Goal: Task Accomplishment & Management: Use online tool/utility

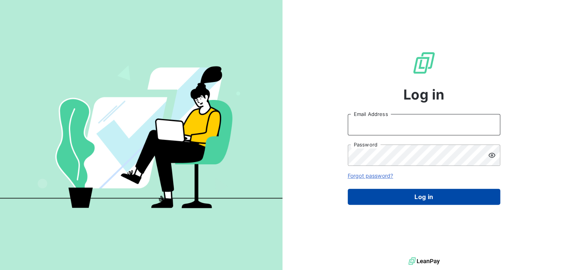
type input "[EMAIL_ADDRESS][DOMAIN_NAME]"
click at [441, 196] on button "Log in" at bounding box center [424, 197] width 152 height 16
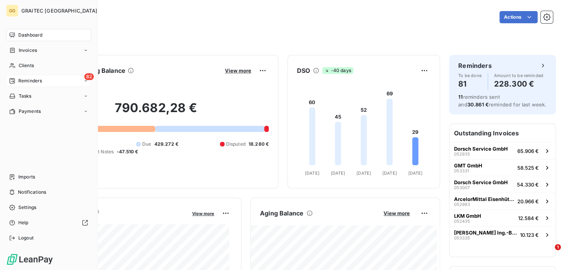
click at [35, 81] on span "Reminders" at bounding box center [30, 80] width 24 height 7
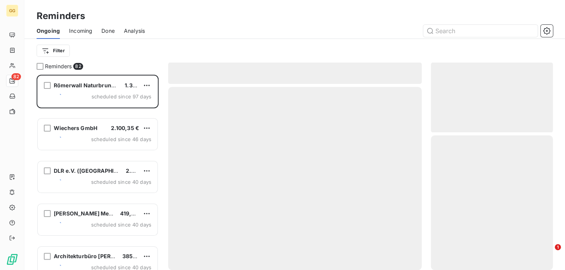
scroll to position [189, 116]
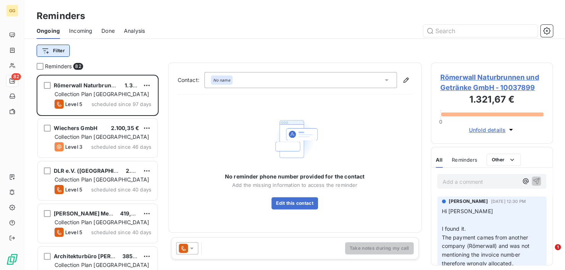
click at [61, 52] on html "GG 82 Reminders Ongoing Incoming Done Analysis Filter Reminders 82 Römerwall Na…" at bounding box center [282, 135] width 565 height 270
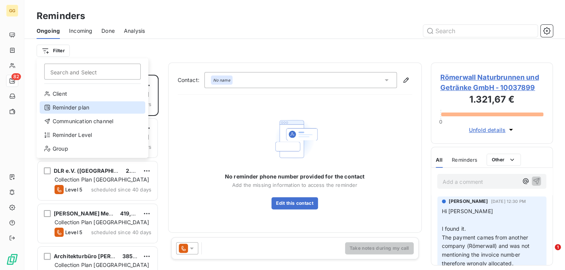
click at [69, 106] on div "Reminder plan" at bounding box center [93, 107] width 106 height 12
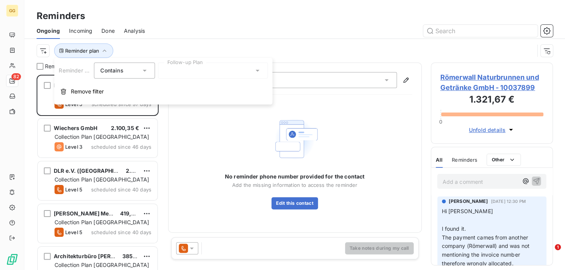
click at [255, 72] on icon at bounding box center [257, 71] width 8 height 8
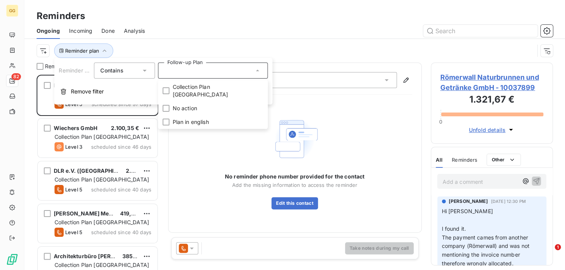
click at [220, 43] on div "Reminder plan" at bounding box center [295, 51] width 516 height 24
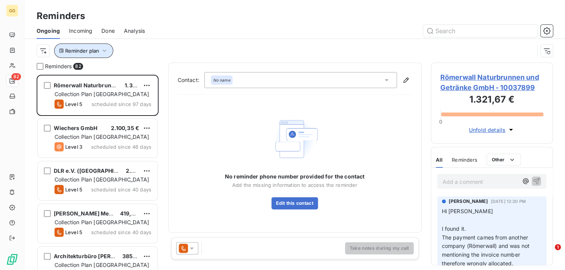
click at [106, 51] on icon "button" at bounding box center [105, 51] width 8 height 8
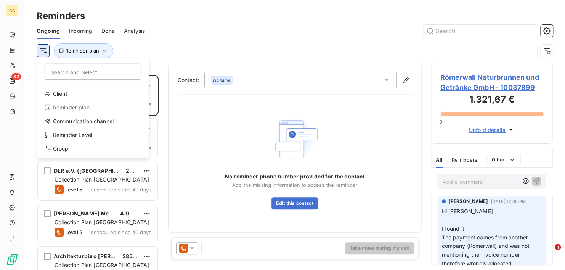
click at [40, 53] on html "GG 82 Reminders Ongoing Incoming Done Analysis Search and Select Client Reminde…" at bounding box center [282, 135] width 565 height 270
click at [80, 134] on div "Reminder Level" at bounding box center [93, 135] width 106 height 12
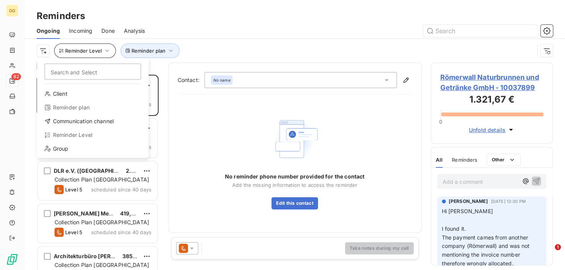
click at [40, 50] on html "GG 82 Reminders Ongoing Incoming Done Analysis Search and Select Client Reminde…" at bounding box center [282, 135] width 565 height 270
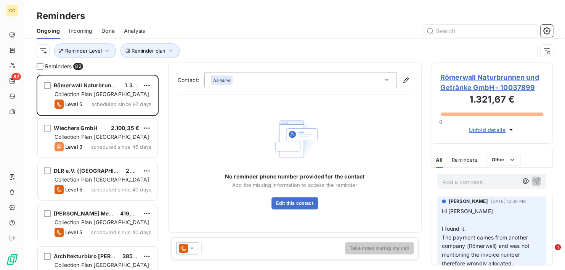
click at [42, 50] on html "GG 82 Reminders Ongoing Incoming Done Analysis Reminder plan Reminder Level Rem…" at bounding box center [282, 135] width 565 height 270
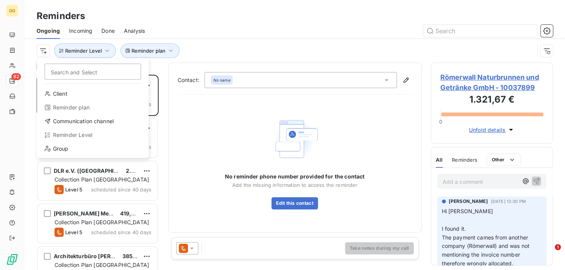
click at [43, 51] on html "GG 82 Reminders Ongoing Incoming Done Analysis Search and Select Client Reminde…" at bounding box center [282, 135] width 565 height 270
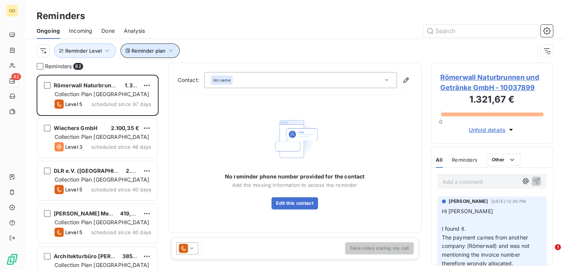
click at [172, 49] on icon "button" at bounding box center [171, 51] width 8 height 8
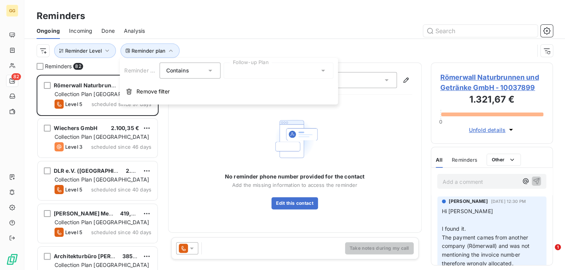
click at [325, 70] on icon at bounding box center [323, 71] width 8 height 8
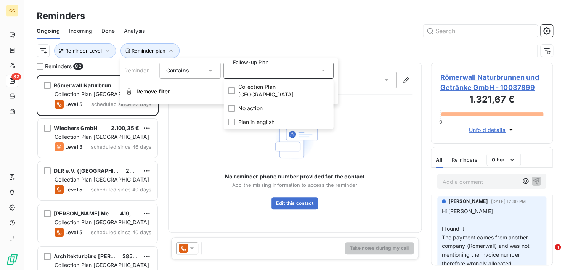
click at [234, 37] on div at bounding box center [353, 31] width 399 height 12
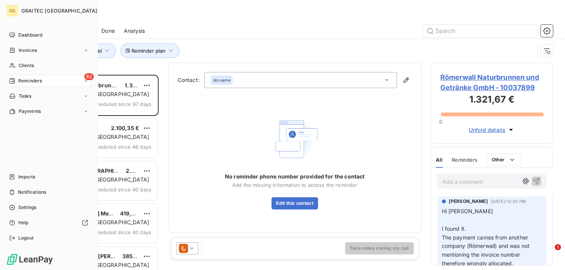
click at [13, 82] on icon at bounding box center [12, 81] width 6 height 6
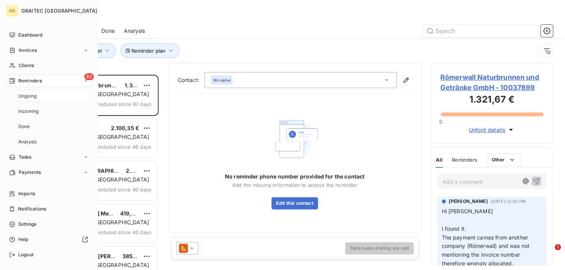
click at [11, 81] on icon at bounding box center [12, 80] width 5 height 5
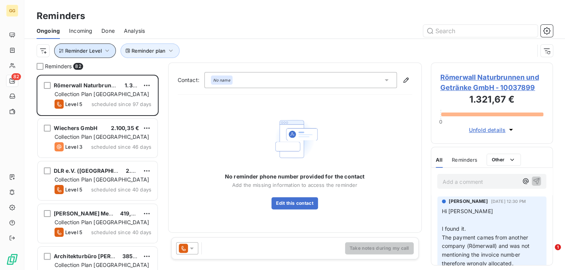
click at [113, 53] on button "Reminder Level" at bounding box center [85, 50] width 62 height 14
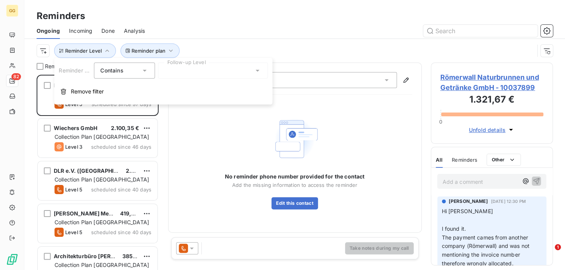
click at [261, 71] on div at bounding box center [213, 71] width 110 height 16
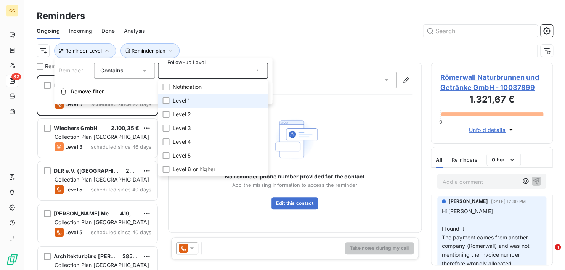
click at [173, 104] on span "Level 1" at bounding box center [181, 101] width 18 height 8
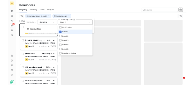
scroll to position [189, 116]
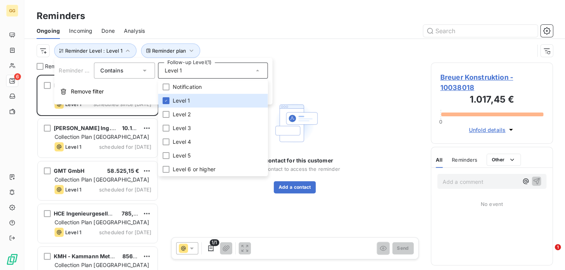
click at [282, 25] on div at bounding box center [353, 31] width 399 height 12
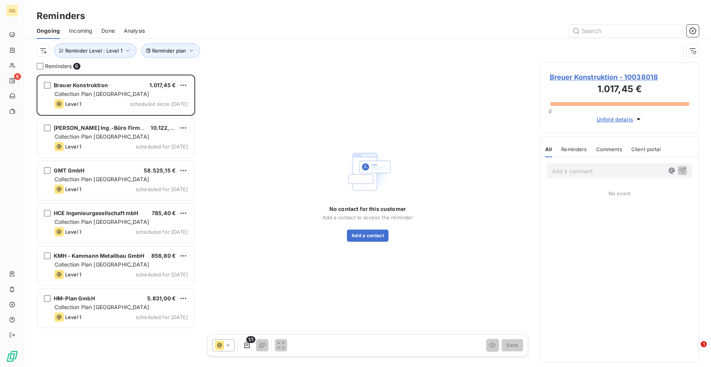
scroll to position [287, 153]
click at [565, 75] on span "Breuer Konstruktion - 10038018" at bounding box center [620, 77] width 140 height 10
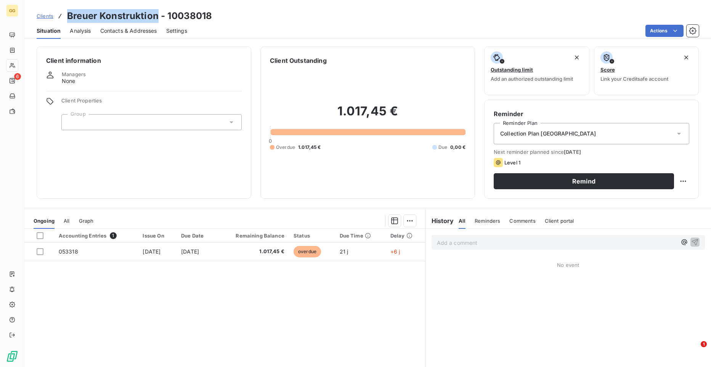
drag, startPoint x: 157, startPoint y: 15, endPoint x: 69, endPoint y: 20, distance: 88.2
click at [69, 20] on h3 "Breuer Konstruktion - 10038018" at bounding box center [139, 16] width 145 height 14
copy h3 "Breuer Konstruktion"
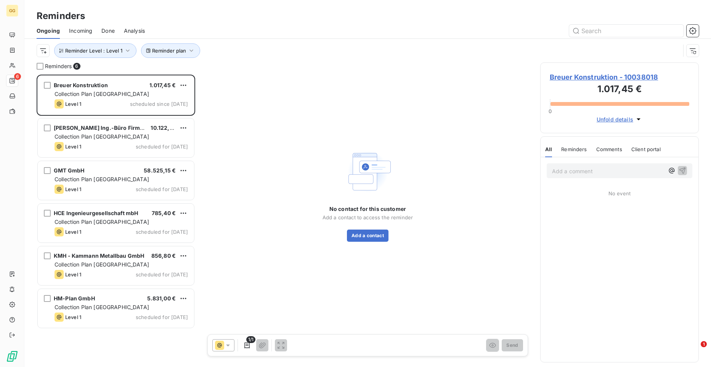
scroll to position [287, 153]
click at [372, 233] on button "Add a contact" at bounding box center [368, 236] width 42 height 12
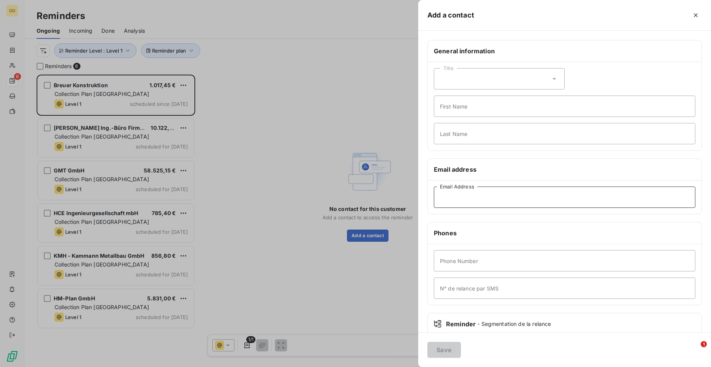
click at [479, 194] on input "Email Address" at bounding box center [565, 197] width 262 height 21
paste input "[EMAIL_ADDRESS][DOMAIN_NAME]"
type input "[EMAIL_ADDRESS][DOMAIN_NAME]"
click at [448, 270] on button "Save" at bounding box center [444, 350] width 34 height 16
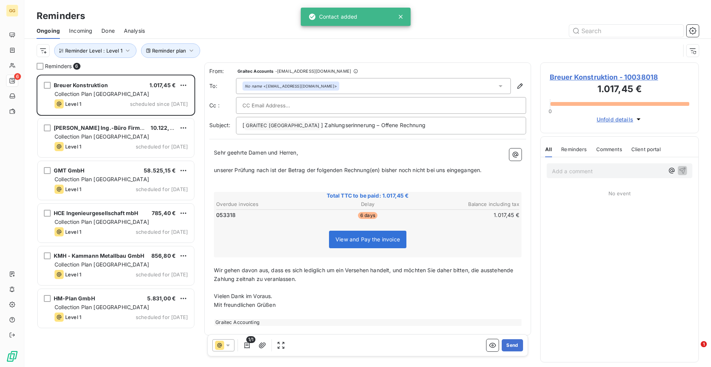
drag, startPoint x: 213, startPoint y: 152, endPoint x: 426, endPoint y: 174, distance: 213.4
click at [406, 176] on div "Sehr geehrte Damen und Herren, ﻿ unserer Prüfung nach ist der Betrag der folgen…" at bounding box center [367, 237] width 317 height 187
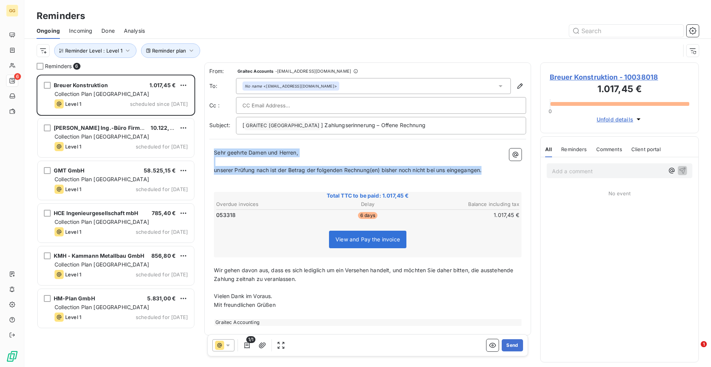
drag, startPoint x: 485, startPoint y: 170, endPoint x: 200, endPoint y: 145, distance: 285.5
click at [200, 145] on div "Reminders 6 Breuer Konstruktion 1.017,45 € Collection Plan [GEOGRAPHIC_DATA] Le…" at bounding box center [367, 215] width 687 height 305
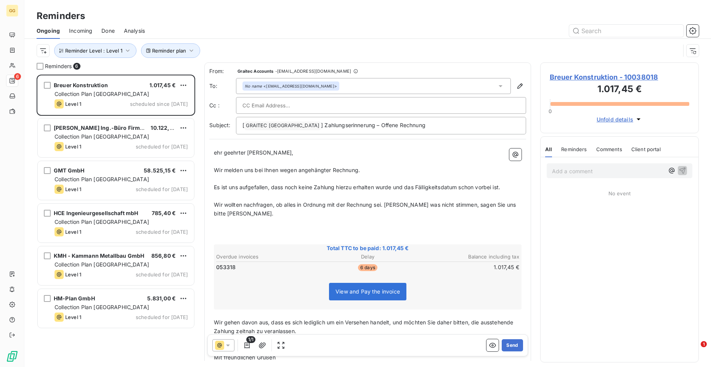
drag, startPoint x: 235, startPoint y: 238, endPoint x: 222, endPoint y: 229, distance: 15.4
click at [231, 233] on div "ehr geehrter [PERSON_NAME], ﻿ Wir melden uns bei Ihnen wegen angehängter Rechnu…" at bounding box center [368, 264] width 308 height 230
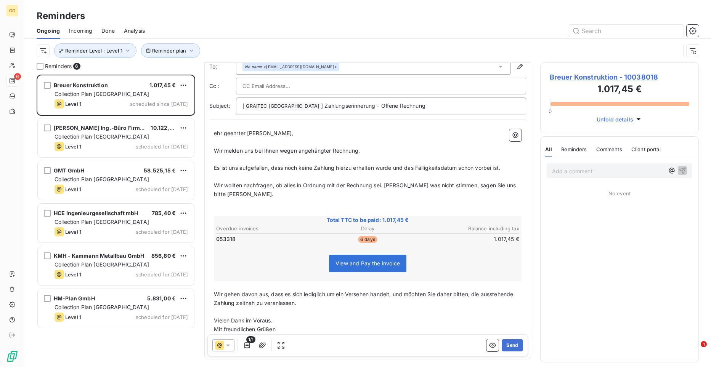
scroll to position [50, 0]
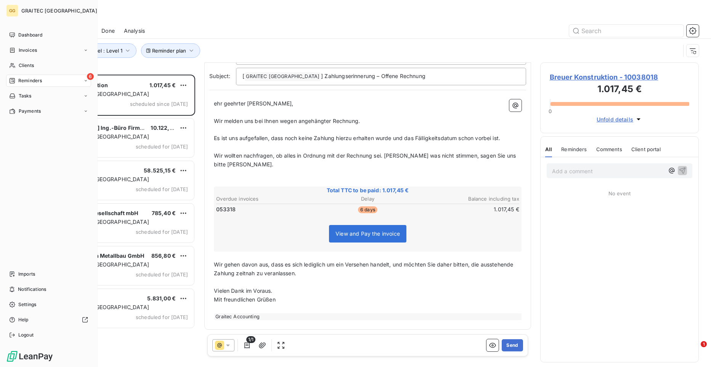
click at [11, 149] on div "Dashboard Invoices Clients 6 Reminders Tasks Payments Imports Notifications Set…" at bounding box center [48, 185] width 85 height 313
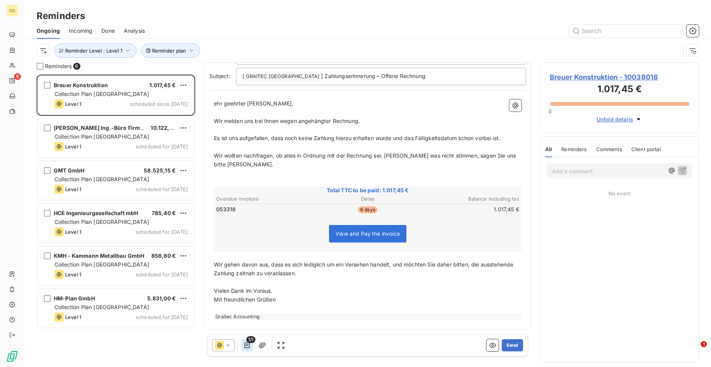
click at [247, 270] on icon "button" at bounding box center [247, 346] width 8 height 8
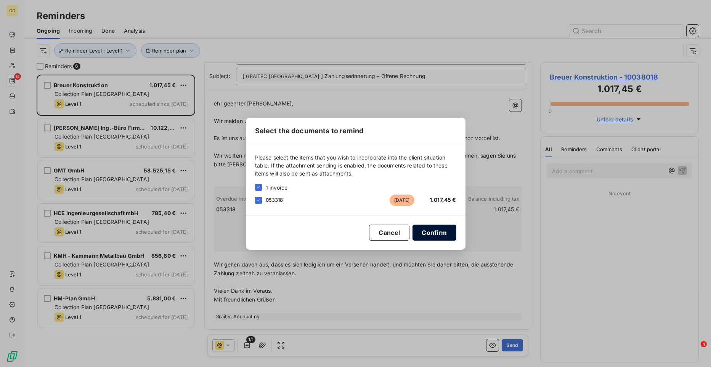
click at [444, 233] on button "Confirm" at bounding box center [433, 233] width 43 height 16
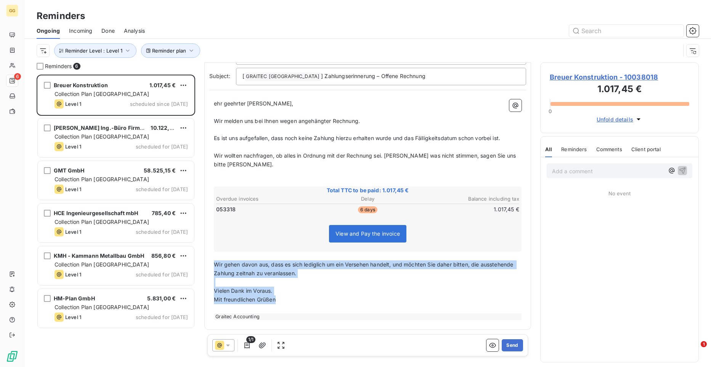
drag, startPoint x: 214, startPoint y: 265, endPoint x: 299, endPoint y: 300, distance: 92.5
click at [298, 270] on div "ehr geehrter [PERSON_NAME], ﻿ Wir melden uns bei Ihnen wegen angehängter Rechnu…" at bounding box center [368, 209] width 308 height 221
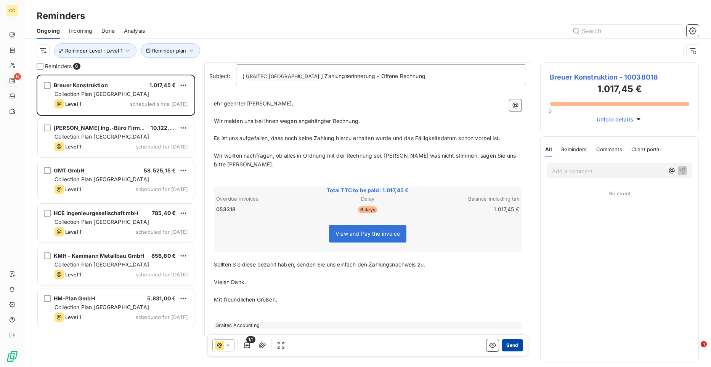
click at [509, 270] on button "Send" at bounding box center [512, 346] width 21 height 12
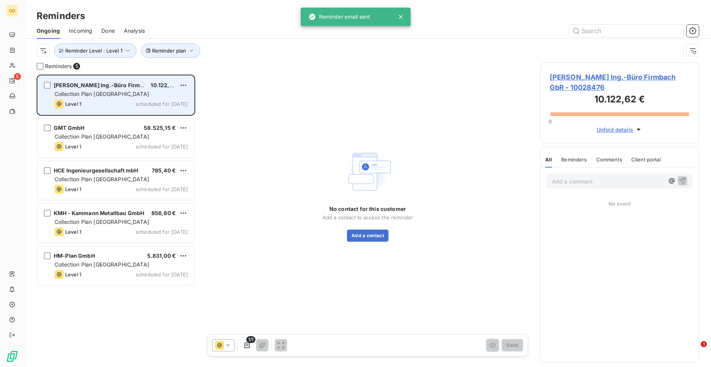
click at [119, 95] on div "Collection Plan [GEOGRAPHIC_DATA]" at bounding box center [121, 94] width 133 height 8
click at [125, 89] on div "[PERSON_NAME] Ing.-Büro Firmbach GbR" at bounding box center [99, 86] width 91 height 8
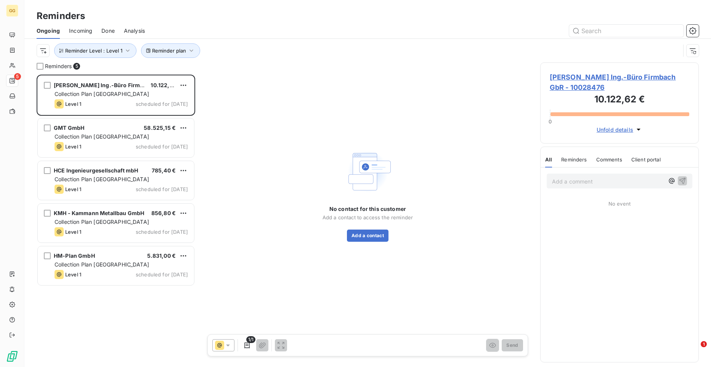
click at [565, 75] on span "[PERSON_NAME] Ing.-Büro Firmbach GbR - 10028476" at bounding box center [620, 82] width 140 height 21
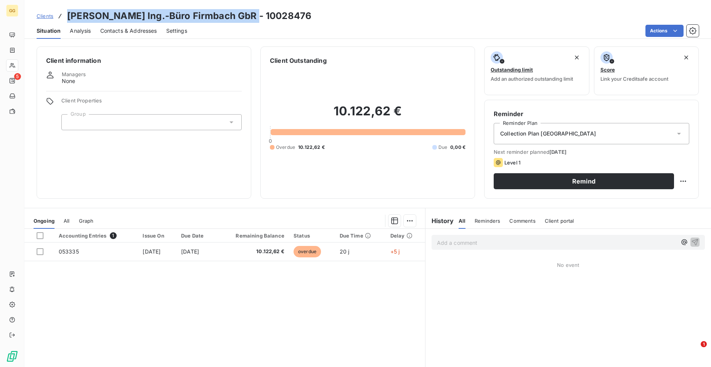
drag, startPoint x: 248, startPoint y: 14, endPoint x: 61, endPoint y: 7, distance: 186.9
click at [61, 7] on div "Clients [PERSON_NAME] Ing.-Büro Firmbach GbR - 10028476 Situation Analysis Cont…" at bounding box center [367, 19] width 687 height 39
copy h3 "[PERSON_NAME] Ing.-Büro Firmbach GbR"
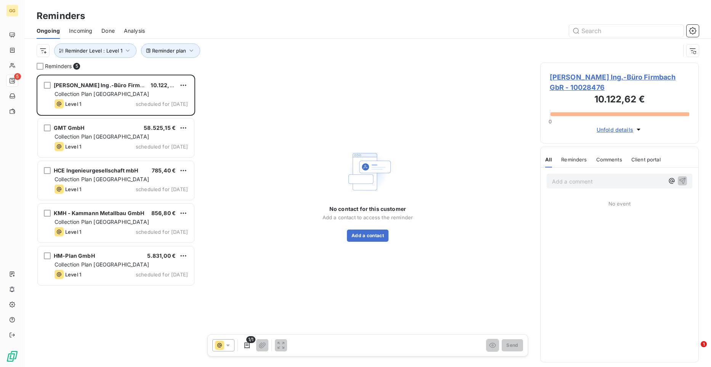
scroll to position [287, 153]
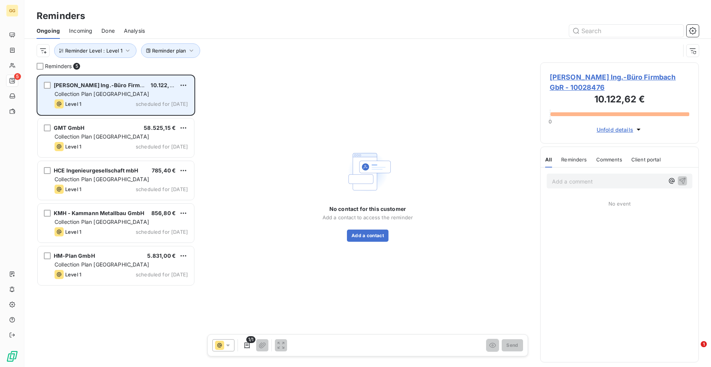
click at [111, 101] on div "Level 1 scheduled for [DATE]" at bounding box center [121, 103] width 133 height 9
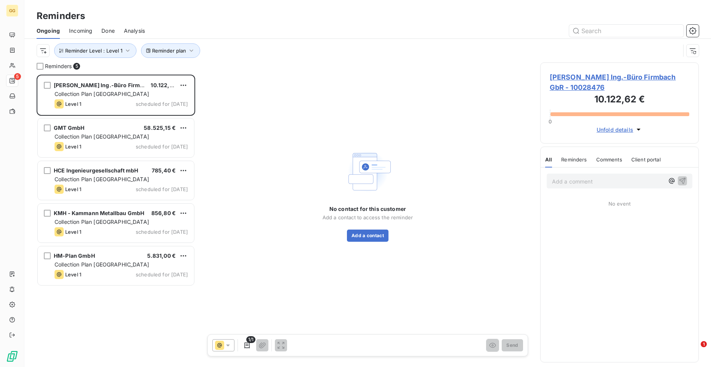
click at [361, 242] on div "No contact for this customer Add a contact to access the reminder Add a contact" at bounding box center [367, 195] width 327 height 265
click at [364, 237] on button "Add a contact" at bounding box center [368, 236] width 42 height 12
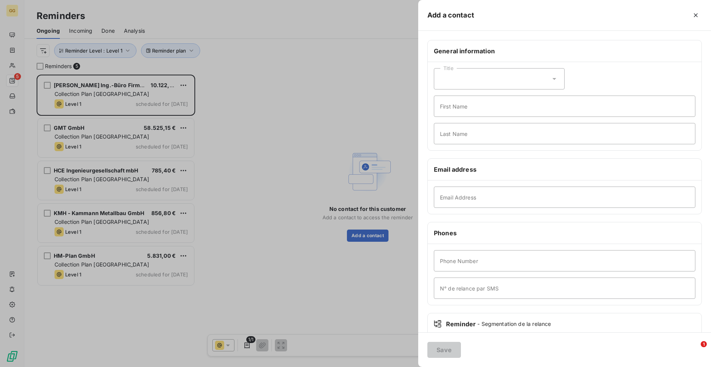
click at [314, 256] on div at bounding box center [355, 183] width 711 height 367
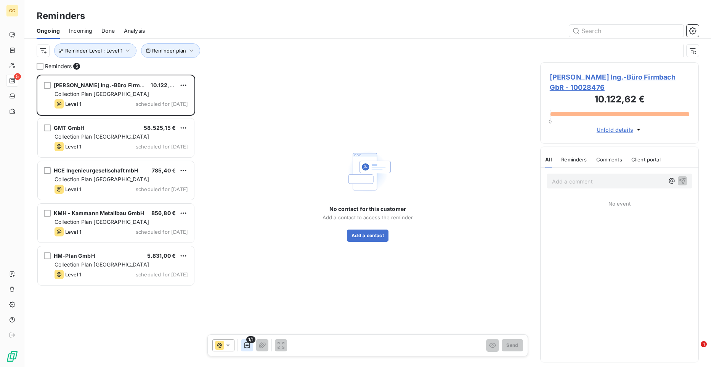
click at [244, 270] on icon "button" at bounding box center [247, 346] width 8 height 8
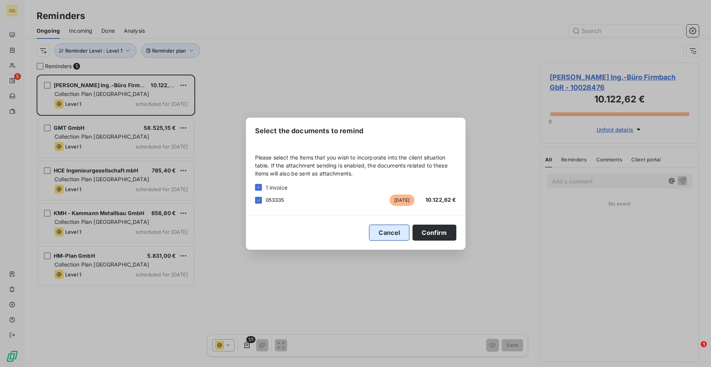
click at [390, 234] on button "Cancel" at bounding box center [389, 233] width 40 height 16
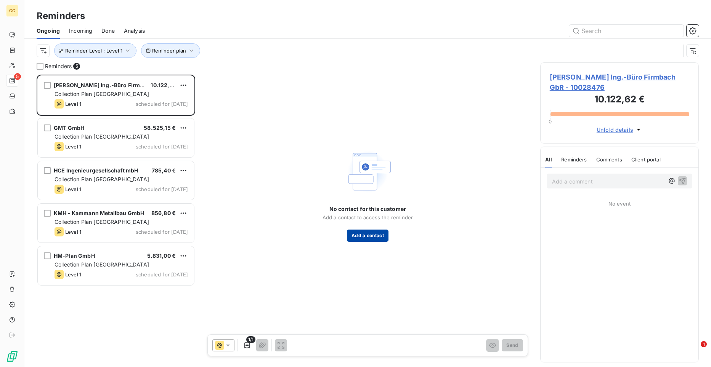
click at [358, 234] on button "Add a contact" at bounding box center [368, 236] width 42 height 12
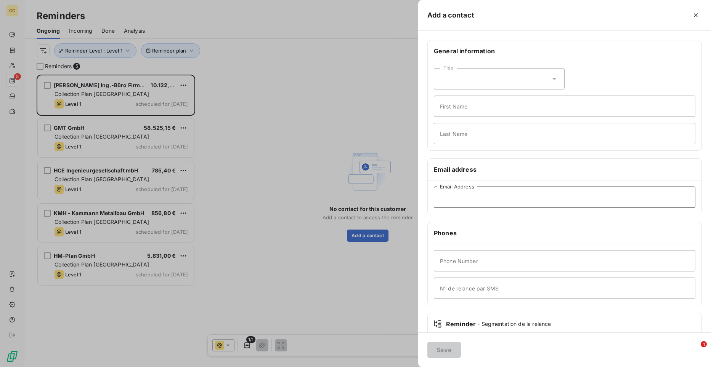
click at [451, 194] on input "Email Address" at bounding box center [565, 197] width 262 height 21
paste input "[EMAIL_ADDRESS][DOMAIN_NAME]"
type input "[EMAIL_ADDRESS][DOMAIN_NAME]"
drag, startPoint x: 448, startPoint y: 350, endPoint x: 416, endPoint y: 325, distance: 41.3
click at [449, 270] on button "Save" at bounding box center [444, 350] width 34 height 16
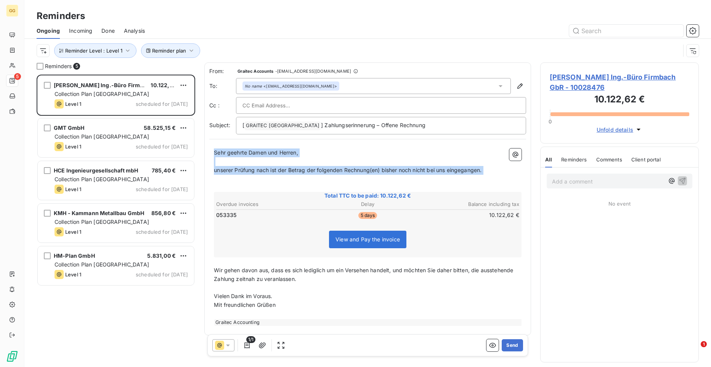
drag, startPoint x: 215, startPoint y: 151, endPoint x: 484, endPoint y: 181, distance: 270.4
click at [484, 181] on div "Sehr geehrte Damen und Herren, ﻿ unserer Prüfung nach ist der Betrag der folgen…" at bounding box center [368, 238] width 308 height 178
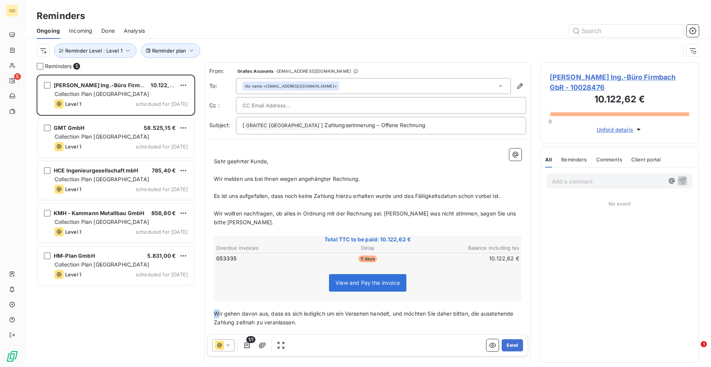
click at [218, 270] on span "Wir gehen davon aus, dass es sich lediglich um ein Versehen handelt, und möchte…" at bounding box center [364, 318] width 301 height 15
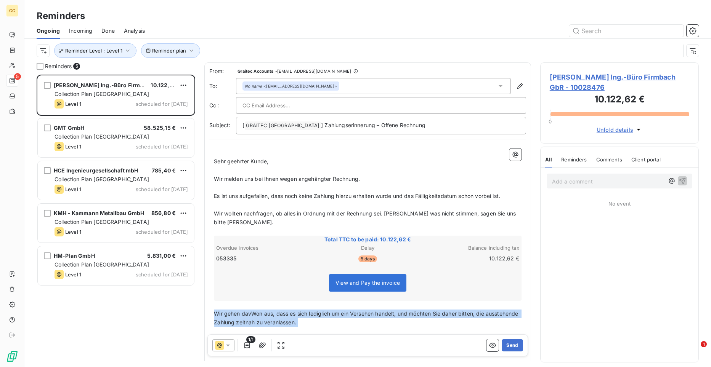
drag, startPoint x: 215, startPoint y: 312, endPoint x: 362, endPoint y: 333, distance: 149.1
click at [362, 270] on div "﻿ Sehr geehrter Kunde, ﻿ Wir melden uns bei Ihnen wegen angehängter Rechnung. ﻿…" at bounding box center [368, 259] width 308 height 221
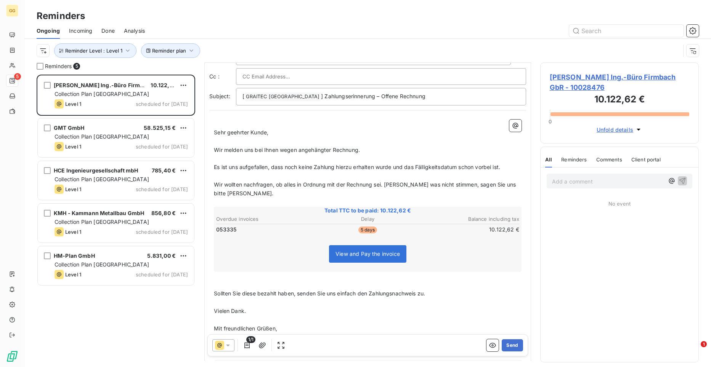
scroll to position [76, 0]
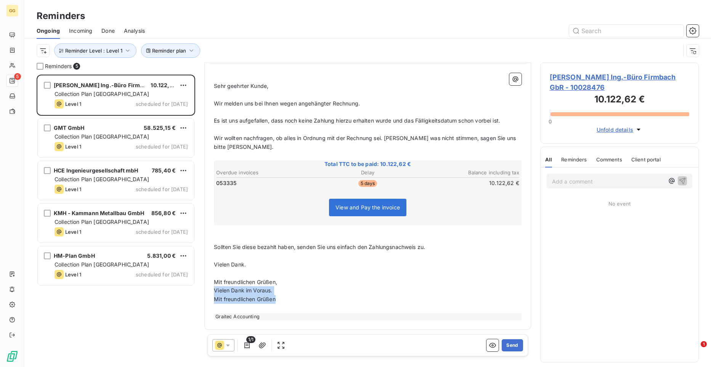
drag, startPoint x: 282, startPoint y: 300, endPoint x: 206, endPoint y: 293, distance: 76.2
click at [206, 270] on div "From: Graitec Accounts - [EMAIL_ADDRESS][DOMAIN_NAME] To: No name <[EMAIL_ADDRE…" at bounding box center [367, 158] width 327 height 343
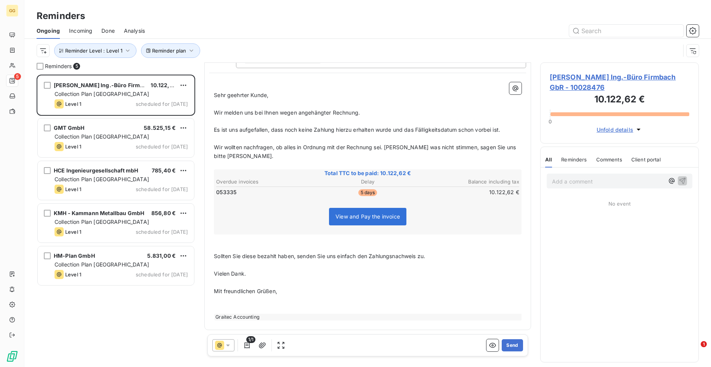
scroll to position [67, 0]
click at [509, 270] on button "Send" at bounding box center [512, 346] width 21 height 12
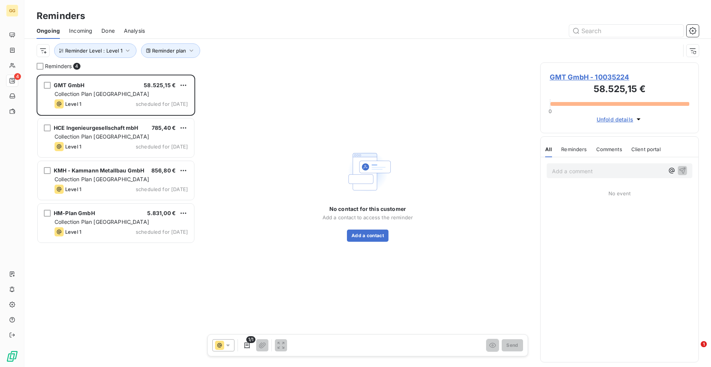
click at [565, 72] on span "GMT GmbH - 10035224" at bounding box center [620, 77] width 140 height 10
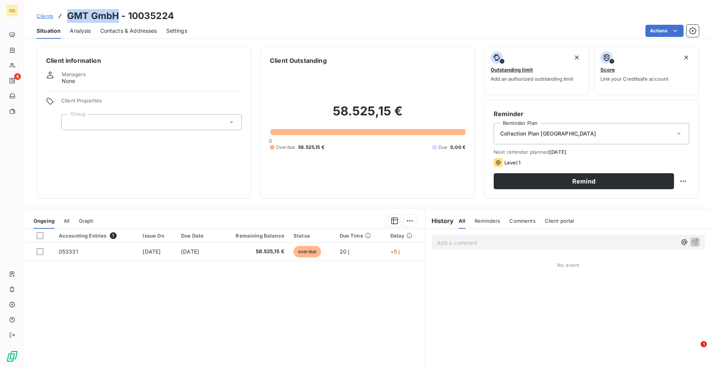
drag, startPoint x: 119, startPoint y: 11, endPoint x: 69, endPoint y: 8, distance: 49.3
click at [69, 8] on div "Clients GMT GmbH - 10035224 Situation Analysis Contacts & Addresses Settings Ac…" at bounding box center [367, 19] width 687 height 39
copy h3 "GMT GmbH"
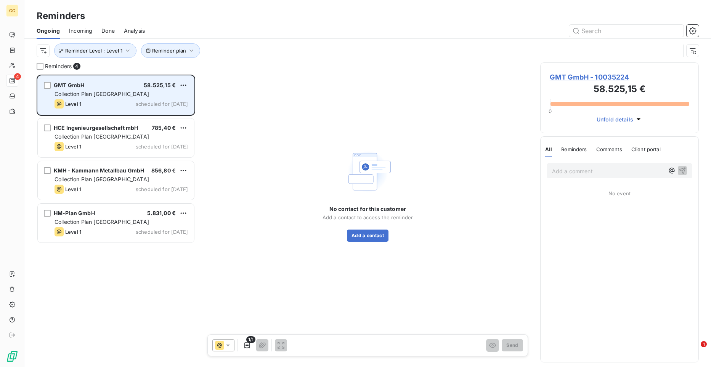
scroll to position [287, 153]
click at [107, 98] on div "GMT GmbH 58.525,15 € Collection Plan Germany Level 1 scheduled for [DATE]" at bounding box center [116, 95] width 156 height 39
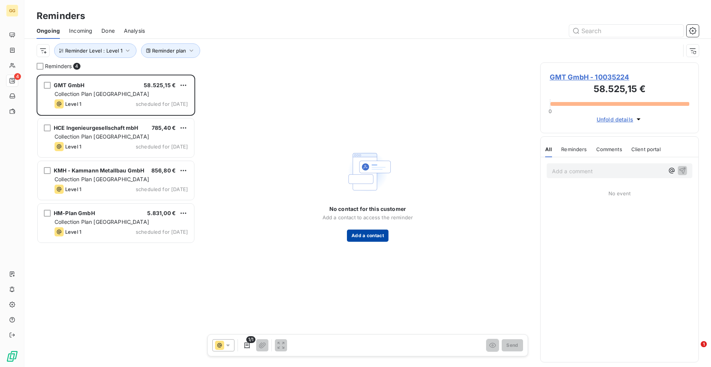
click at [367, 239] on button "Add a contact" at bounding box center [368, 236] width 42 height 12
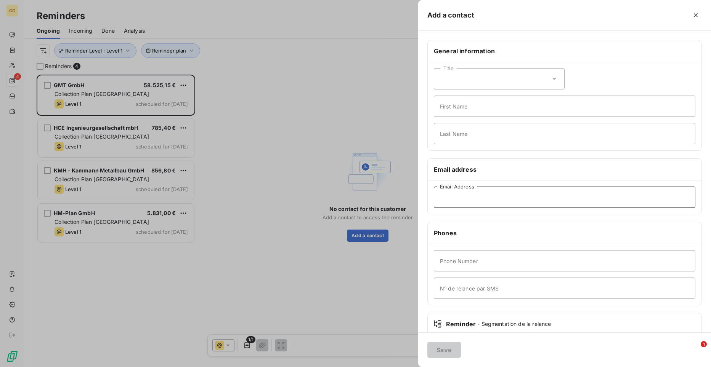
click at [475, 199] on input "Email Address" at bounding box center [565, 197] width 262 height 21
paste input "[EMAIL_ADDRESS][DOMAIN_NAME]"
type input "[EMAIL_ADDRESS][DOMAIN_NAME]"
drag, startPoint x: 454, startPoint y: 351, endPoint x: 367, endPoint y: 183, distance: 189.6
click at [454, 270] on button "Save" at bounding box center [444, 350] width 34 height 16
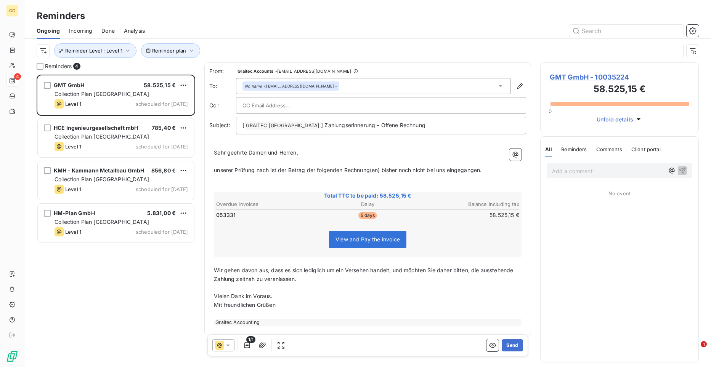
click at [252, 107] on input "text" at bounding box center [283, 105] width 82 height 11
paste input "[EMAIL_ADDRESS][DOMAIN_NAME]"
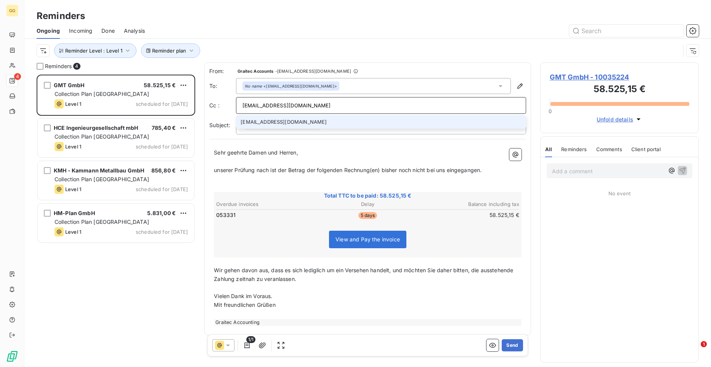
type input "[EMAIL_ADDRESS][DOMAIN_NAME]"
click at [279, 120] on li "[EMAIL_ADDRESS][DOMAIN_NAME]" at bounding box center [381, 122] width 290 height 13
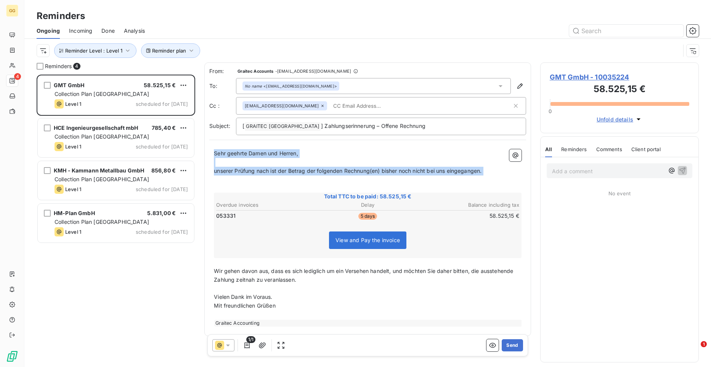
drag, startPoint x: 215, startPoint y: 154, endPoint x: 472, endPoint y: 176, distance: 257.2
click at [472, 176] on div "Sehr geehrte Damen und Herren, ﻿ unserer Prüfung nach ist der Betrag der folgen…" at bounding box center [368, 238] width 308 height 178
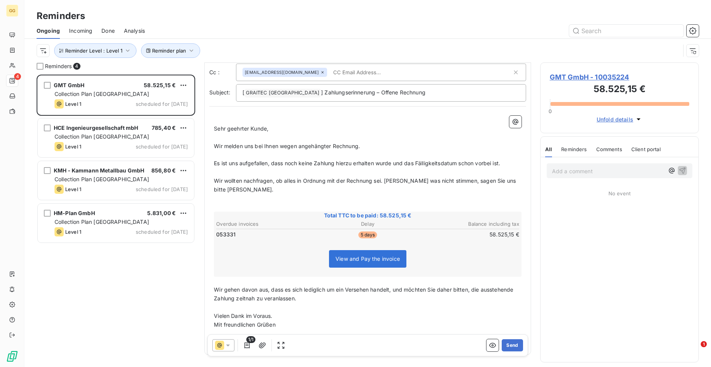
scroll to position [59, 0]
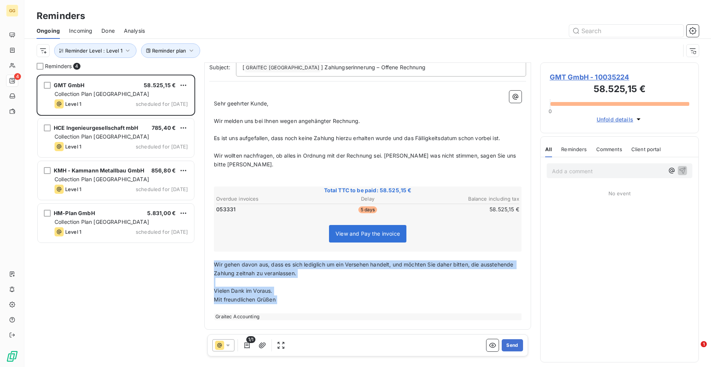
drag, startPoint x: 215, startPoint y: 265, endPoint x: 320, endPoint y: 308, distance: 114.0
click at [320, 270] on div "﻿ Sehr geehrter Kunde, ﻿ Wir melden uns bei Ihnen wegen angehängter Rechnung. ﻿…" at bounding box center [368, 206] width 308 height 230
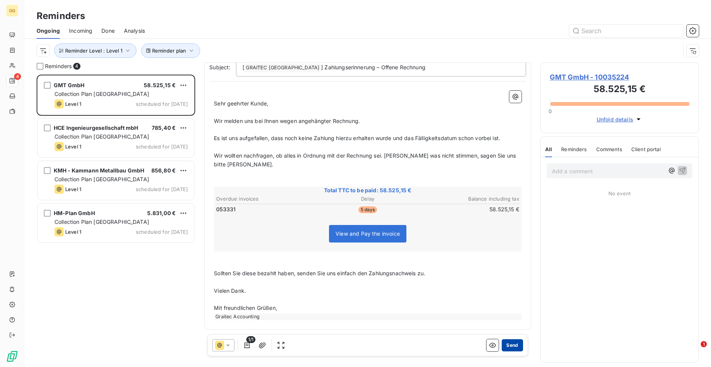
click at [505, 270] on button "Send" at bounding box center [512, 346] width 21 height 12
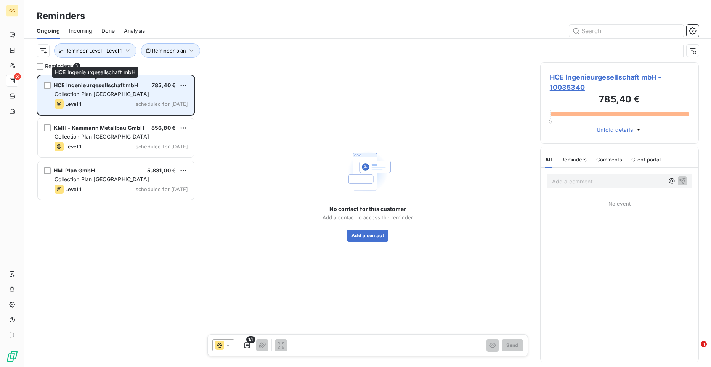
click at [97, 86] on span "HCE Ingenieurgesellschaft mbH" at bounding box center [96, 85] width 84 height 6
click at [112, 100] on div "Level 1 scheduled for [DATE]" at bounding box center [121, 103] width 133 height 9
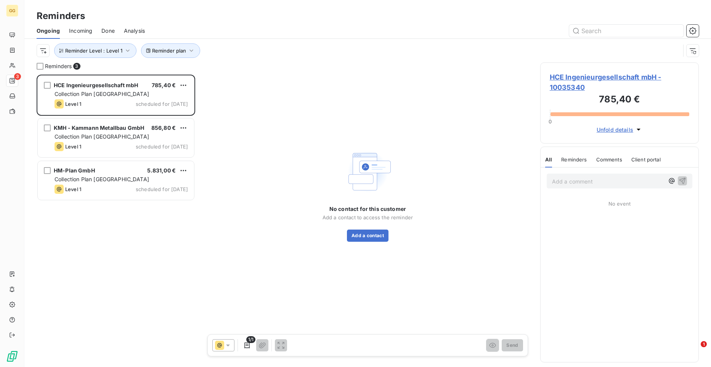
click at [565, 76] on span "HCE Ingenieurgesellschaft mbH - 10035340" at bounding box center [620, 82] width 140 height 21
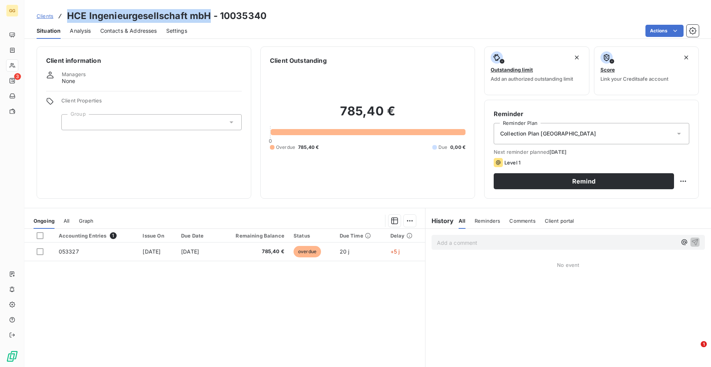
drag, startPoint x: 209, startPoint y: 14, endPoint x: 68, endPoint y: 18, distance: 140.7
click at [68, 18] on h3 "HCE Ingenieurgesellschaft mbH - 10035340" at bounding box center [166, 16] width 199 height 14
copy h3 "HCE Ingenieurgesellschaft mbH"
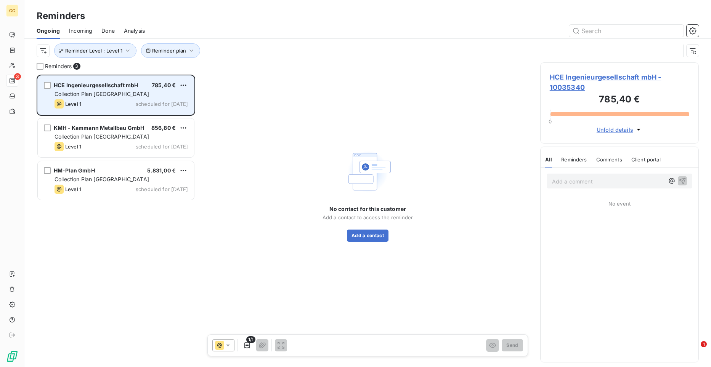
scroll to position [287, 153]
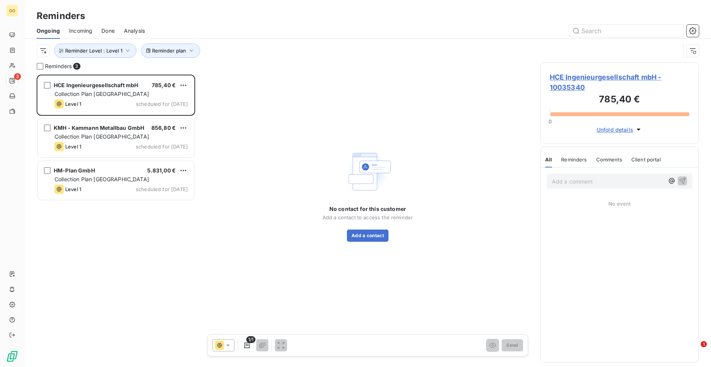
click at [375, 243] on div "No contact for this customer Add a contact to access the reminder Add a contact" at bounding box center [367, 195] width 327 height 265
click at [375, 235] on button "Add a contact" at bounding box center [368, 236] width 42 height 12
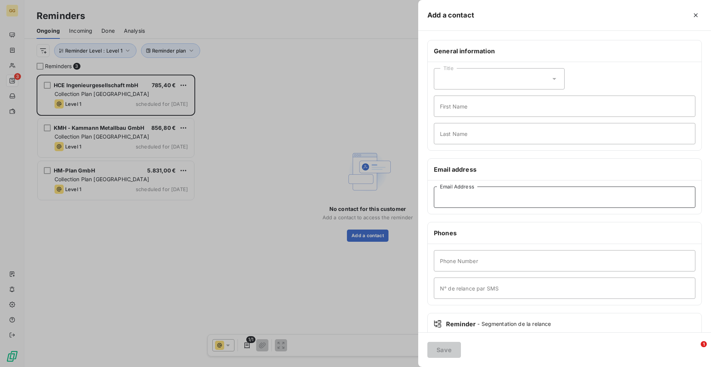
click at [460, 204] on input "Email Address" at bounding box center [565, 197] width 262 height 21
paste input "[EMAIL_ADDRESS][DOMAIN_NAME]"
type input "[EMAIL_ADDRESS][DOMAIN_NAME]"
drag, startPoint x: 445, startPoint y: 356, endPoint x: 435, endPoint y: 328, distance: 29.5
click at [445, 270] on button "Save" at bounding box center [444, 350] width 34 height 16
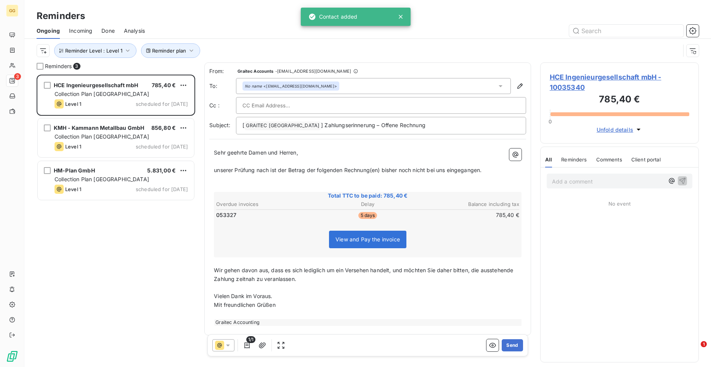
click at [287, 107] on input "text" at bounding box center [283, 105] width 82 height 11
paste input "[EMAIL_ADDRESS][DOMAIN_NAME]"
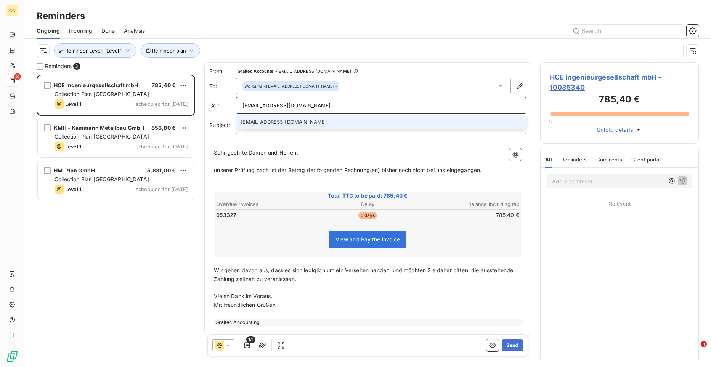
type input "[EMAIL_ADDRESS][DOMAIN_NAME]"
click at [300, 122] on li "[EMAIL_ADDRESS][DOMAIN_NAME]" at bounding box center [381, 122] width 290 height 13
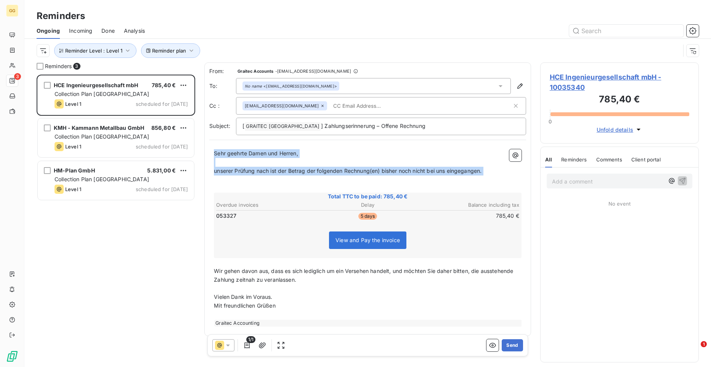
drag, startPoint x: 215, startPoint y: 151, endPoint x: 479, endPoint y: 176, distance: 265.7
click at [479, 176] on div "Sehr geehrte Damen und Herren, ﻿ unserer Prüfung nach ist der Betrag der folgen…" at bounding box center [368, 238] width 308 height 178
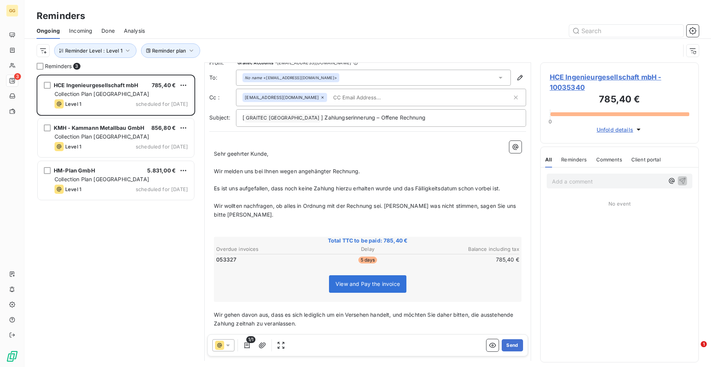
scroll to position [59, 0]
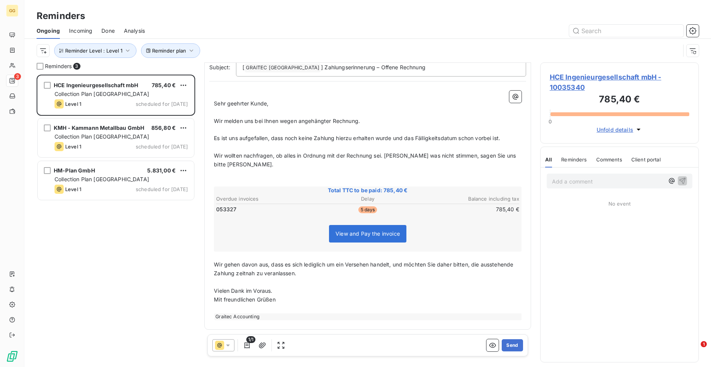
click at [213, 263] on div "﻿ Sehr geehrter Kunde, ﻿ Wir melden uns bei Ihnen wegen angehängter Rechnung. ﻿…" at bounding box center [367, 205] width 317 height 239
click at [217, 265] on span "Wir gehen davon aus, dass es sich lediglich um ein Versehen handelt, und möchte…" at bounding box center [364, 269] width 301 height 15
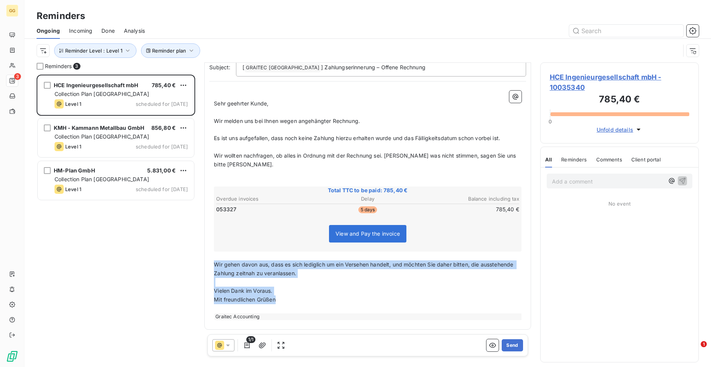
drag, startPoint x: 214, startPoint y: 263, endPoint x: 289, endPoint y: 303, distance: 84.9
click at [289, 270] on div "﻿ Sehr geehrter Kunde, ﻿ Wir melden uns bei Ihnen wegen angehängter Rechnung. ﻿…" at bounding box center [368, 206] width 308 height 230
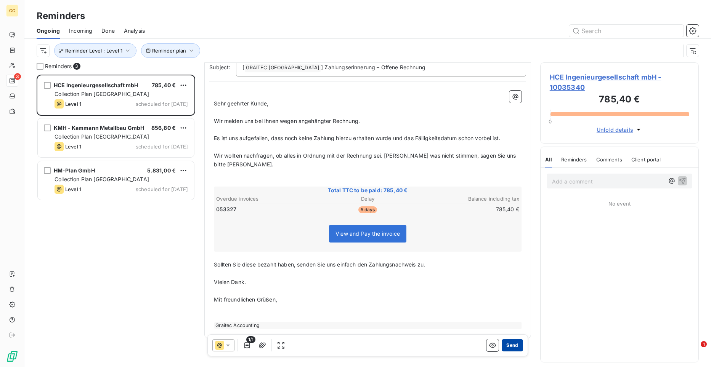
click at [509, 270] on button "Send" at bounding box center [512, 346] width 21 height 12
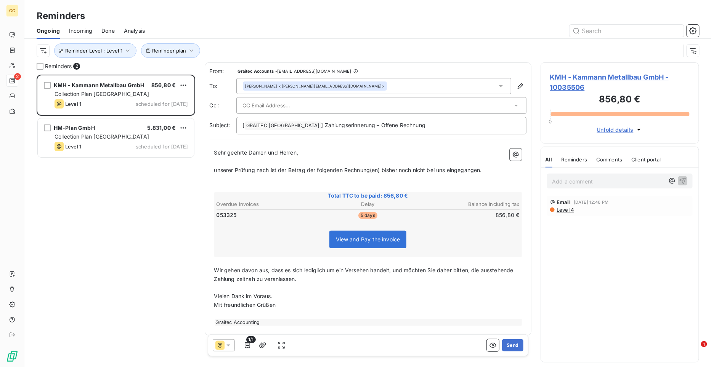
scroll to position [287, 153]
click at [565, 76] on span "KMH - Kammann Metallbau GmbH - 10035506" at bounding box center [620, 82] width 140 height 21
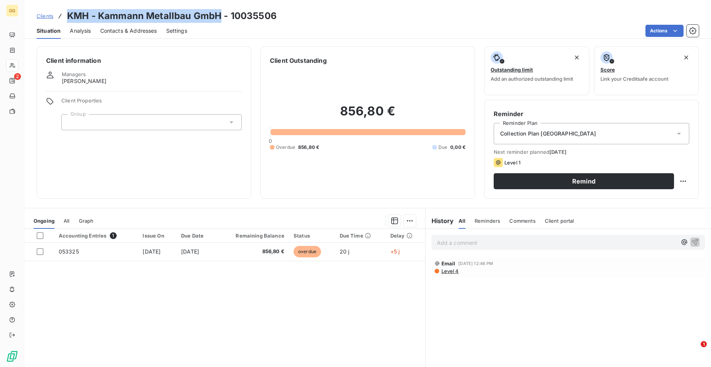
drag, startPoint x: 220, startPoint y: 14, endPoint x: 69, endPoint y: 15, distance: 151.0
click at [69, 15] on h3 "KMH - Kammann Metallbau GmbH - 10035506" at bounding box center [172, 16] width 210 height 14
copy h3 "KMH - Kammann Metallbau GmbH"
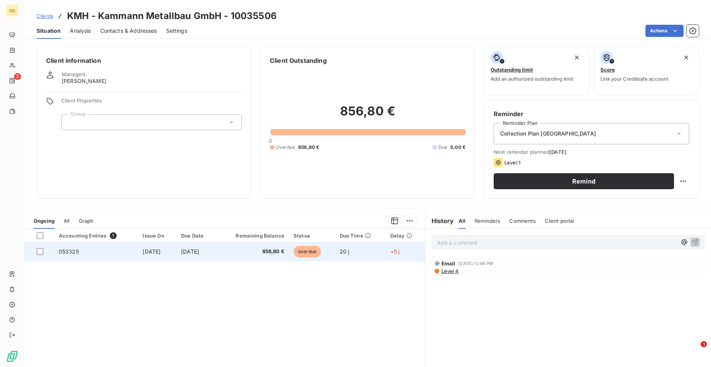
click at [65, 250] on span "053325" at bounding box center [69, 252] width 20 height 6
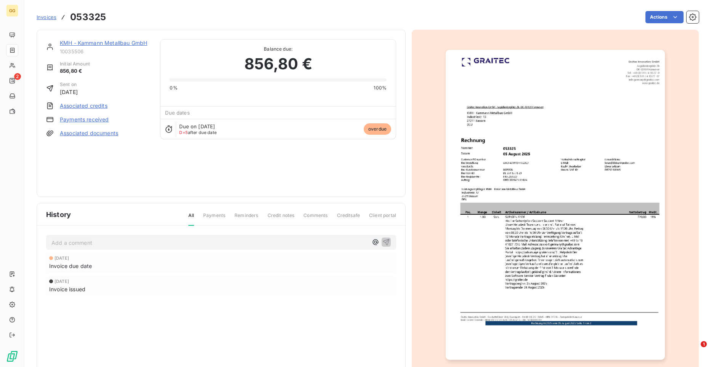
click at [493, 145] on img "button" at bounding box center [556, 205] width 220 height 310
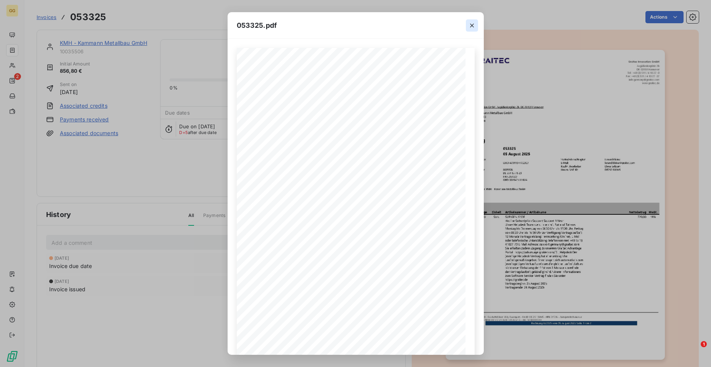
click at [472, 27] on icon "button" at bounding box center [472, 26] width 8 height 8
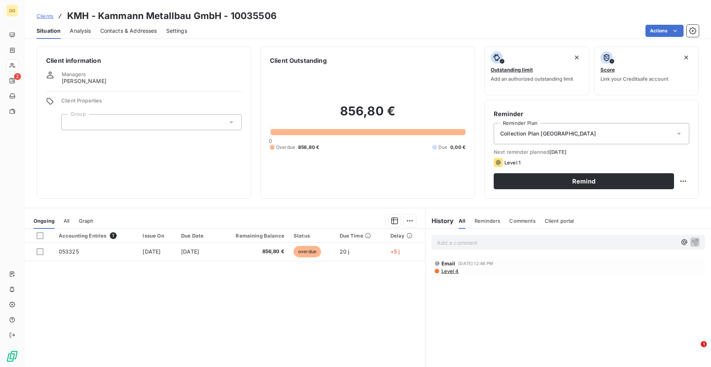
click at [47, 16] on span "Clients" at bounding box center [45, 16] width 17 height 6
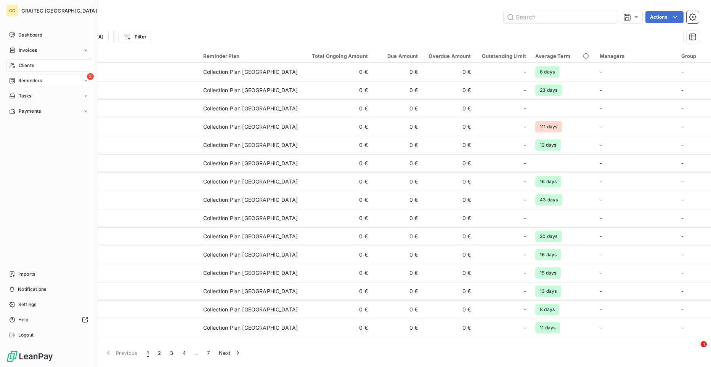
click at [66, 77] on div "2 Reminders" at bounding box center [48, 81] width 85 height 12
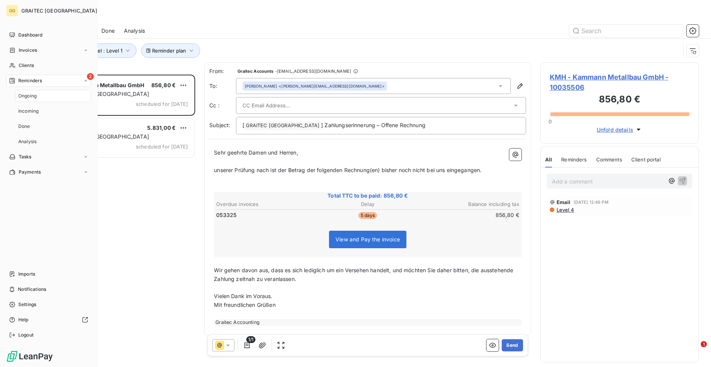
scroll to position [287, 153]
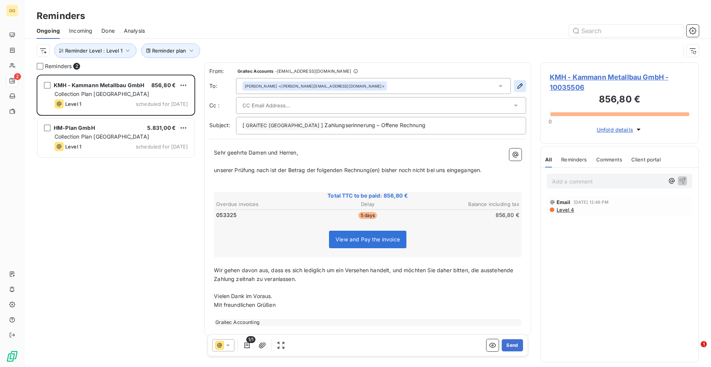
click at [517, 85] on icon "button" at bounding box center [519, 85] width 5 height 5
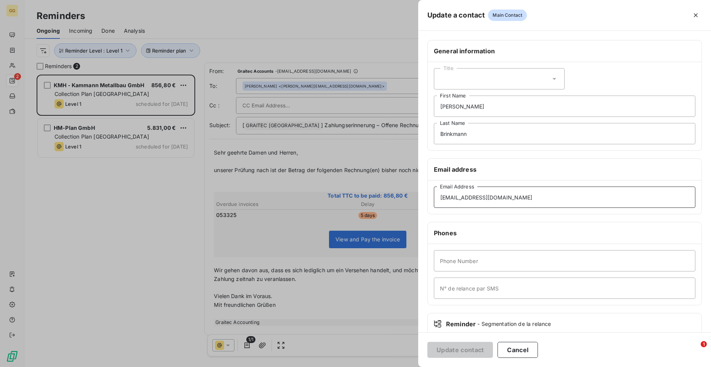
drag, startPoint x: 558, startPoint y: 199, endPoint x: 420, endPoint y: 204, distance: 137.7
click at [420, 204] on div "General information Title [PERSON_NAME] First Name [PERSON_NAME] Last Name Emai…" at bounding box center [564, 209] width 293 height 339
paste input "office"
type input "[EMAIL_ADDRESS][DOMAIN_NAME]"
click at [467, 270] on button "Update contact" at bounding box center [460, 350] width 66 height 16
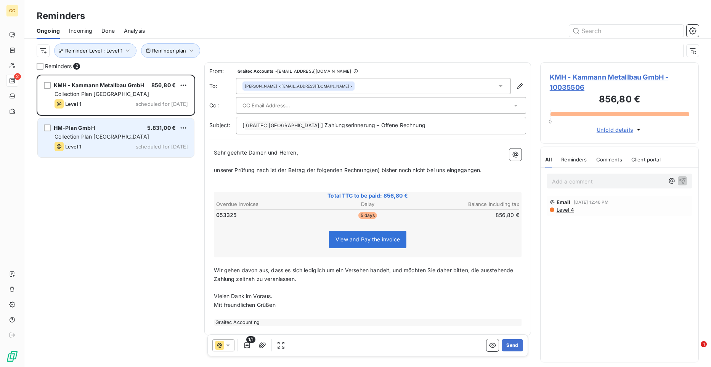
drag, startPoint x: 159, startPoint y: 113, endPoint x: 169, endPoint y: 134, distance: 23.5
click at [169, 134] on div "KMH - Kammann Metallbau GmbH 856,80 € Collection Plan Germany Level 1 scheduled…" at bounding box center [116, 117] width 159 height 85
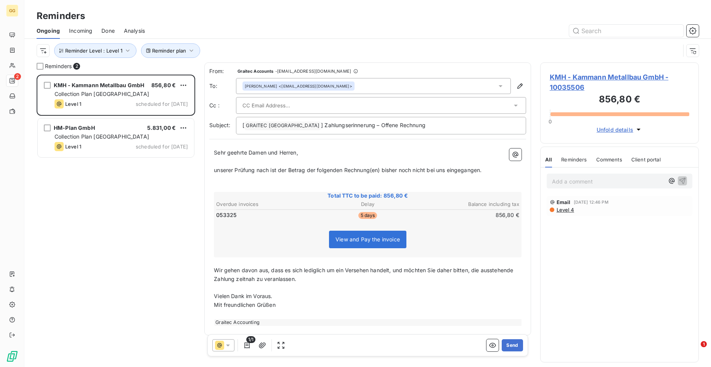
drag, startPoint x: 169, startPoint y: 134, endPoint x: 215, endPoint y: 152, distance: 49.7
click at [215, 151] on span "Sehr geehrte Damen und Herren," at bounding box center [256, 152] width 84 height 6
drag, startPoint x: 213, startPoint y: 151, endPoint x: 492, endPoint y: 172, distance: 279.0
click at [501, 174] on div "Sehr geehrte Damen und Herren, ﻿ unserer Prüfung nach ist der Betrag der folgen…" at bounding box center [367, 237] width 317 height 187
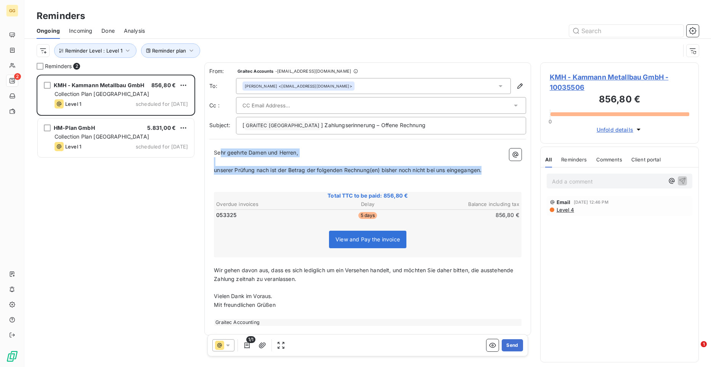
drag, startPoint x: 492, startPoint y: 171, endPoint x: 221, endPoint y: 152, distance: 271.7
click at [221, 152] on div "Sehr geehrte Damen und Herren, ﻿ unserer Prüfung nach ist der Betrag der folgen…" at bounding box center [368, 238] width 308 height 178
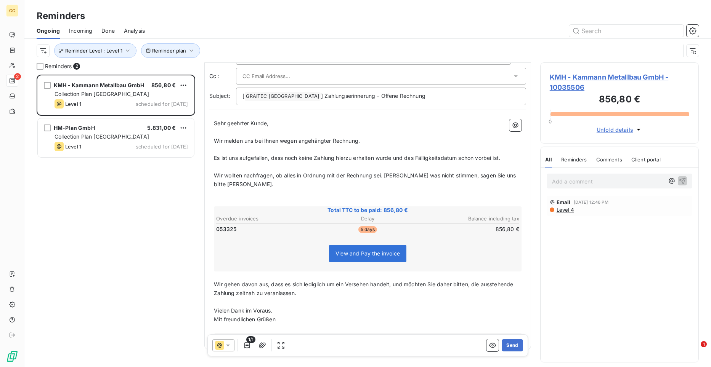
scroll to position [50, 0]
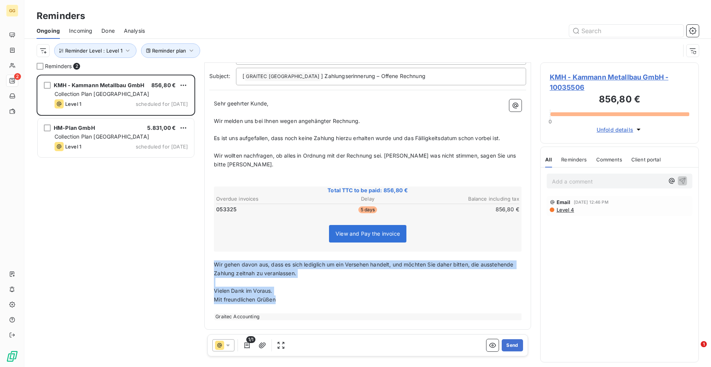
drag, startPoint x: 215, startPoint y: 265, endPoint x: 291, endPoint y: 297, distance: 82.3
click at [291, 270] on div "Sehr geehrter Kunde, ﻿ Wir melden uns bei Ihnen wegen angehängter Rechnung. ﻿ E…" at bounding box center [368, 209] width 308 height 221
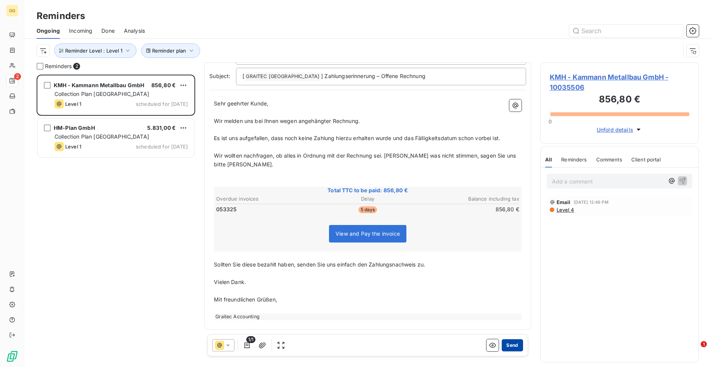
click at [508, 270] on button "Send" at bounding box center [512, 346] width 21 height 12
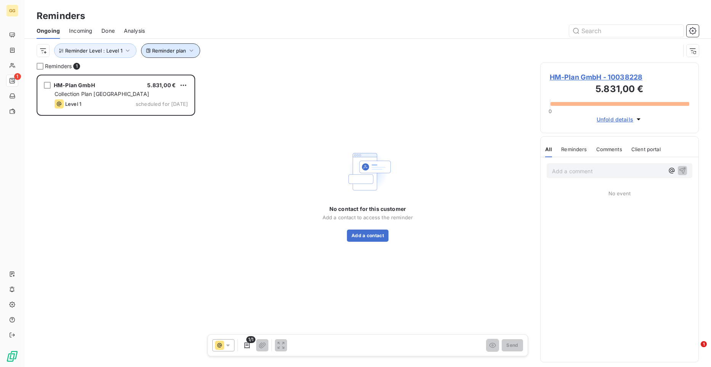
click at [191, 53] on icon "button" at bounding box center [192, 51] width 8 height 8
click at [193, 50] on icon "button" at bounding box center [192, 51] width 8 height 8
click at [347, 70] on icon at bounding box center [343, 71] width 8 height 8
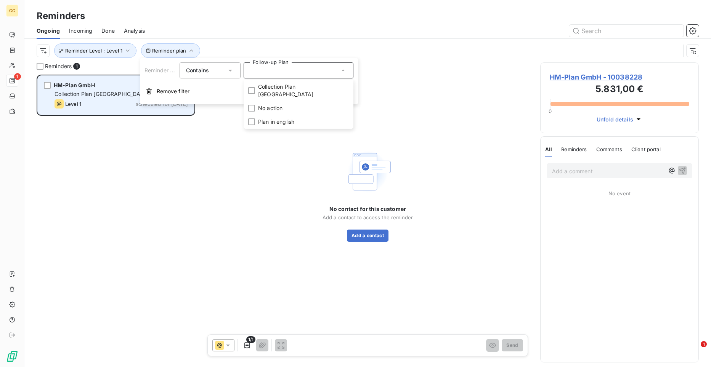
click at [77, 103] on span "Level 1" at bounding box center [73, 104] width 16 height 6
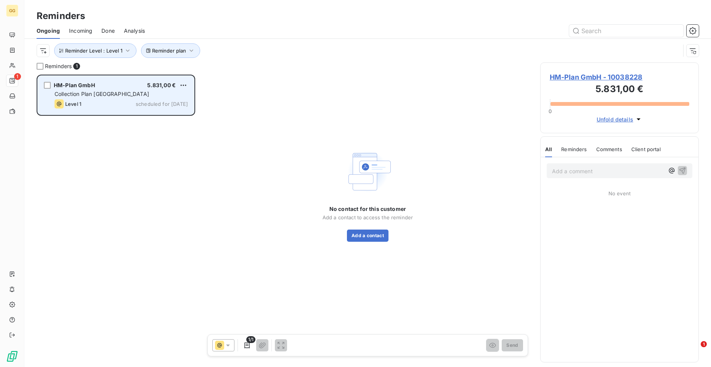
click at [87, 95] on span "Collection Plan [GEOGRAPHIC_DATA]" at bounding box center [102, 94] width 95 height 6
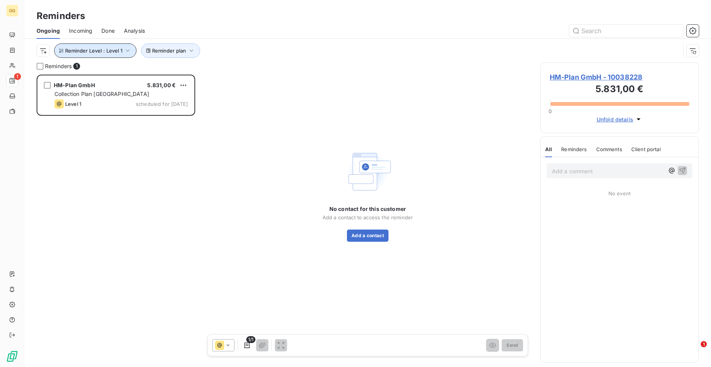
click at [128, 53] on icon "button" at bounding box center [128, 51] width 8 height 8
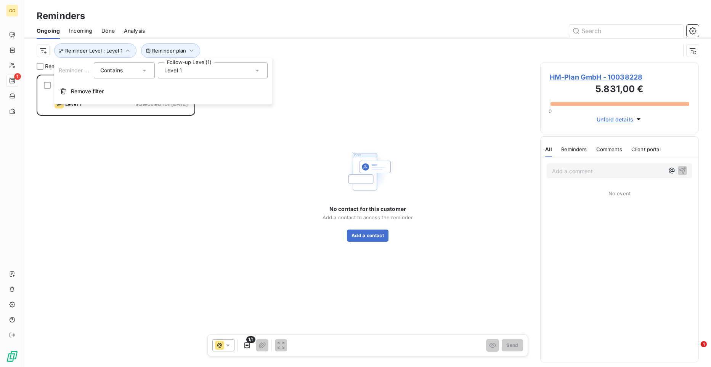
click at [257, 69] on icon at bounding box center [257, 71] width 8 height 8
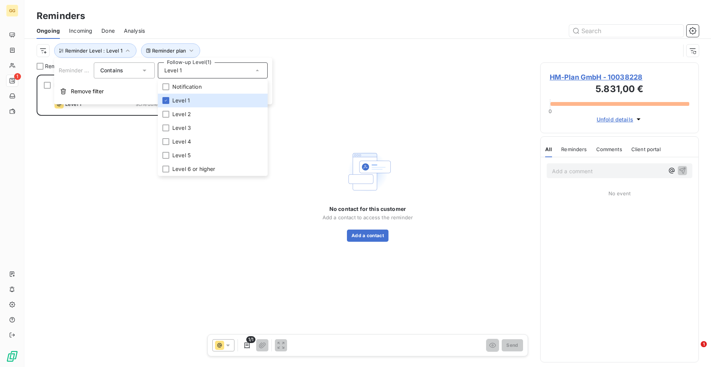
click at [116, 122] on div "HM-Plan GmbH 5.831,00 € Collection Plan Germany Level 1 scheduled for [DATE]" at bounding box center [116, 221] width 159 height 293
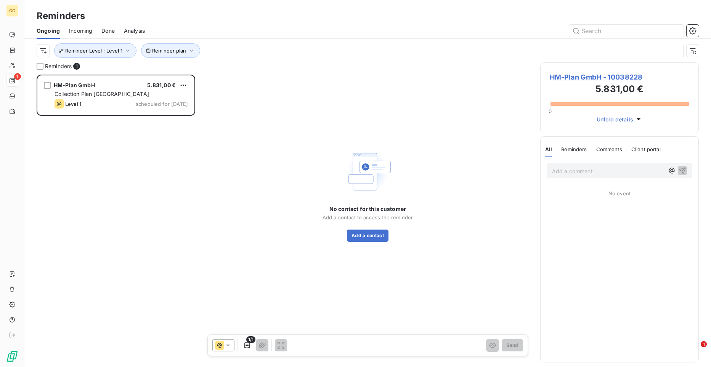
click at [565, 75] on span "HM-Plan GmbH - 10038228" at bounding box center [620, 77] width 140 height 10
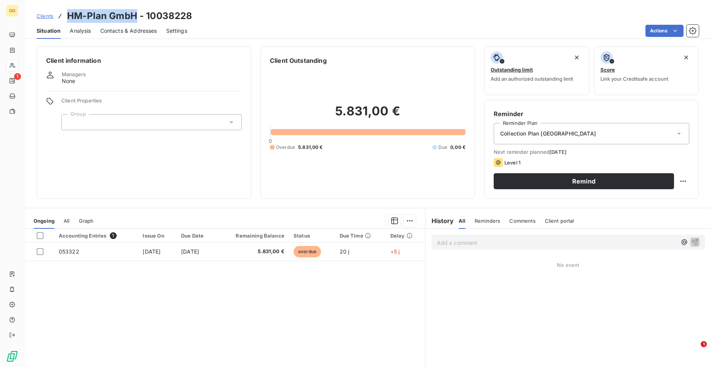
drag, startPoint x: 137, startPoint y: 14, endPoint x: 67, endPoint y: 18, distance: 69.5
click at [67, 18] on h3 "HM-Plan GmbH - 10038228" at bounding box center [129, 16] width 125 height 14
copy h3 "HM-Plan GmbH"
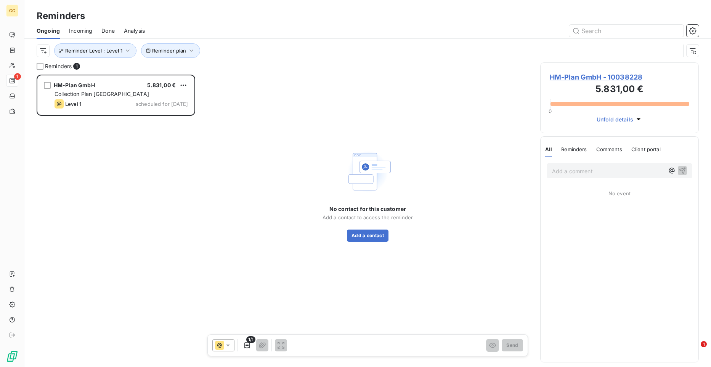
scroll to position [287, 153]
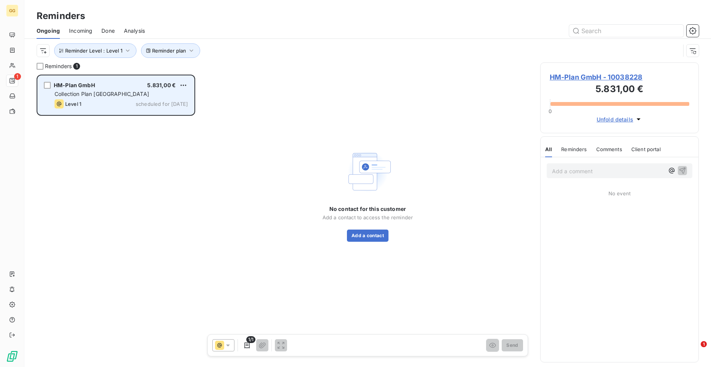
click at [128, 100] on div "Level 1 scheduled for [DATE]" at bounding box center [121, 103] width 133 height 9
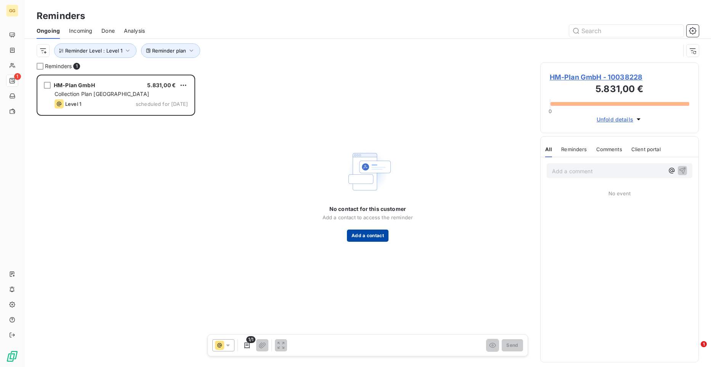
click at [366, 236] on button "Add a contact" at bounding box center [368, 236] width 42 height 12
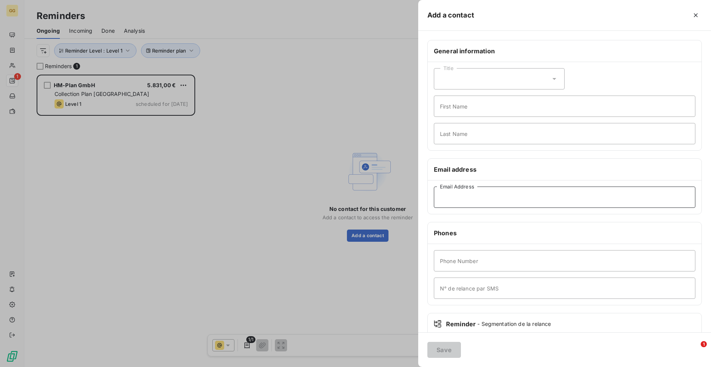
click at [500, 194] on input "Email Address" at bounding box center [565, 197] width 262 height 21
paste input "[EMAIL_ADDRESS][DOMAIN_NAME]"
type input "[EMAIL_ADDRESS][DOMAIN_NAME]"
click at [447, 270] on button "Save" at bounding box center [444, 350] width 34 height 16
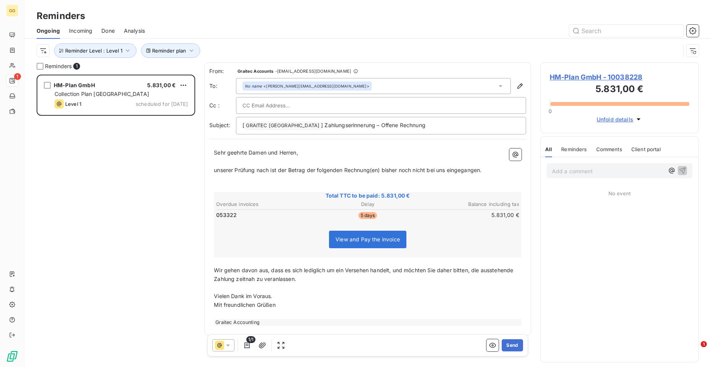
click at [215, 152] on div "Sehr geehrte Damen und Herren, ﻿ unserer Prüfung nach ist der Betrag der folgen…" at bounding box center [367, 237] width 317 height 187
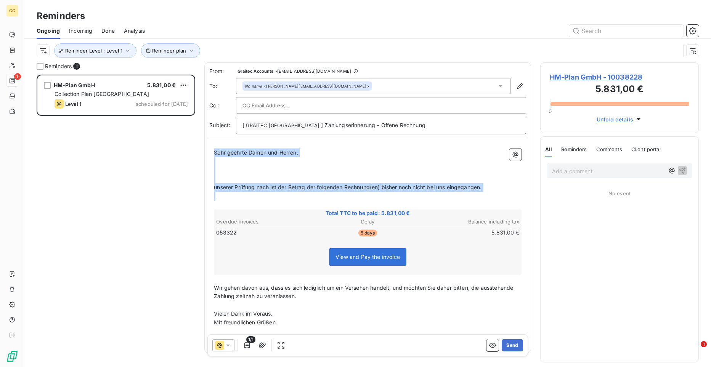
drag, startPoint x: 327, startPoint y: 205, endPoint x: 209, endPoint y: 146, distance: 132.3
click at [209, 146] on div "Sehr geehrte Damen und Herren, ﻿ ﻿ ﻿ unserer Prüfung nach ist der Betrag der fo…" at bounding box center [367, 246] width 317 height 204
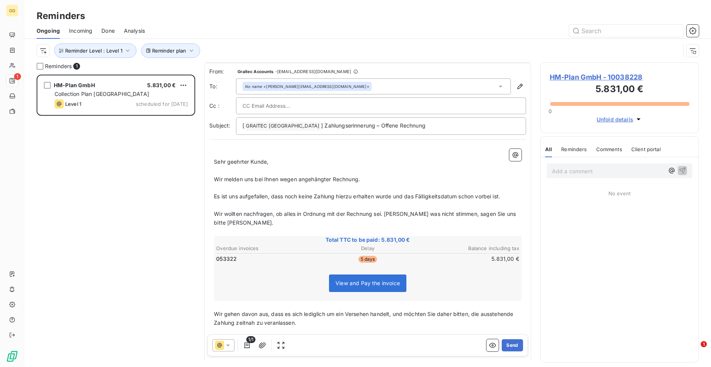
scroll to position [50, 0]
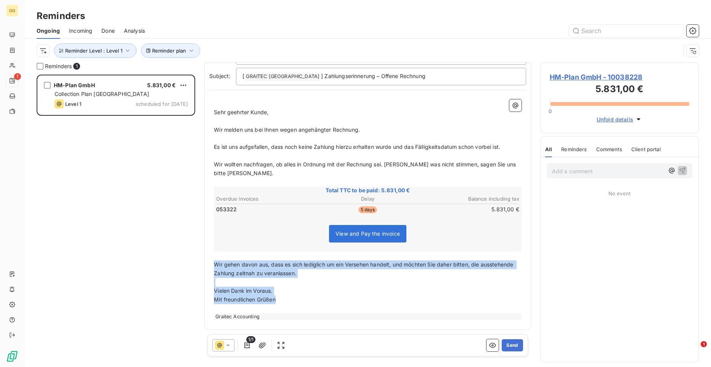
drag, startPoint x: 215, startPoint y: 263, endPoint x: 300, endPoint y: 303, distance: 93.8
click at [300, 270] on div "﻿ Sehr geehrter Kunde, ﻿ Wir melden uns bei Ihnen wegen angehängter Rechnung. ﻿…" at bounding box center [368, 209] width 308 height 221
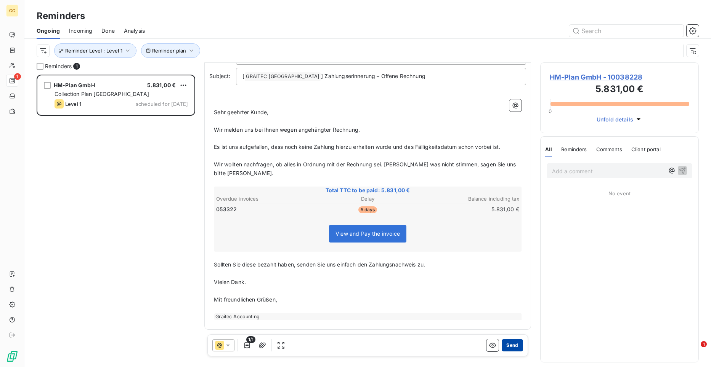
click at [511, 270] on button "Send" at bounding box center [512, 346] width 21 height 12
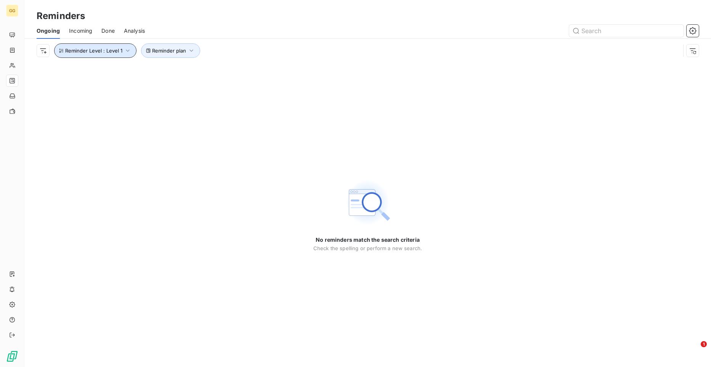
click at [127, 53] on icon "button" at bounding box center [128, 51] width 8 height 8
click at [259, 71] on icon at bounding box center [257, 71] width 8 height 8
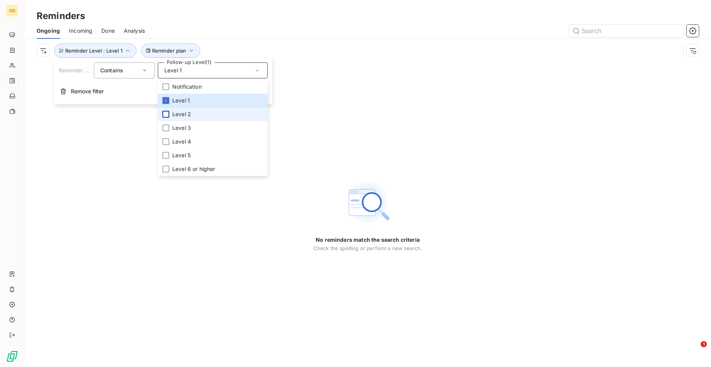
click at [167, 114] on div at bounding box center [165, 114] width 7 height 7
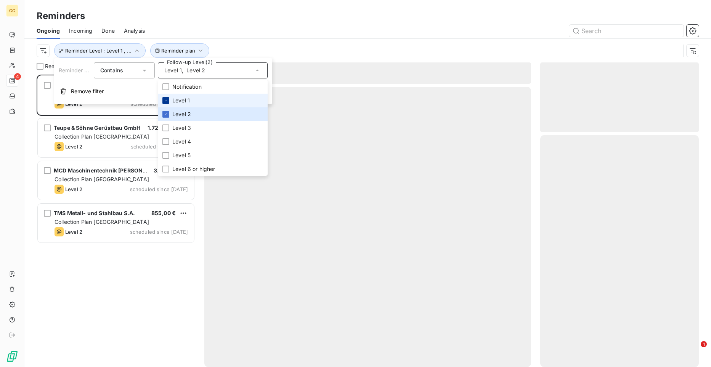
scroll to position [287, 153]
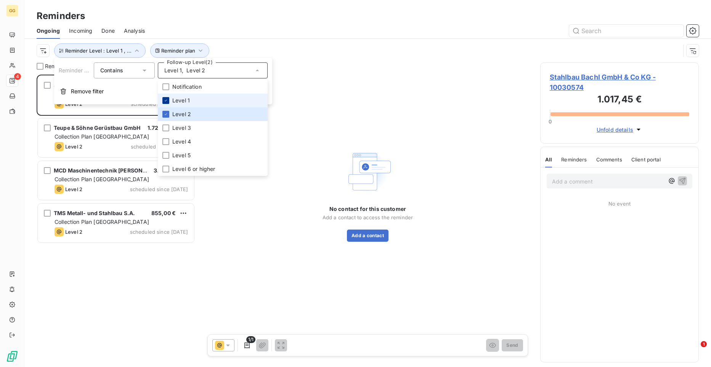
click at [166, 101] on icon at bounding box center [166, 100] width 5 height 5
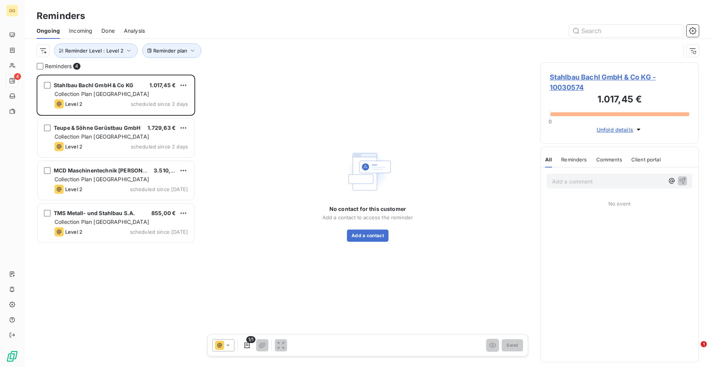
click at [90, 270] on div "Stahlbau Bachl GmbH & Co KG 1.017,45 € Collection Plan [GEOGRAPHIC_DATA] Level …" at bounding box center [116, 221] width 159 height 293
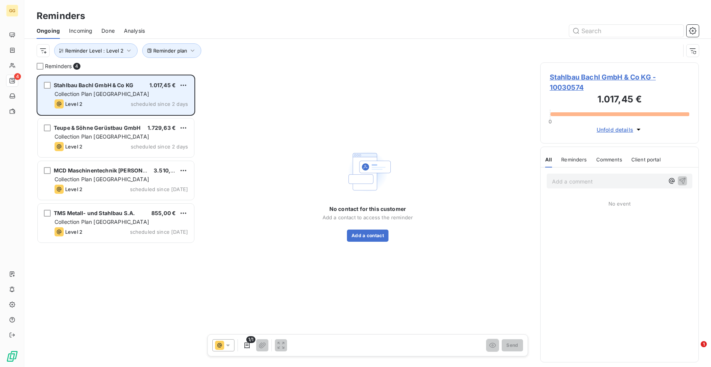
click at [109, 96] on span "Collection Plan [GEOGRAPHIC_DATA]" at bounding box center [102, 94] width 95 height 6
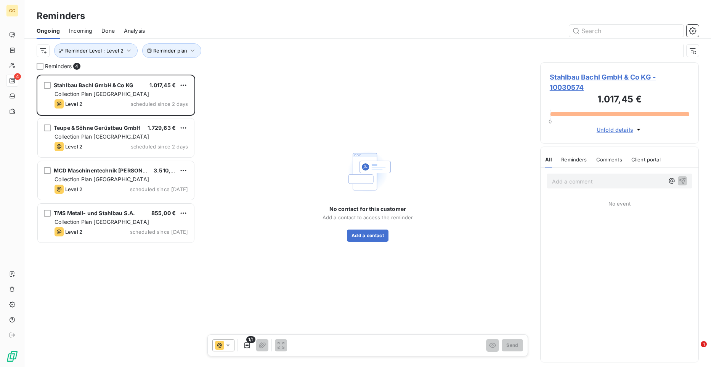
click at [565, 75] on span "Stahlbau Bachl GmbH & Co KG - 10030574" at bounding box center [620, 82] width 140 height 21
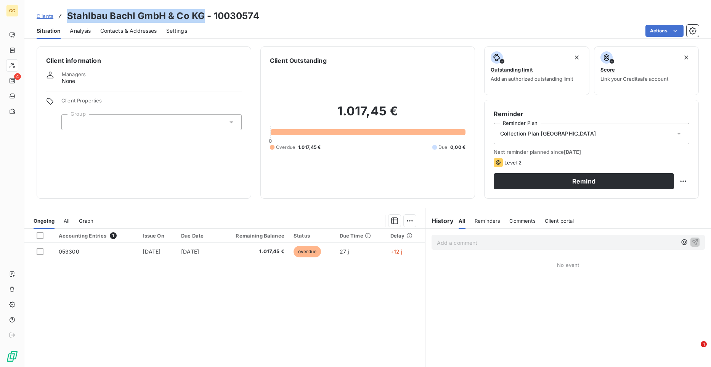
drag, startPoint x: 203, startPoint y: 15, endPoint x: 68, endPoint y: 10, distance: 135.4
click at [68, 10] on h3 "Stahlbau Bachl GmbH & Co KG - 10030574" at bounding box center [163, 16] width 192 height 14
copy h3 "Stahlbau Bachl GmbH & Co KG"
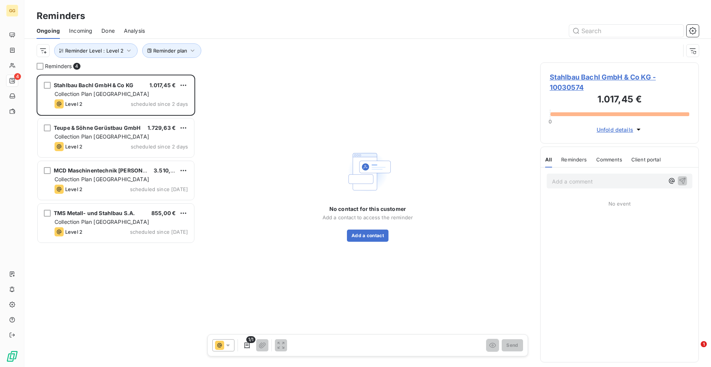
scroll to position [287, 153]
click at [366, 237] on button "Add a contact" at bounding box center [368, 236] width 42 height 12
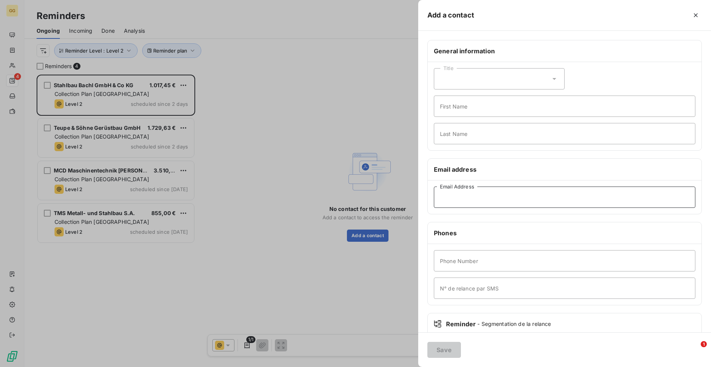
click at [480, 200] on input "Email Address" at bounding box center [565, 197] width 262 height 21
paste input "[EMAIL_ADDRESS][DOMAIN_NAME]"
type input "[EMAIL_ADDRESS][DOMAIN_NAME]"
click at [442, 270] on button "Save" at bounding box center [444, 350] width 34 height 16
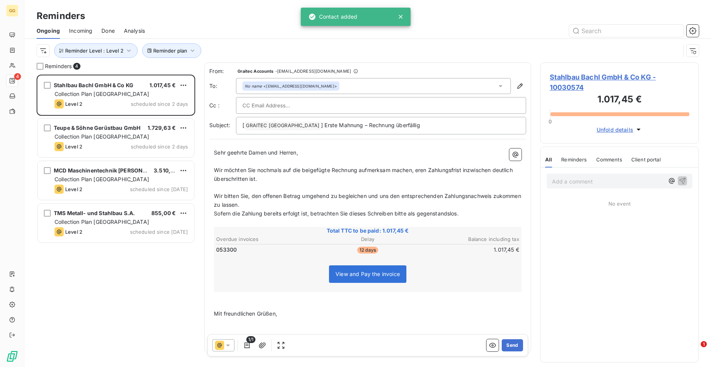
click at [316, 103] on div at bounding box center [380, 105] width 277 height 11
click at [277, 103] on input "text" at bounding box center [380, 105] width 277 height 11
paste input "[EMAIL_ADDRESS][DOMAIN_NAME]"
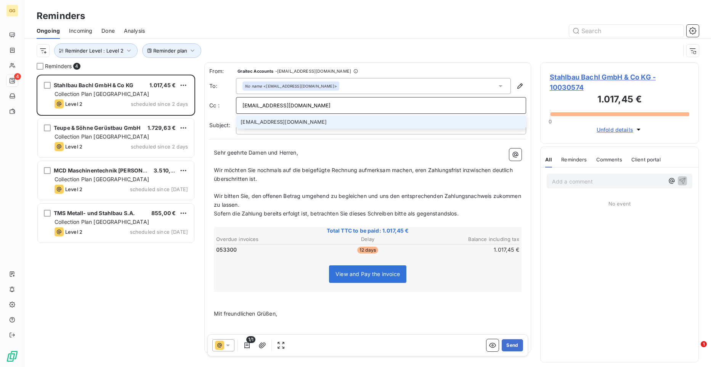
type input "[EMAIL_ADDRESS][DOMAIN_NAME]"
click at [302, 125] on li "[EMAIL_ADDRESS][DOMAIN_NAME]" at bounding box center [381, 122] width 290 height 13
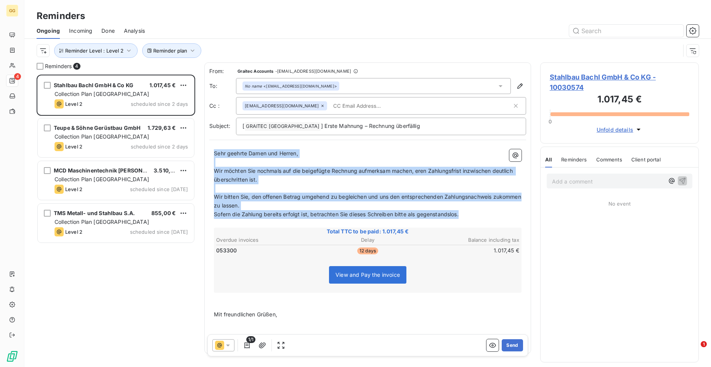
drag, startPoint x: 214, startPoint y: 151, endPoint x: 469, endPoint y: 218, distance: 263.6
click at [469, 218] on div "Sehr geehrte Damen und Herren, ﻿ Wir möchten Sie nochmals auf die beigefügte Re…" at bounding box center [368, 246] width 308 height 195
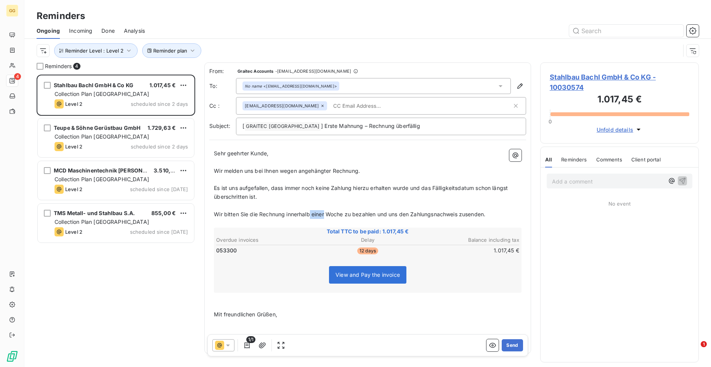
drag, startPoint x: 326, startPoint y: 214, endPoint x: 312, endPoint y: 215, distance: 13.4
click at [311, 215] on span "Wir bitten Sie die Rechnung innerhalb einer Woche zu bezahlen und uns den Zahlu…" at bounding box center [349, 214] width 271 height 6
click at [325, 215] on span "Wir bitten Sie die Rechnung innerhalb einer Woche zu bezahlen und uns den Zahlu…" at bounding box center [349, 214] width 271 height 6
click at [327, 214] on span "Wir bitten Sie die Rechnung innerhalb einer Woche zu bezahlen und uns den Zahlu…" at bounding box center [349, 214] width 271 height 6
drag, startPoint x: 325, startPoint y: 215, endPoint x: 312, endPoint y: 216, distance: 13.0
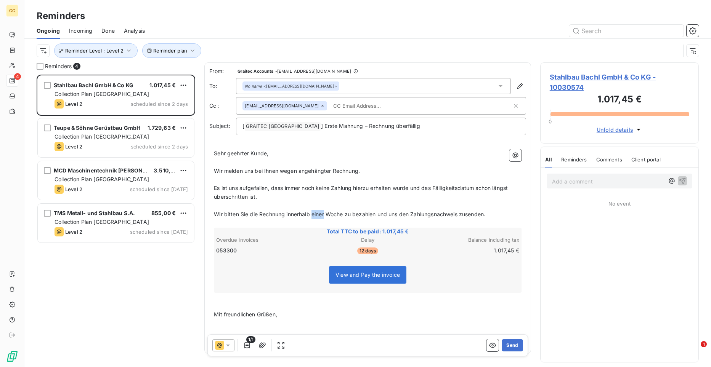
click at [312, 216] on span "Wir bitten Sie die Rechnung innerhalb einer Woche zu bezahlen und uns den Zahlu…" at bounding box center [349, 214] width 271 height 6
click at [348, 201] on p "Es ist uns aufgefallen, dass immer noch keine Zahlung hierzu erhalten wurde und…" at bounding box center [368, 193] width 308 height 18
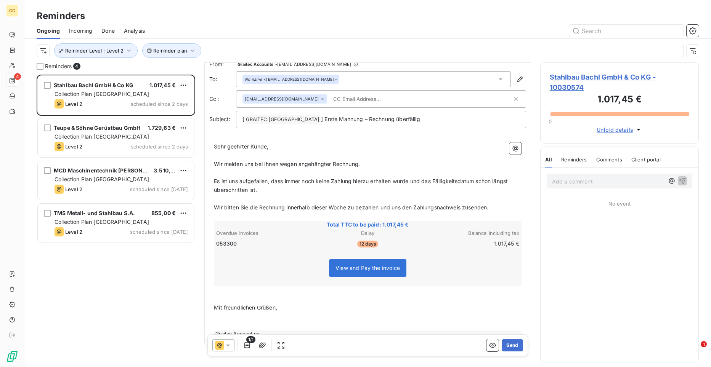
scroll to position [24, 0]
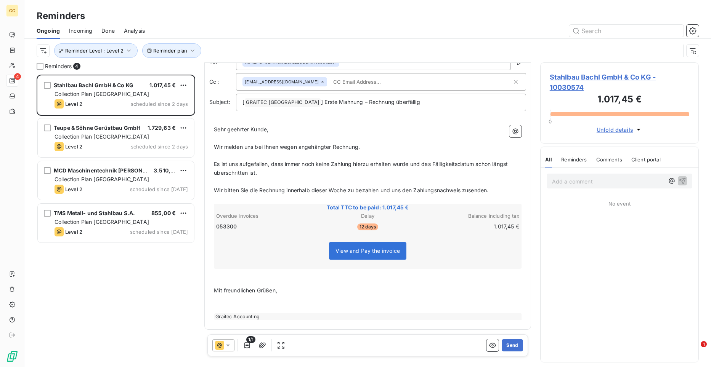
click at [219, 270] on p "﻿" at bounding box center [368, 282] width 308 height 9
drag, startPoint x: 218, startPoint y: 279, endPoint x: 297, endPoint y: 295, distance: 80.6
click at [297, 270] on div "Sehr geehrter Kunde, ﻿ Wir melden uns bei Ihnen wegen angehängter Rechnung. ﻿ E…" at bounding box center [368, 222] width 308 height 195
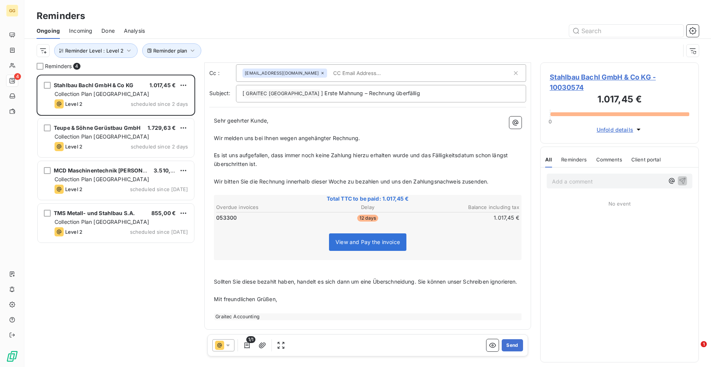
drag, startPoint x: 511, startPoint y: 344, endPoint x: 451, endPoint y: 294, distance: 77.9
click at [454, 270] on div "From: Graitec Accounts - [EMAIL_ADDRESS][DOMAIN_NAME] To: No name <[EMAIL_ADDRE…" at bounding box center [367, 196] width 327 height 332
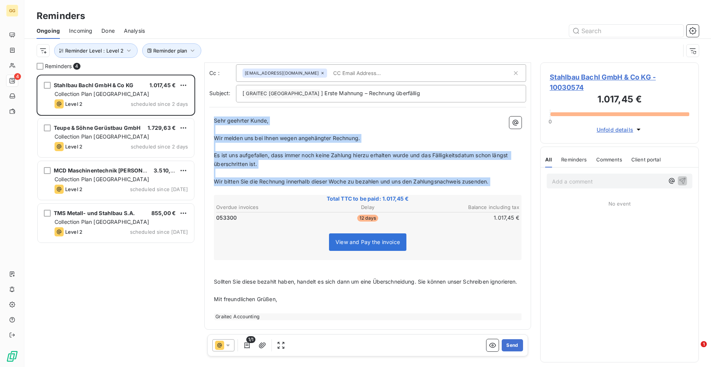
drag, startPoint x: 214, startPoint y: 111, endPoint x: 500, endPoint y: 178, distance: 293.6
click at [500, 178] on div "Sehr geehrter Kunde, ﻿ Wir melden uns bei Ihnen wegen angehängter Rechnung. ﻿ E…" at bounding box center [368, 219] width 308 height 204
copy div "Sehr geehrter Kunde, ﻿ Wir melden uns bei Ihnen wegen angehängter Rechnung. ﻿ E…"
click at [512, 270] on button "Send" at bounding box center [512, 346] width 21 height 12
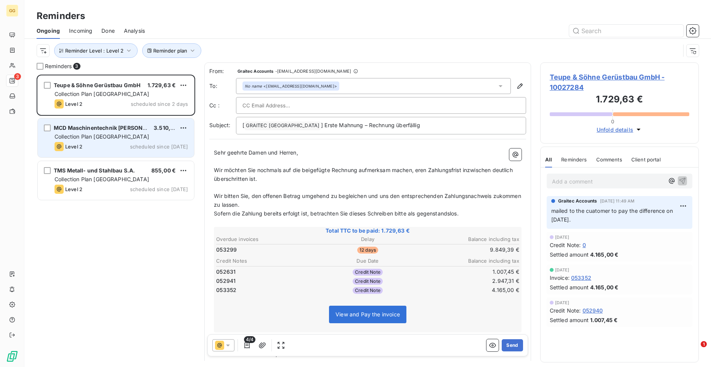
click at [99, 133] on div "Collection Plan [GEOGRAPHIC_DATA]" at bounding box center [121, 137] width 133 height 8
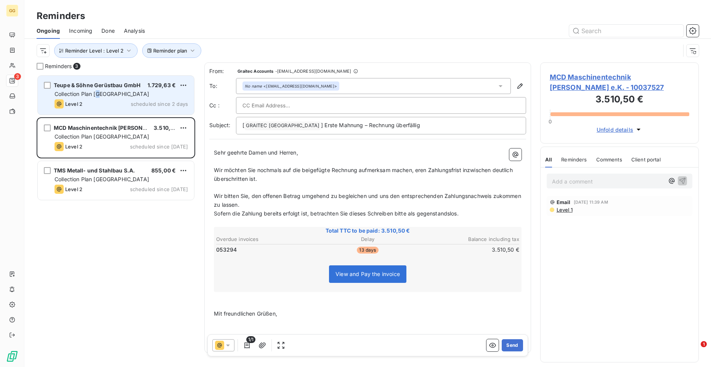
click at [100, 90] on div "Teupe & Söhne Gerüstbau GmbH 1.729,63 € Collection Plan Germany Level 2 schedul…" at bounding box center [116, 95] width 156 height 39
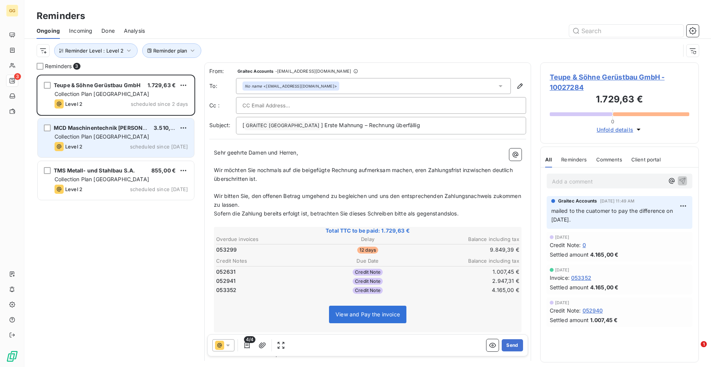
drag, startPoint x: 100, startPoint y: 90, endPoint x: 103, endPoint y: 127, distance: 36.7
click at [103, 127] on span "MCD Maschinentechnik [PERSON_NAME] e.K." at bounding box center [115, 128] width 122 height 6
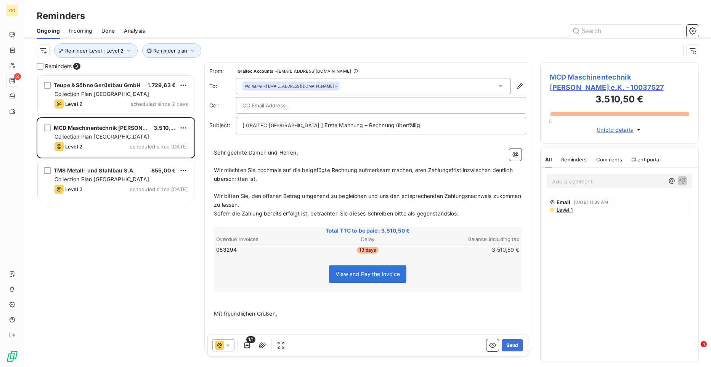
click at [565, 76] on span "MCD Maschinentechnik [PERSON_NAME] e.K. - 10037527" at bounding box center [620, 82] width 140 height 21
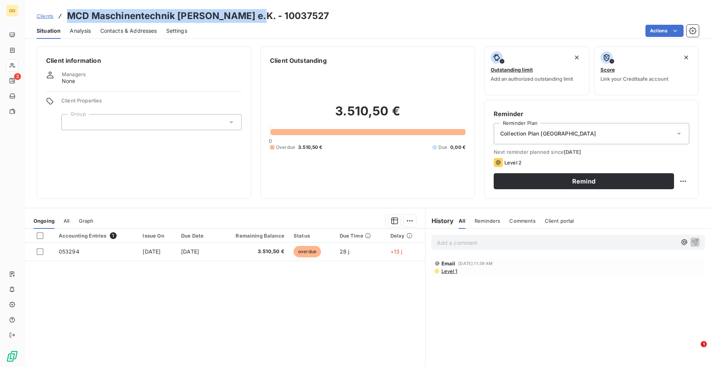
drag, startPoint x: 251, startPoint y: 16, endPoint x: 68, endPoint y: 12, distance: 183.4
click at [68, 12] on h3 "MCD Maschinentechnik [PERSON_NAME] e.K. - 10037527" at bounding box center [198, 16] width 262 height 14
copy h3 "MCD Maschinentechnik [PERSON_NAME] e.K."
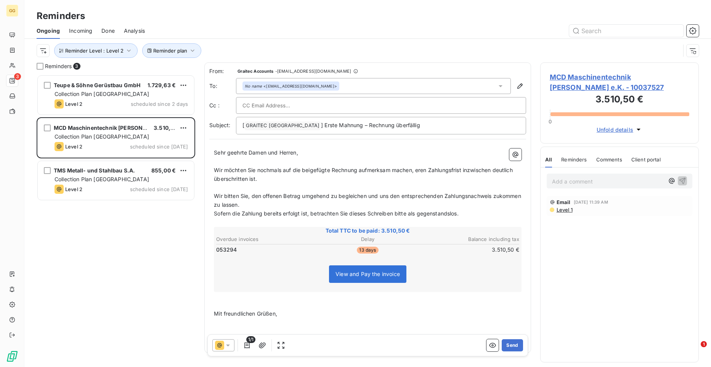
scroll to position [287, 153]
click at [279, 106] on input "text" at bounding box center [283, 105] width 82 height 11
paste input "[EMAIL_ADDRESS][DOMAIN_NAME]"
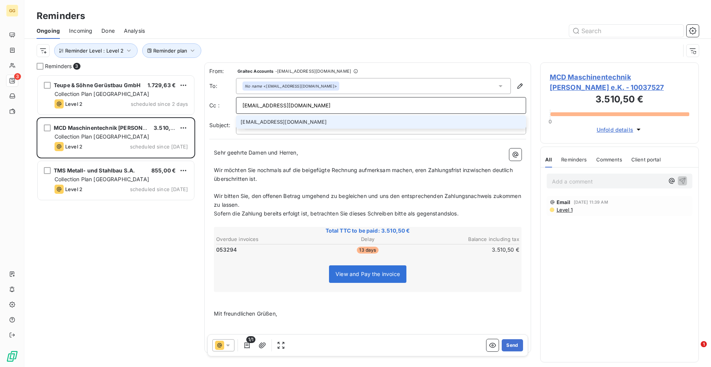
type input "[EMAIL_ADDRESS][DOMAIN_NAME]"
click at [276, 124] on li "[EMAIL_ADDRESS][DOMAIN_NAME]" at bounding box center [381, 122] width 290 height 13
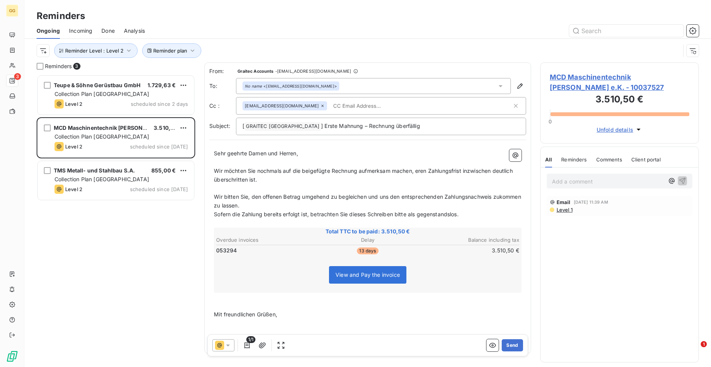
click at [213, 153] on div "Sehr geehrte Damen und Herren, ﻿ Wir möchten Sie nochmals auf die beigefügte Re…" at bounding box center [367, 247] width 317 height 204
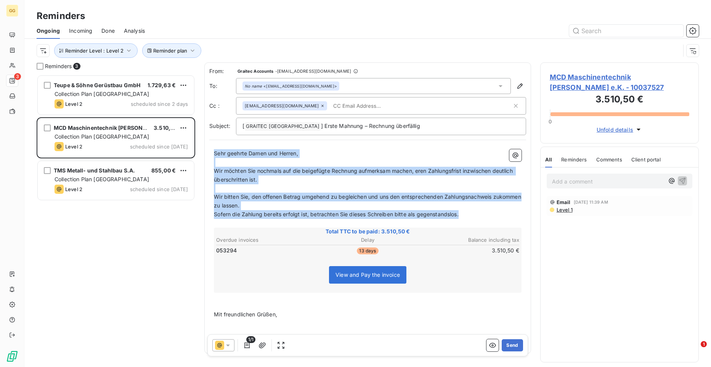
drag, startPoint x: 215, startPoint y: 152, endPoint x: 467, endPoint y: 218, distance: 260.6
click at [467, 218] on div "Sehr geehrte Damen und Herren, ﻿ Wir möchten Sie nochmals auf die beigefügte Re…" at bounding box center [368, 246] width 308 height 195
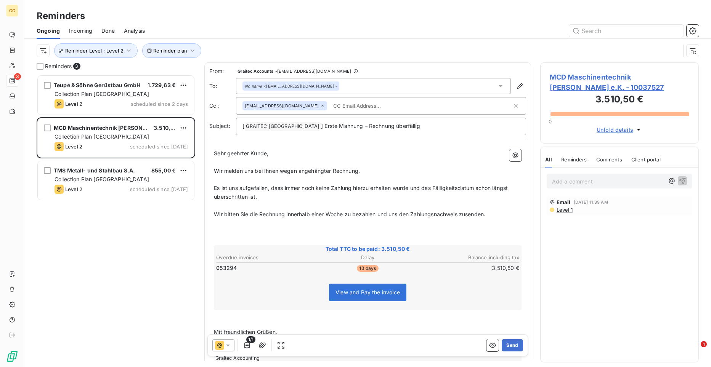
click at [467, 218] on p "Wir bitten Sie die Rechnung innerhalb einer Woche zu bezahlen und uns den Zahlu…" at bounding box center [368, 214] width 308 height 9
drag, startPoint x: 325, startPoint y: 215, endPoint x: 313, endPoint y: 213, distance: 12.3
click at [313, 213] on span "Wir bitten Sie die Rechnung innerhalb einer Woche zu bezahlen und uns den Zahlu…" at bounding box center [349, 214] width 271 height 6
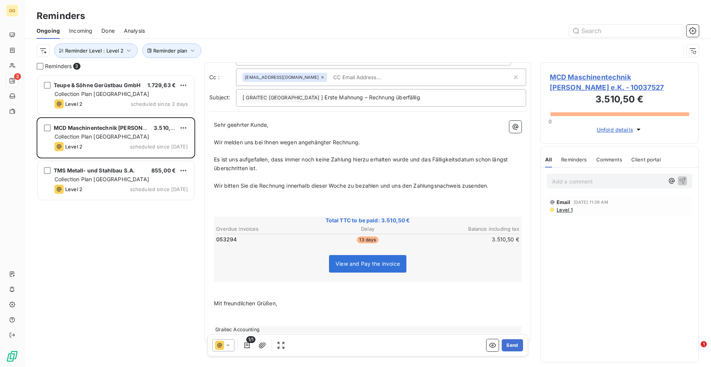
scroll to position [42, 0]
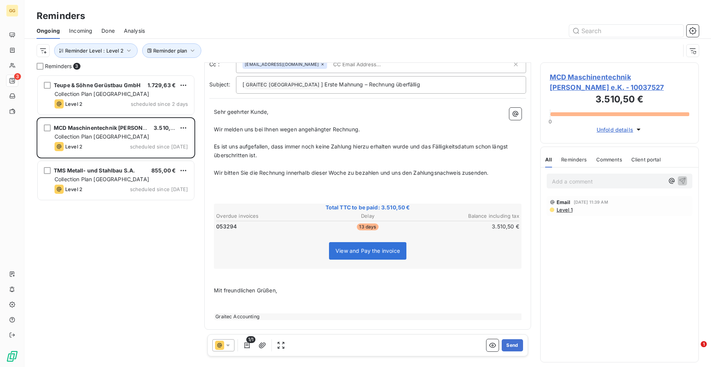
click at [213, 270] on div "Sehr geehrter Kunde, ﻿ Wir melden uns bei Ihnen wegen angehängter Rechnung. ﻿ E…" at bounding box center [367, 214] width 317 height 222
drag, startPoint x: 215, startPoint y: 291, endPoint x: 339, endPoint y: 298, distance: 123.7
click at [339, 270] on div "Sehr geehrter Kunde, ﻿ Wir melden uns bei Ihnen wegen angehängter Rechnung. ﻿ E…" at bounding box center [368, 214] width 308 height 213
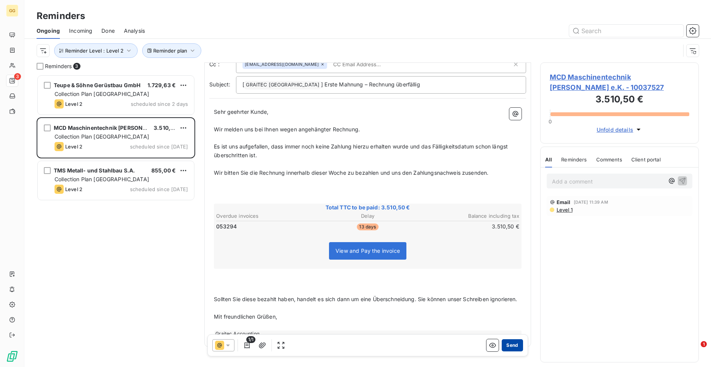
click at [509, 270] on button "Send" at bounding box center [512, 346] width 21 height 12
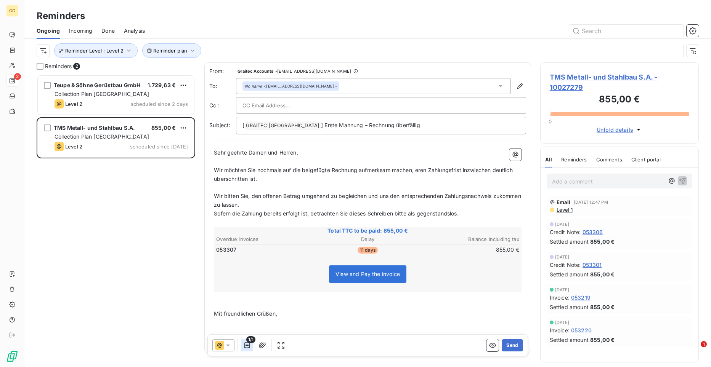
click at [244, 270] on icon "button" at bounding box center [247, 346] width 8 height 8
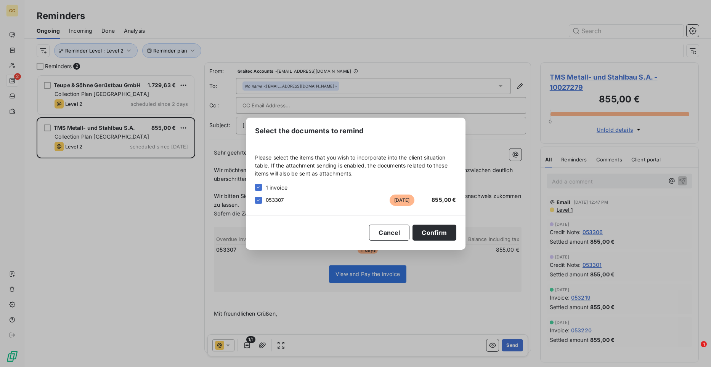
click at [263, 270] on div "Select the documents to remind Please select the items that you wish to incorpo…" at bounding box center [355, 183] width 711 height 367
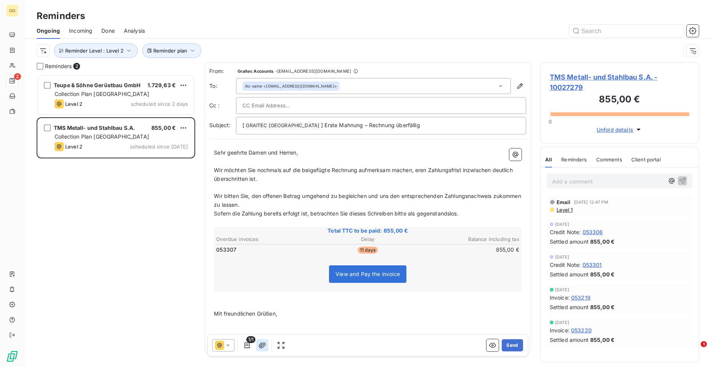
click at [261, 270] on icon "button" at bounding box center [262, 346] width 8 height 8
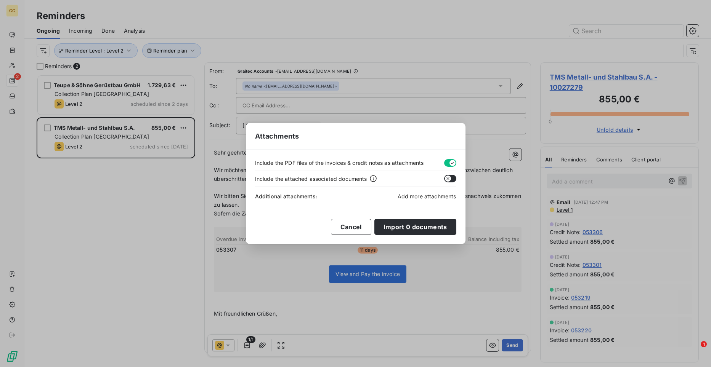
drag, startPoint x: 465, startPoint y: 284, endPoint x: 595, endPoint y: 190, distance: 160.3
click at [466, 270] on div "Attachments Include the PDF files of the invoices & credit notes as attachments…" at bounding box center [355, 183] width 711 height 367
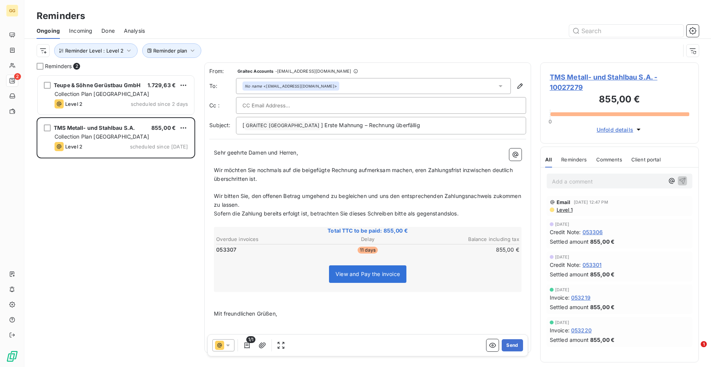
click at [565, 75] on span "TMS Metall- und Stahlbau S.A. - 10027279" at bounding box center [620, 82] width 140 height 21
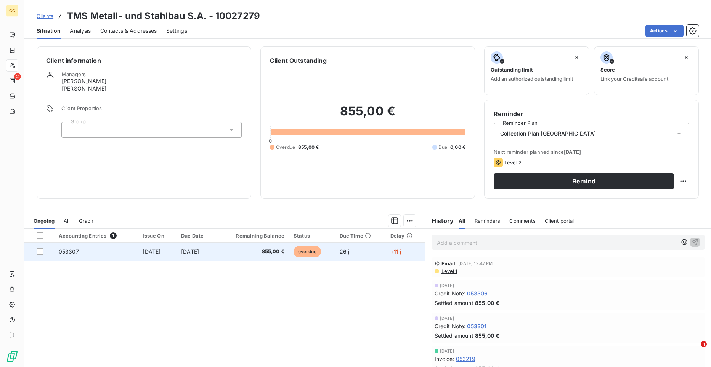
click at [73, 249] on span "053307" at bounding box center [69, 252] width 20 height 6
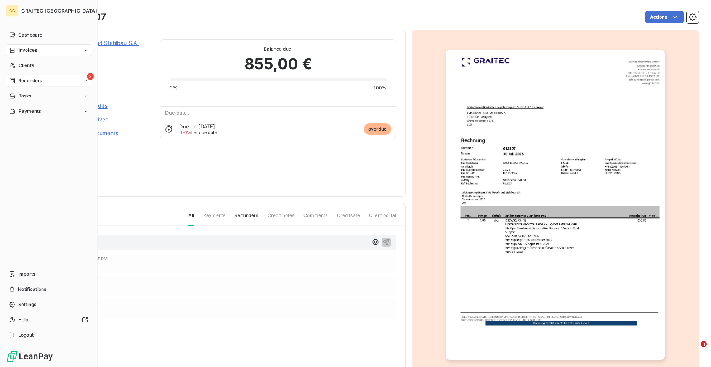
click at [29, 83] on span "Reminders" at bounding box center [30, 80] width 24 height 7
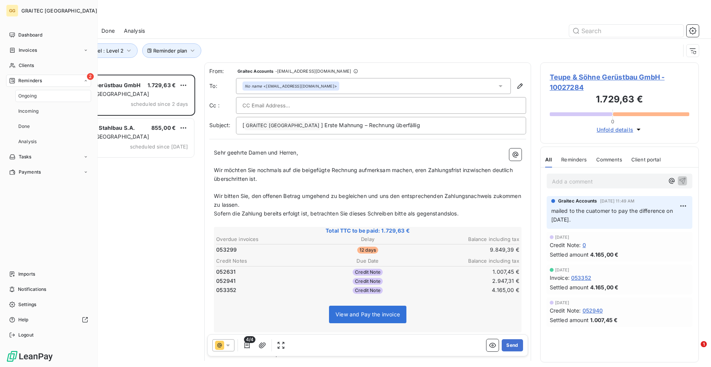
scroll to position [287, 153]
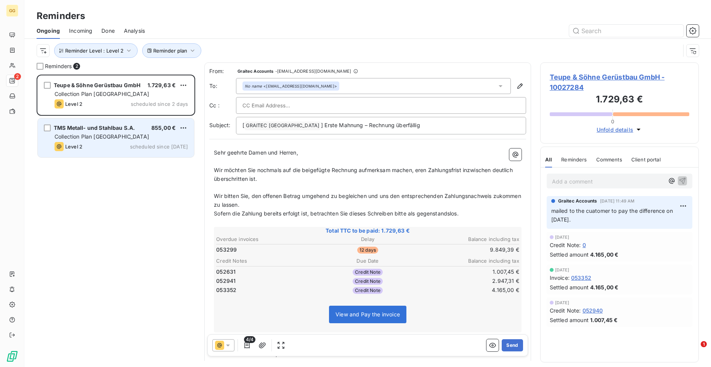
click at [98, 137] on span "Collection Plan [GEOGRAPHIC_DATA]" at bounding box center [102, 136] width 95 height 6
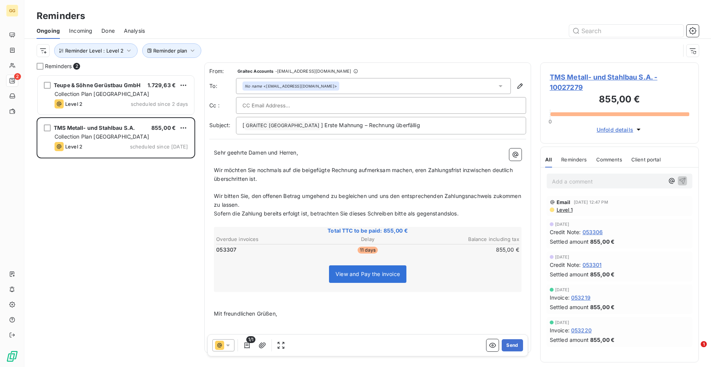
click at [565, 77] on span "TMS Metall- und Stahlbau S.A. - 10027279" at bounding box center [620, 82] width 140 height 21
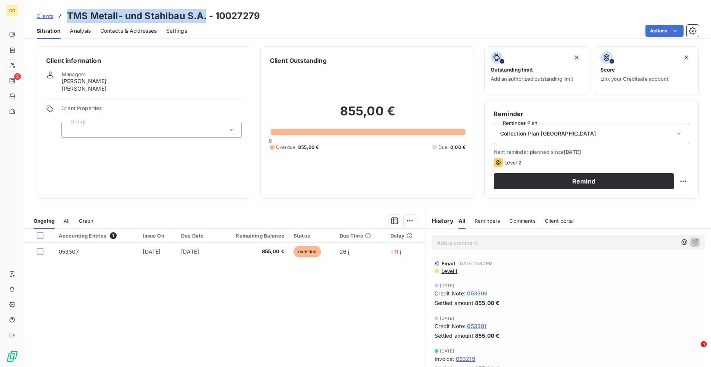
drag, startPoint x: 204, startPoint y: 18, endPoint x: 67, endPoint y: 14, distance: 137.7
click at [67, 14] on h3 "TMS Metall- und Stahlbau S.A. - 10027279" at bounding box center [163, 16] width 193 height 14
copy h3 "TMS Metall- und Stahlbau S.A."
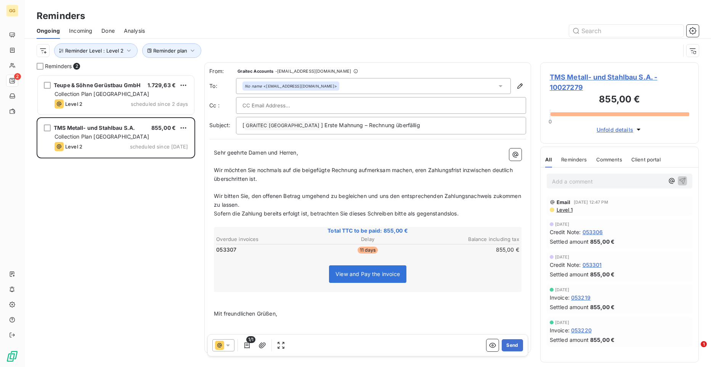
scroll to position [287, 153]
click at [487, 104] on div at bounding box center [380, 105] width 277 height 11
click at [503, 106] on input "text" at bounding box center [380, 105] width 277 height 11
click at [289, 109] on input "text" at bounding box center [283, 105] width 82 height 11
paste input "[EMAIL_ADDRESS][DOMAIN_NAME]"
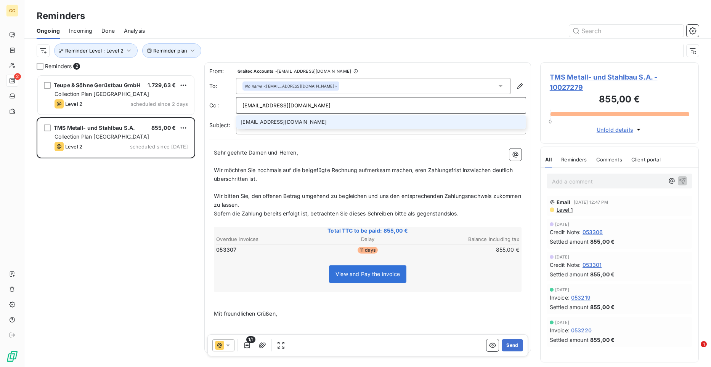
type input "[EMAIL_ADDRESS][DOMAIN_NAME]"
click at [263, 124] on li "[EMAIL_ADDRESS][DOMAIN_NAME]" at bounding box center [381, 122] width 290 height 13
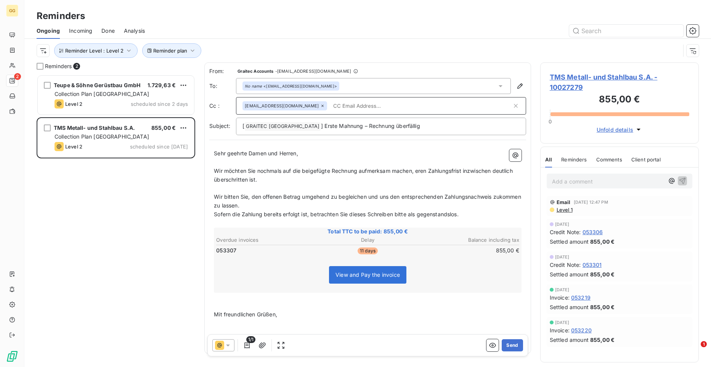
type input "T"
click at [330, 104] on input "text" at bounding box center [374, 105] width 88 height 11
paste input "[PERSON_NAME][EMAIL_ADDRESS][DOMAIN_NAME]"
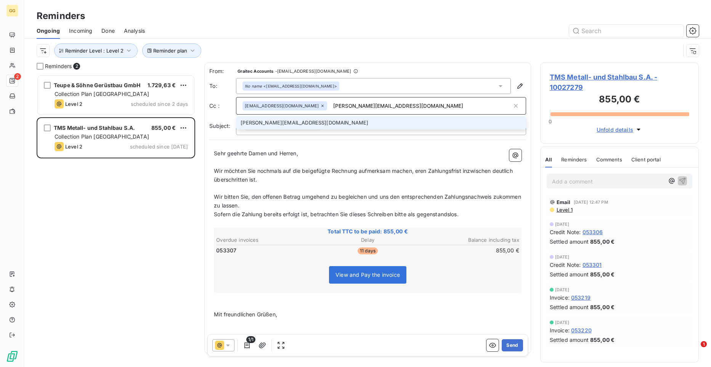
type input "[PERSON_NAME][EMAIL_ADDRESS][DOMAIN_NAME]"
click at [299, 127] on li "[PERSON_NAME][EMAIL_ADDRESS][DOMAIN_NAME]" at bounding box center [381, 122] width 290 height 13
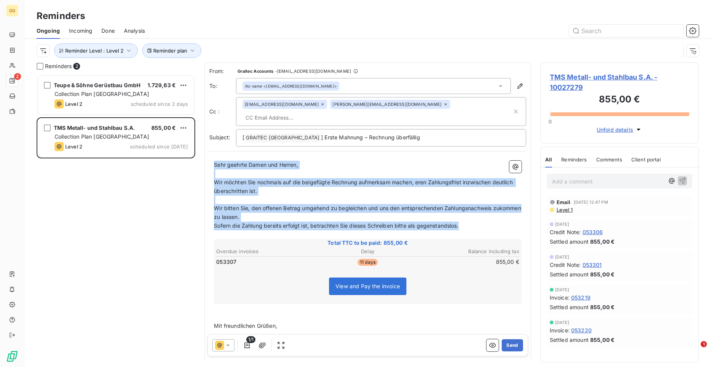
drag, startPoint x: 214, startPoint y: 151, endPoint x: 476, endPoint y: 215, distance: 270.0
click at [476, 215] on div "Sehr geehrte Damen und Herren, ﻿ Wir möchten Sie nochmals auf die beigefügte Re…" at bounding box center [368, 258] width 308 height 195
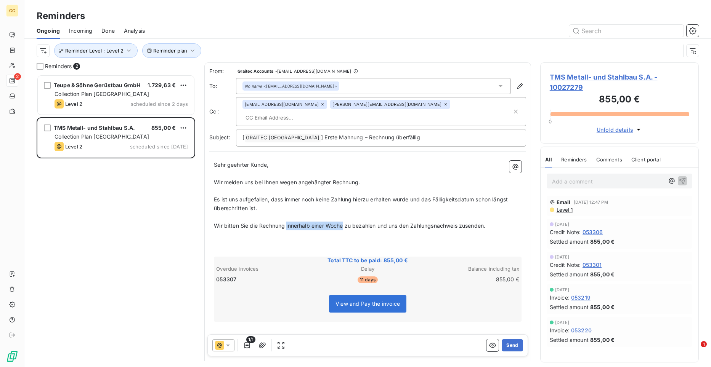
drag, startPoint x: 344, startPoint y: 215, endPoint x: 287, endPoint y: 215, distance: 56.8
click at [287, 223] on span "Wir bitten Sie die Rechnung innerhalb einer Woche zu bezahlen und uns den Zahlu…" at bounding box center [349, 226] width 271 height 6
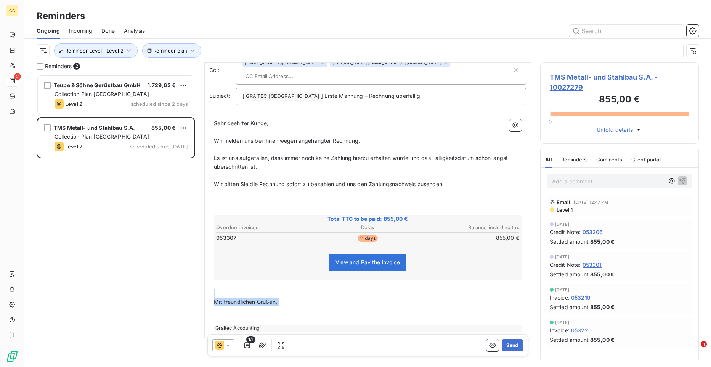
drag, startPoint x: 215, startPoint y: 281, endPoint x: 294, endPoint y: 300, distance: 81.4
click at [294, 270] on div "Sehr geehrter Kunde, ﻿ Wir melden uns bei Ihnen wegen angehängter Rechnung. ﻿ E…" at bounding box center [368, 225] width 308 height 213
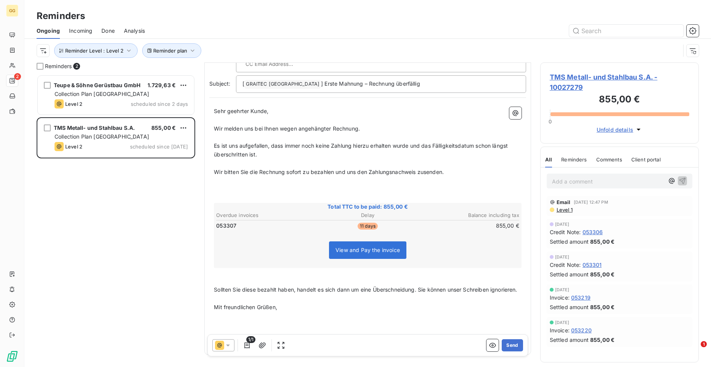
scroll to position [77, 0]
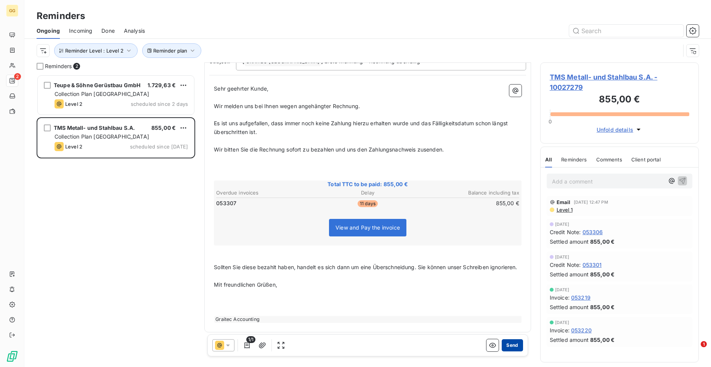
click at [513, 270] on button "Send" at bounding box center [512, 346] width 21 height 12
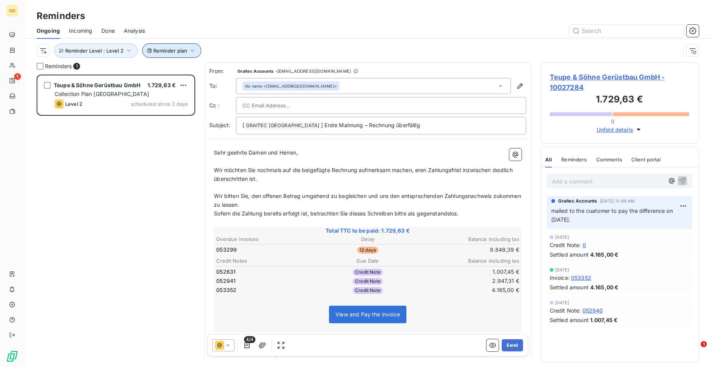
click at [191, 49] on icon "button" at bounding box center [193, 51] width 8 height 8
click at [128, 54] on icon "button" at bounding box center [129, 51] width 8 height 8
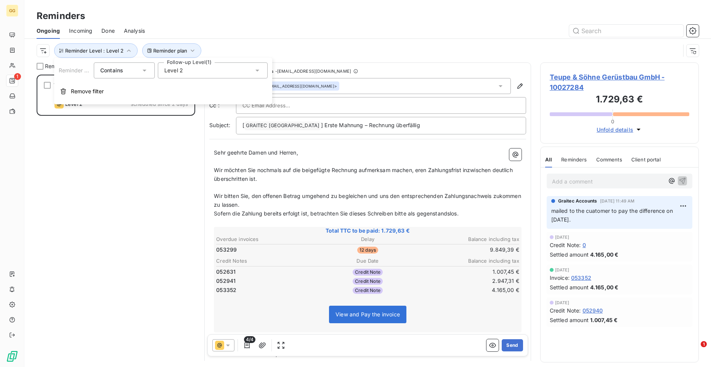
click at [258, 73] on icon at bounding box center [257, 71] width 8 height 8
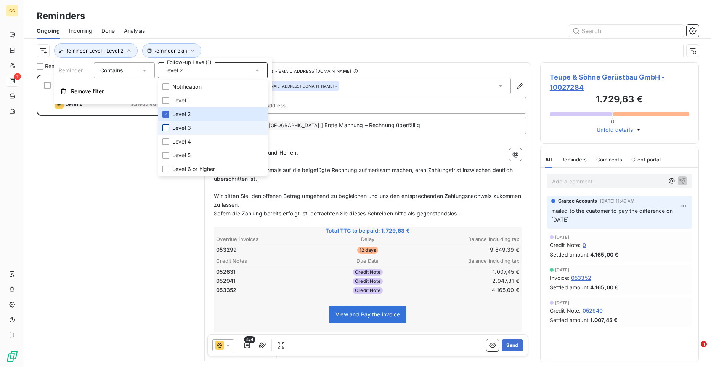
click at [165, 127] on div at bounding box center [165, 128] width 7 height 7
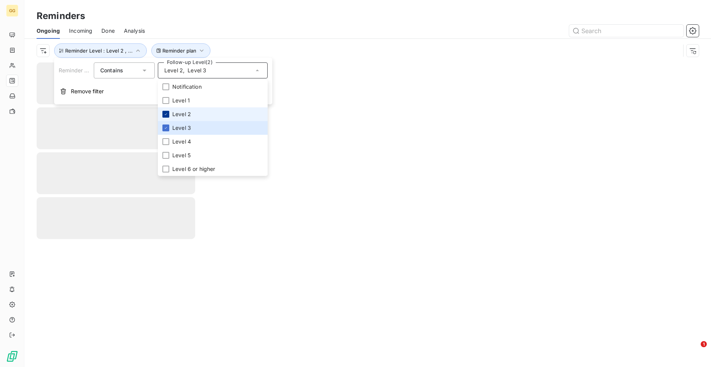
click at [165, 113] on icon at bounding box center [166, 114] width 5 height 5
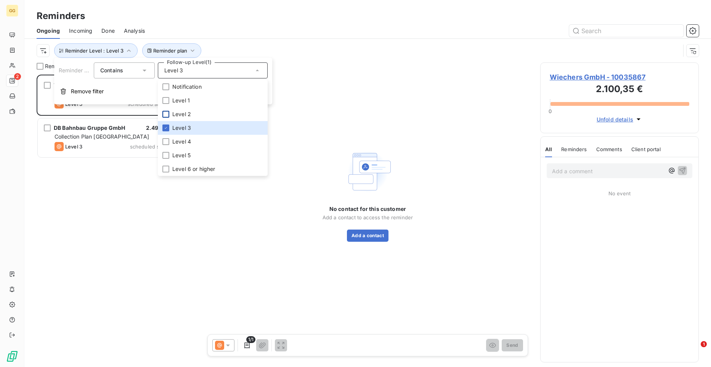
scroll to position [287, 153]
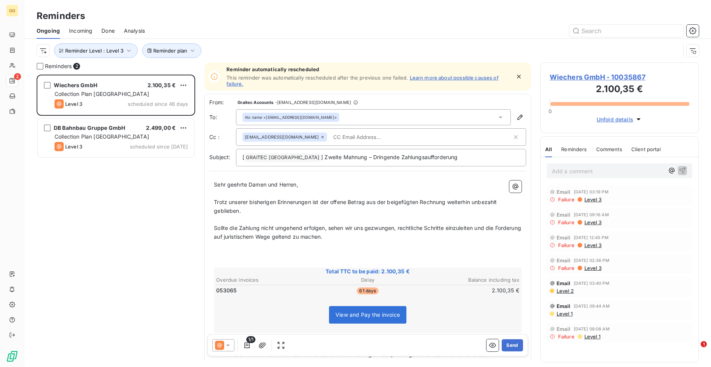
click at [228, 18] on div "Reminders" at bounding box center [367, 16] width 687 height 14
click at [565, 79] on span "Wiechers GmbH - 10035867" at bounding box center [620, 77] width 140 height 10
click at [565, 270] on span "[DATE] 03:40 PM" at bounding box center [591, 283] width 35 height 5
click at [565, 270] on span "Level 2" at bounding box center [565, 291] width 18 height 6
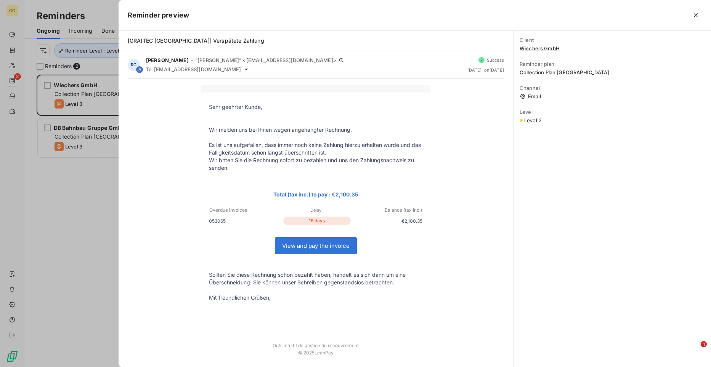
click at [76, 190] on div at bounding box center [355, 183] width 711 height 367
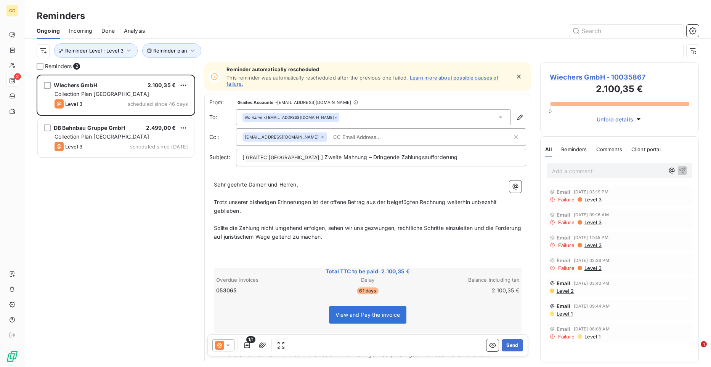
click at [565, 78] on span "Wiechers GmbH - 10035867" at bounding box center [620, 77] width 140 height 10
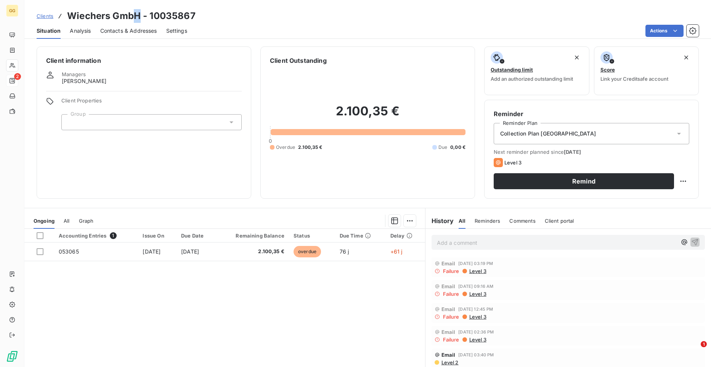
click at [136, 15] on h3 "Wiechers GmbH - 10035867" at bounding box center [131, 16] width 128 height 14
drag, startPoint x: 136, startPoint y: 15, endPoint x: 140, endPoint y: 15, distance: 4.2
click at [140, 15] on h3 "Wiechers GmbH - 10035867" at bounding box center [131, 16] width 128 height 14
drag, startPoint x: 140, startPoint y: 15, endPoint x: 70, endPoint y: 13, distance: 69.4
click at [70, 13] on h3 "Wiechers GmbH - 10035867" at bounding box center [131, 16] width 128 height 14
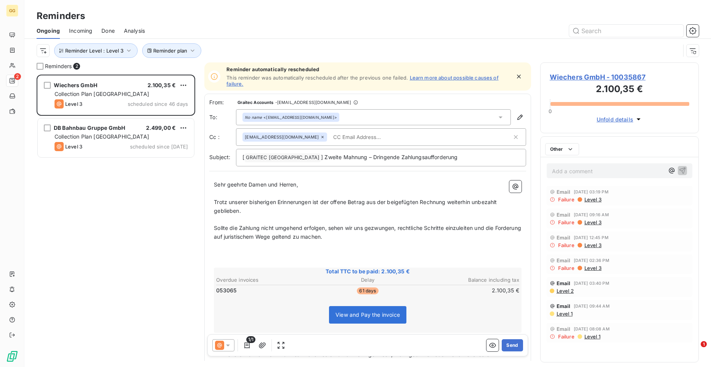
scroll to position [287, 153]
click at [330, 137] on input "text" at bounding box center [374, 137] width 88 height 11
paste input "[PERSON_NAME][EMAIL_ADDRESS][DOMAIN_NAME]"
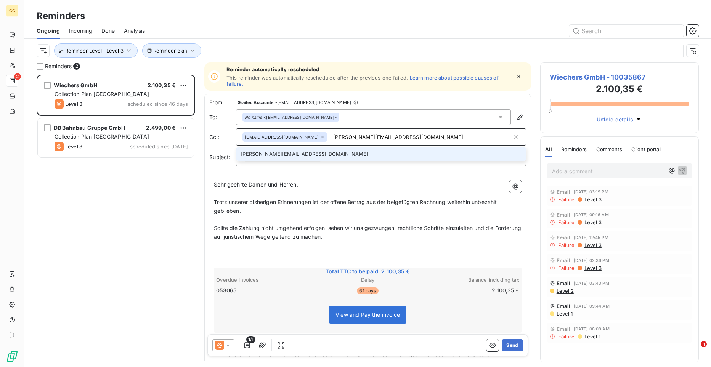
type input "[PERSON_NAME][EMAIL_ADDRESS][DOMAIN_NAME]"
click at [327, 151] on li "[PERSON_NAME][EMAIL_ADDRESS][DOMAIN_NAME]" at bounding box center [381, 154] width 290 height 13
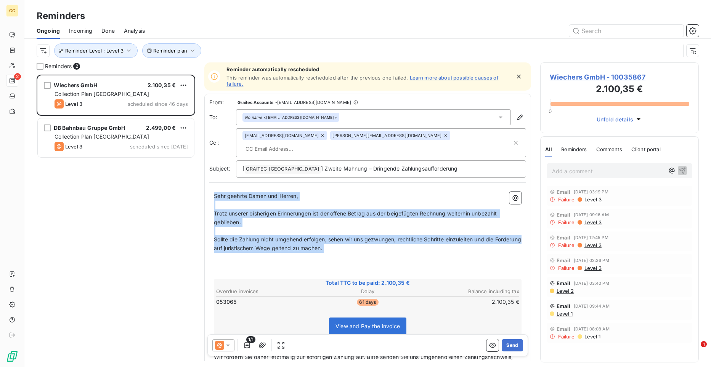
drag, startPoint x: 215, startPoint y: 183, endPoint x: 377, endPoint y: 242, distance: 171.8
click at [377, 242] on div "Sehr geehrte Damen und Herren, ﻿ Trotz unserer bisherigen Erinnerungen ist der …" at bounding box center [368, 302] width 308 height 221
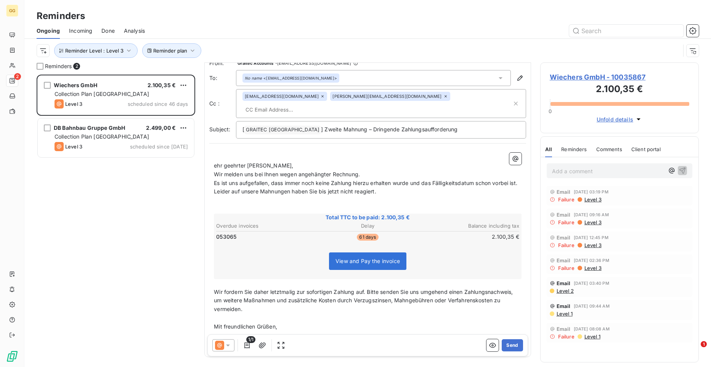
scroll to position [64, 0]
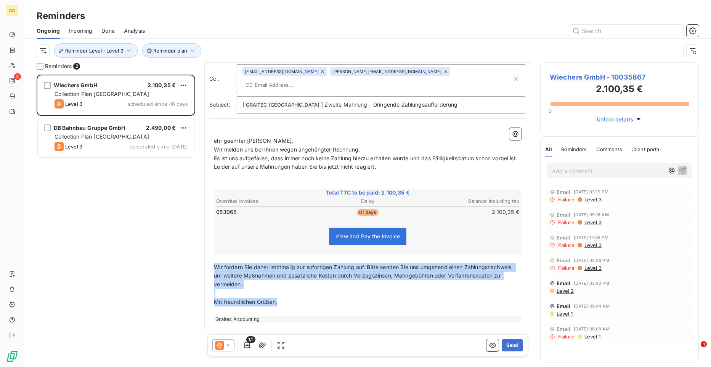
drag, startPoint x: 214, startPoint y: 264, endPoint x: 288, endPoint y: 298, distance: 81.9
click at [288, 270] on div "﻿ ehr geehrter [PERSON_NAME], Wir melden uns bei Ihnen wegen angehängter Rechnu…" at bounding box center [368, 225] width 308 height 195
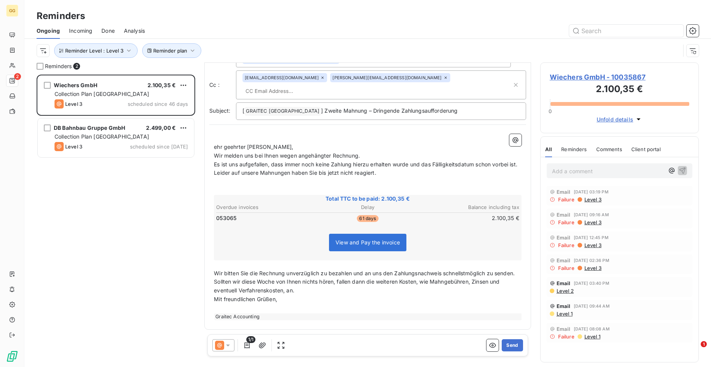
click at [326, 270] on p "Sollten wir diese Woche von Ihnen nichts hören, fallen dann die weiteren Kosten…" at bounding box center [368, 287] width 308 height 18
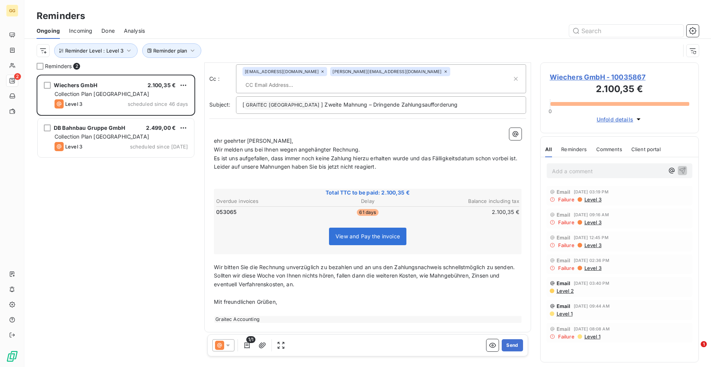
click at [565, 172] on p "Add a comment ﻿" at bounding box center [608, 172] width 112 height 10
click at [565, 171] on icon "button" at bounding box center [683, 171] width 8 height 8
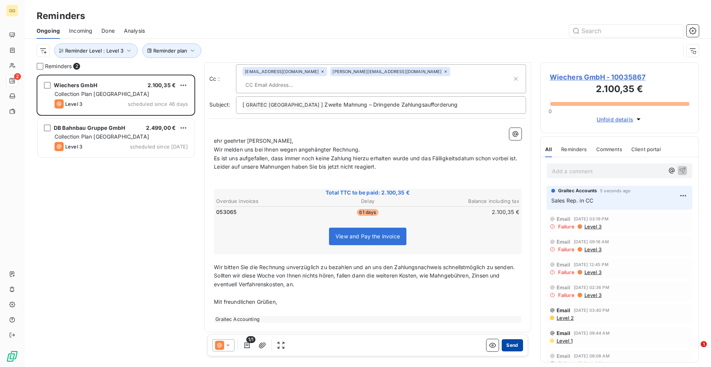
click at [502, 270] on button "Send" at bounding box center [512, 346] width 21 height 12
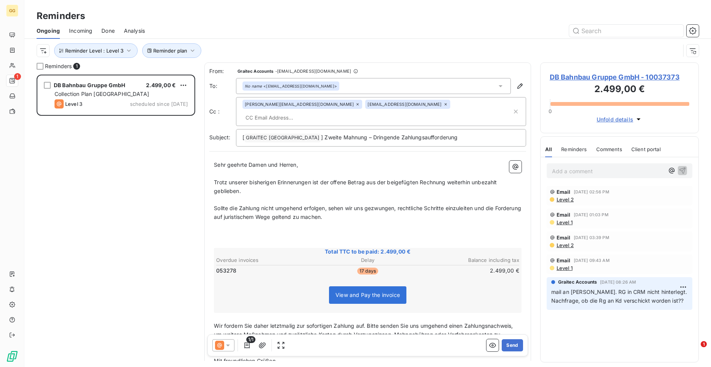
click at [237, 170] on p "﻿" at bounding box center [368, 174] width 308 height 9
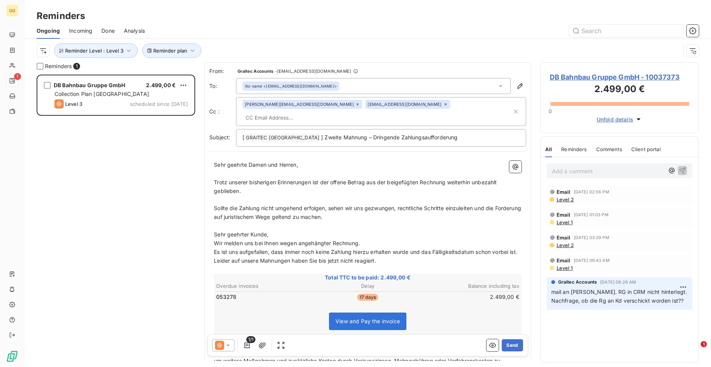
drag, startPoint x: 213, startPoint y: 152, endPoint x: 348, endPoint y: 225, distance: 153.3
click at [349, 225] on div "Sehr geehrte Damen und Herren, ﻿ Trotz unserer bisherigen Erinnerungen ist der …" at bounding box center [367, 284] width 317 height 257
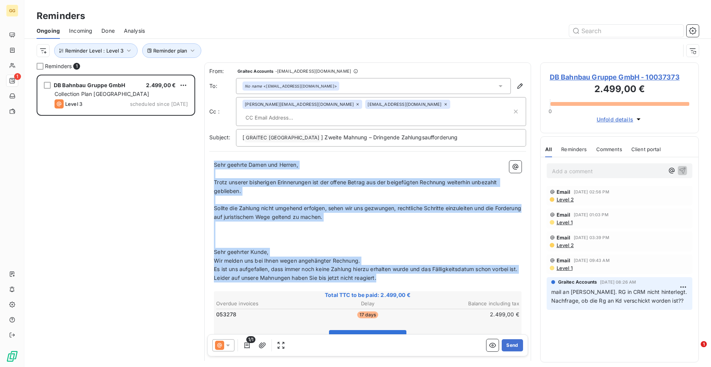
drag, startPoint x: 394, startPoint y: 274, endPoint x: 199, endPoint y: 147, distance: 233.2
click at [202, 147] on div "Reminders 1 DB Bahnbau Gruppe GmbH 2.499,00 € Collection Plan Germany Level 3 s…" at bounding box center [367, 215] width 687 height 305
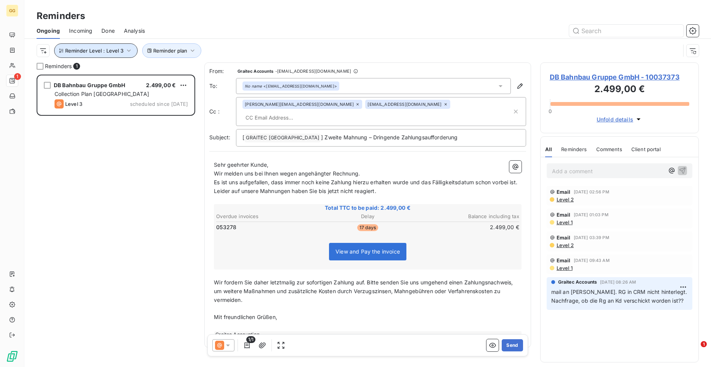
click at [130, 48] on icon "button" at bounding box center [129, 51] width 8 height 8
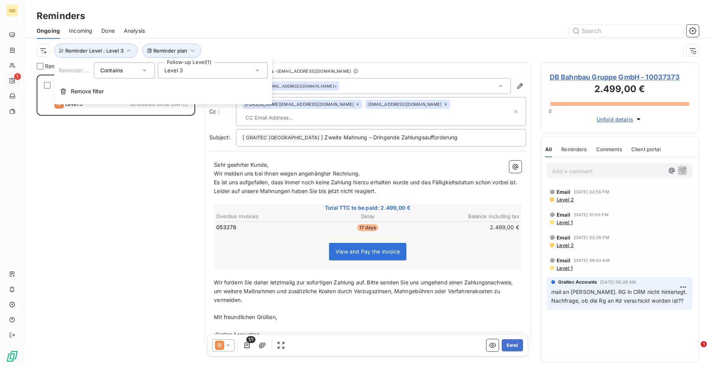
click at [260, 71] on icon at bounding box center [257, 71] width 8 height 8
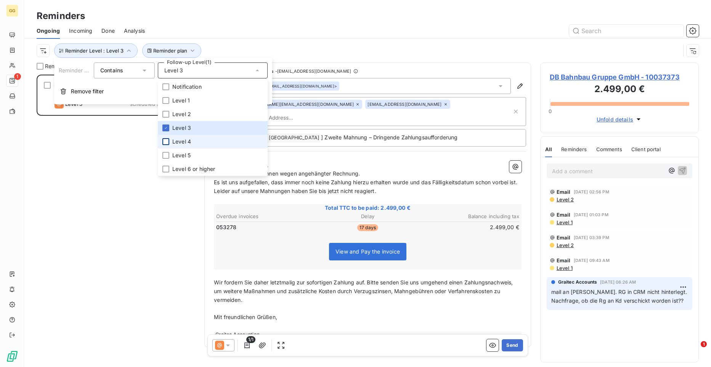
click at [166, 142] on div at bounding box center [165, 141] width 7 height 7
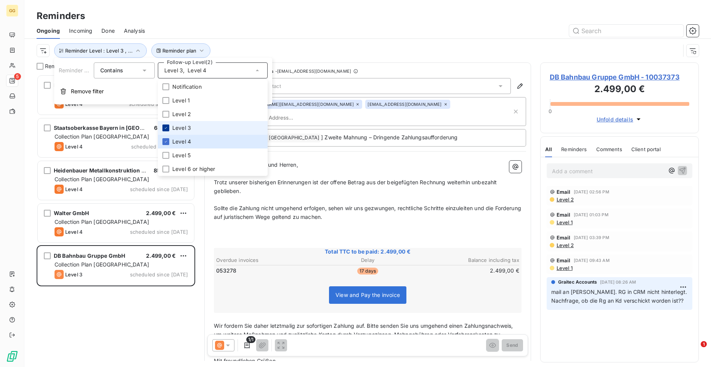
scroll to position [287, 153]
click at [166, 127] on icon at bounding box center [166, 128] width 5 height 5
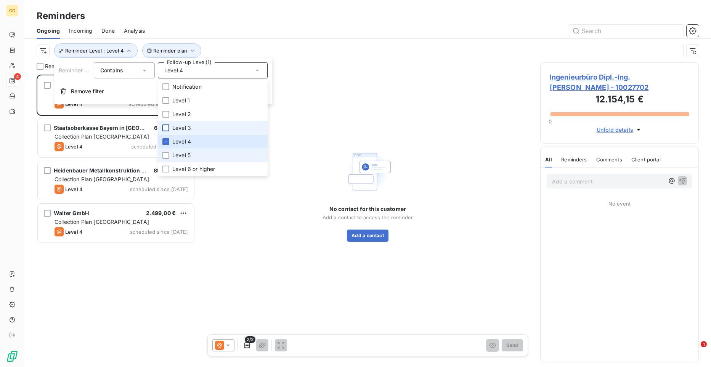
scroll to position [287, 153]
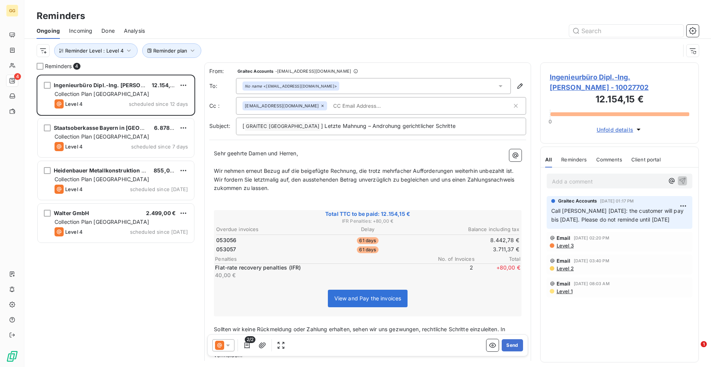
click at [100, 270] on div "Ingenieurbüro Dipl.-Ing. [PERSON_NAME] 12.154,15 € Collection Plan Germany Leve…" at bounding box center [116, 221] width 159 height 293
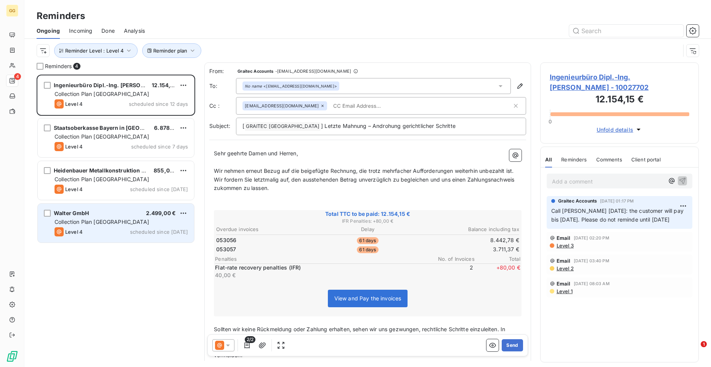
click at [105, 222] on span "Collection Plan [GEOGRAPHIC_DATA]" at bounding box center [102, 222] width 95 height 6
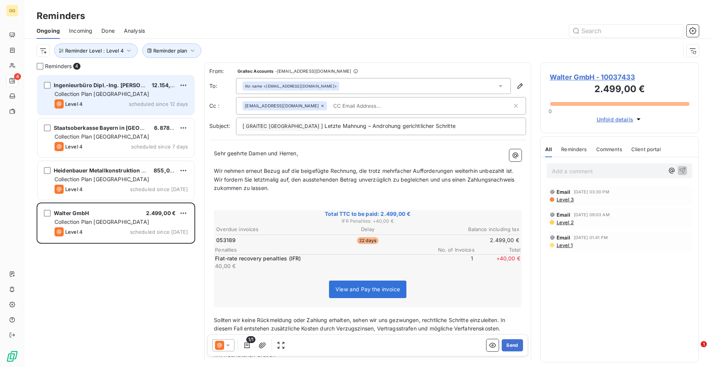
click at [105, 93] on span "Collection Plan [GEOGRAPHIC_DATA]" at bounding box center [102, 94] width 95 height 6
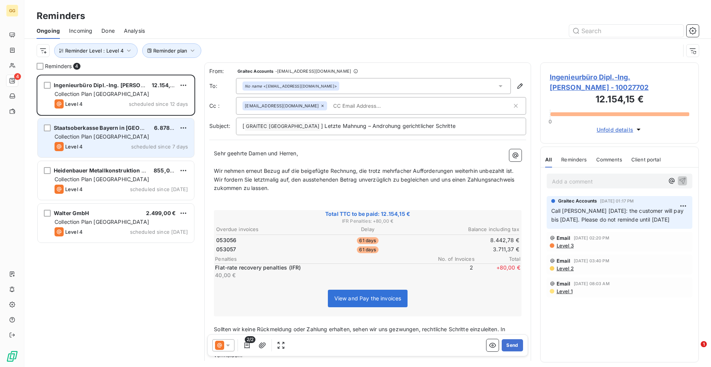
click at [110, 129] on span "Staatsoberkasse Bayern in [GEOGRAPHIC_DATA]" at bounding box center [118, 128] width 128 height 6
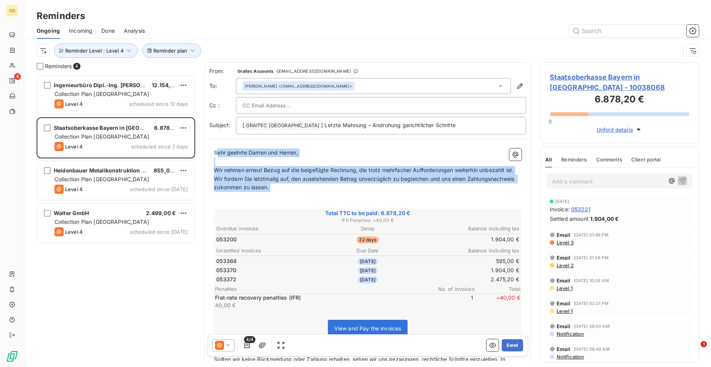
drag, startPoint x: 216, startPoint y: 151, endPoint x: 343, endPoint y: 201, distance: 136.8
click at [343, 201] on div "Sehr geehrte Damen und Herren, ﻿ Wir nehmen erneut Bezug auf die beigefügte Rec…" at bounding box center [368, 295] width 308 height 293
click at [343, 201] on p "﻿" at bounding box center [368, 196] width 308 height 9
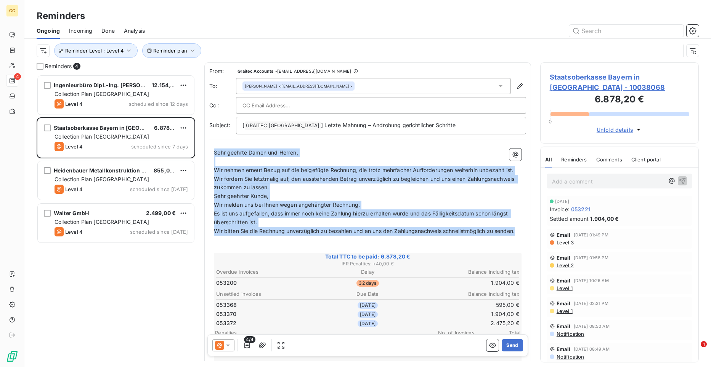
drag, startPoint x: 284, startPoint y: 249, endPoint x: 213, endPoint y: 146, distance: 124.2
click at [213, 146] on div "Sehr geehrte Damen und Herren, ﻿ Wir nehmen erneut Bezug auf die beigefügte Rec…" at bounding box center [367, 317] width 317 height 346
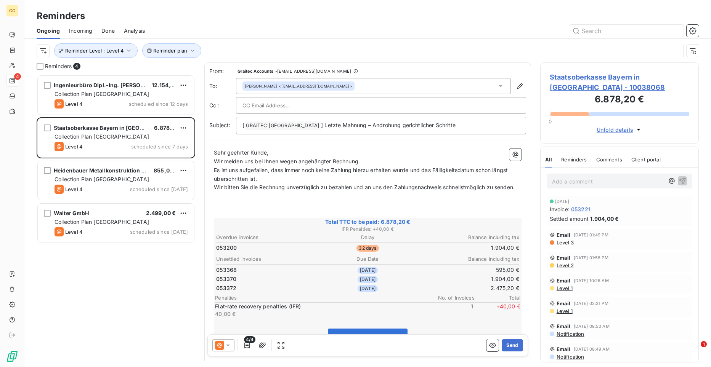
drag, startPoint x: 526, startPoint y: 185, endPoint x: 529, endPoint y: 205, distance: 20.9
click at [528, 217] on div "From: Graitec Accounts - [EMAIL_ADDRESS][DOMAIN_NAME] To: [PERSON_NAME] <[EMAIL…" at bounding box center [367, 212] width 327 height 299
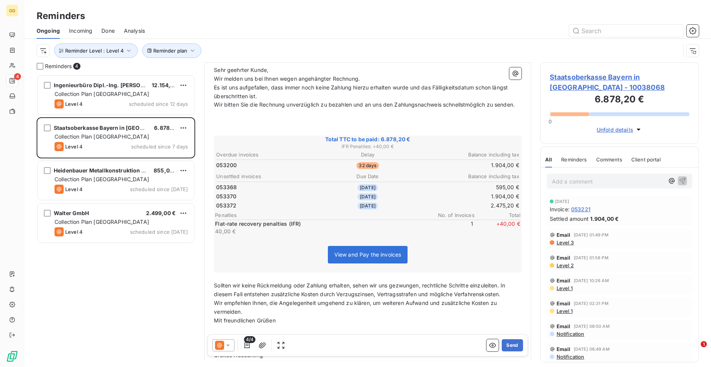
scroll to position [139, 0]
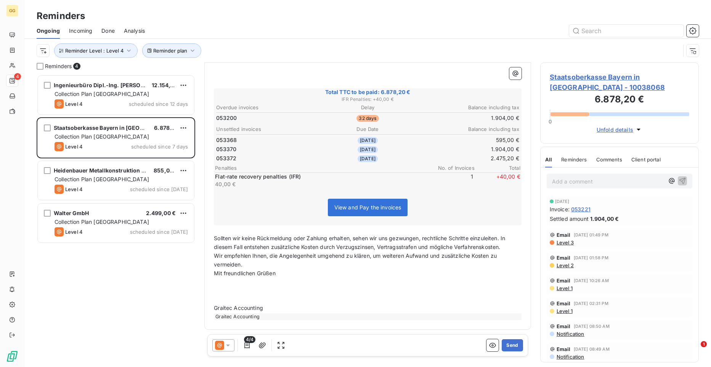
click at [368, 252] on p "Wir empfehlen Ihnen, die Angelegenheit umgehend zu klären, um weiteren Aufwand …" at bounding box center [368, 261] width 308 height 18
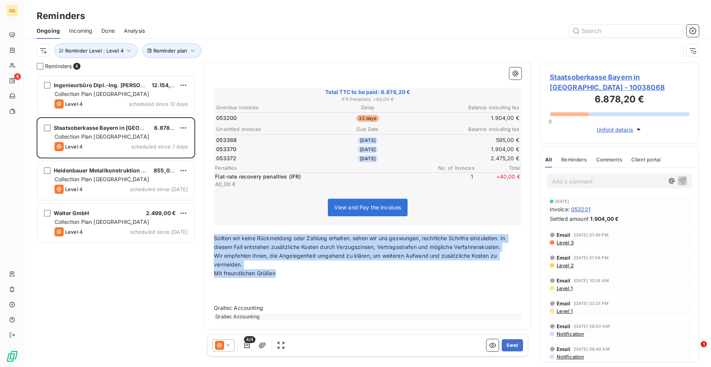
drag, startPoint x: 214, startPoint y: 238, endPoint x: 295, endPoint y: 276, distance: 89.9
click at [295, 270] on div "Sehr geehrter Kunde, Wir melden uns bei Ihnen wegen angehängter Rechnung. Es is…" at bounding box center [368, 170] width 308 height 302
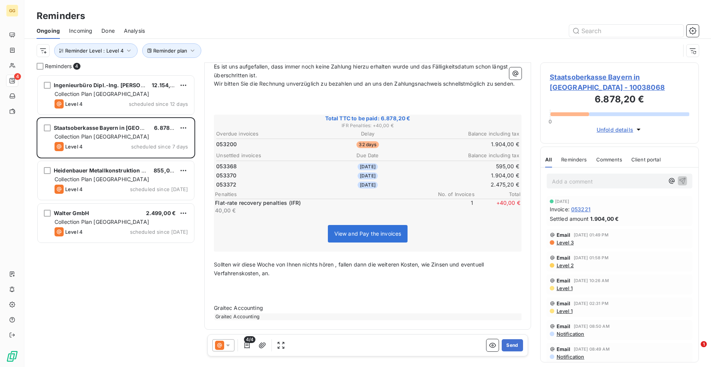
scroll to position [113, 0]
drag, startPoint x: 267, startPoint y: 308, endPoint x: 175, endPoint y: 306, distance: 92.3
click at [175, 270] on div "Reminders 4 Ingenieurbüro Dipl.-Ing. [PERSON_NAME] 12.154,15 € Collection Plan …" at bounding box center [367, 215] width 687 height 305
click at [218, 270] on p at bounding box center [368, 291] width 308 height 9
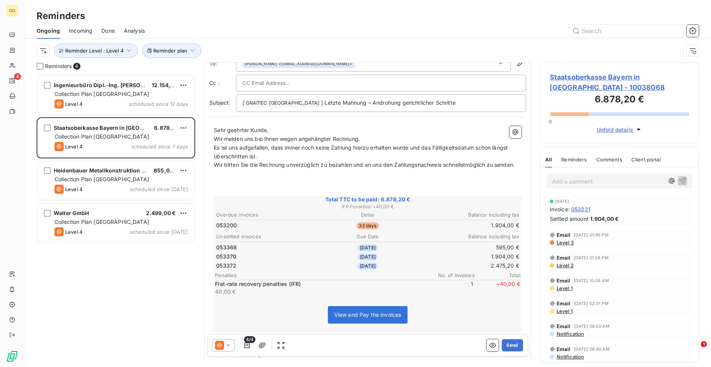
scroll to position [0, 0]
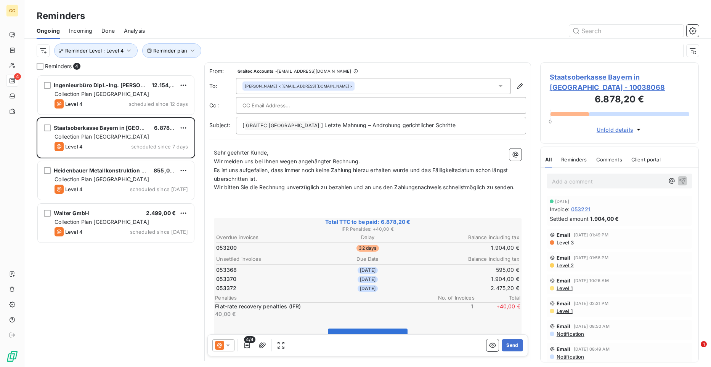
click at [261, 106] on input "text" at bounding box center [283, 105] width 82 height 11
click at [263, 102] on input "text" at bounding box center [283, 105] width 82 height 11
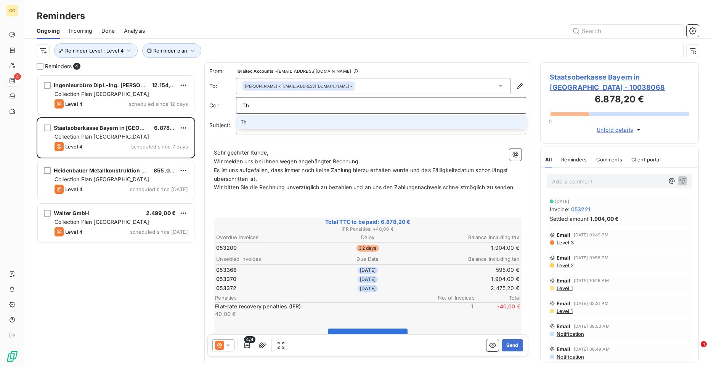
type input "T"
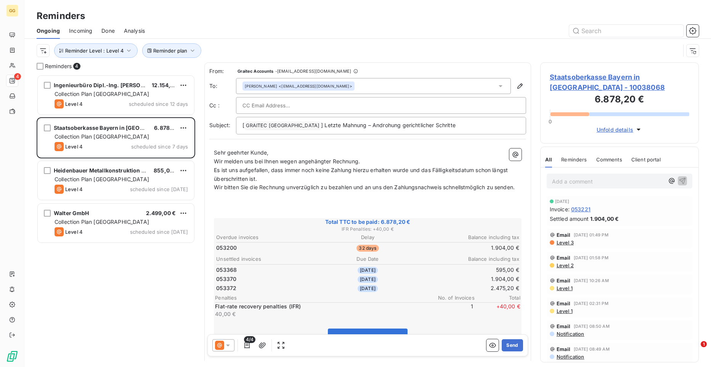
click at [254, 106] on input "text" at bounding box center [283, 105] width 82 height 11
paste input ""[PERSON_NAME]" <[PERSON_NAME][EMAIL_ADDRESS][DOMAIN_NAME]>"
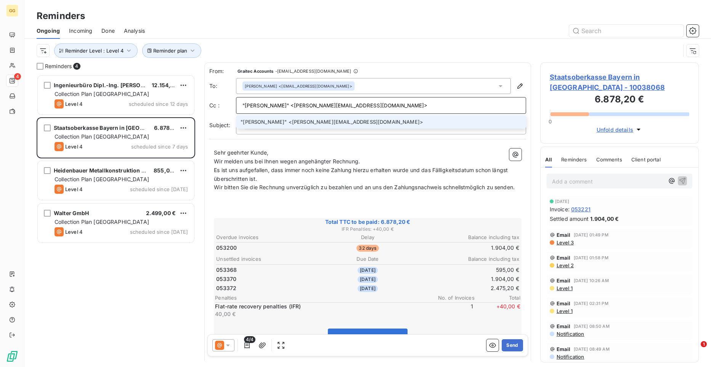
type input ""[PERSON_NAME]" <[PERSON_NAME][EMAIL_ADDRESS][DOMAIN_NAME]>"
click at [350, 122] on li ""[PERSON_NAME]" <[PERSON_NAME][EMAIL_ADDRESS][DOMAIN_NAME]>" at bounding box center [381, 122] width 290 height 13
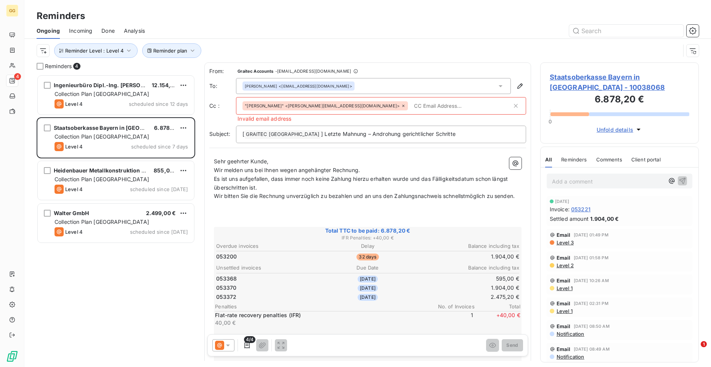
click at [333, 171] on span "Wir melden uns bei Ihnen wegen angehängter Rechnung." at bounding box center [287, 170] width 146 height 6
click at [401, 105] on icon at bounding box center [403, 106] width 5 height 5
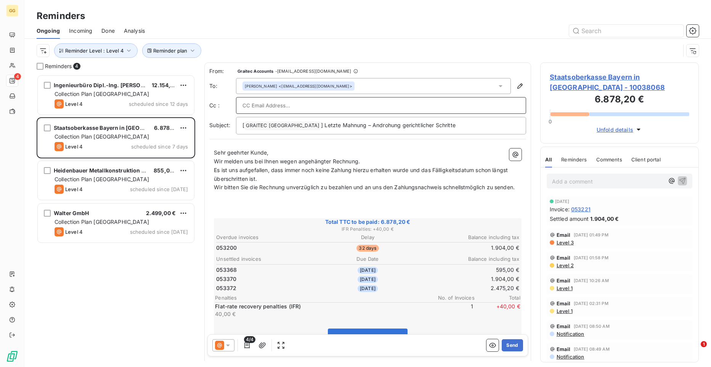
paste input ""[PERSON_NAME]" <[PERSON_NAME][EMAIL_ADDRESS][DOMAIN_NAME]>"
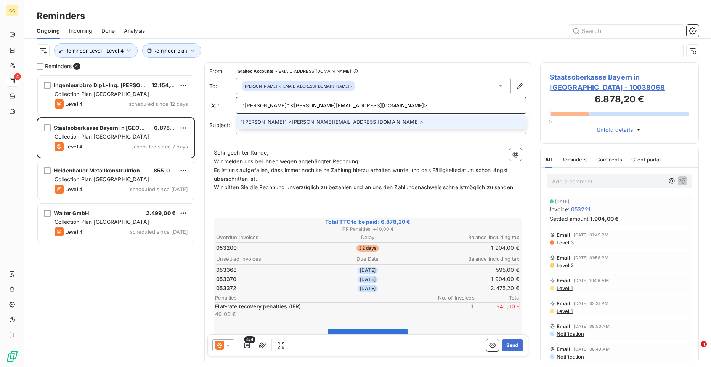
type input ""[PERSON_NAME]" <[PERSON_NAME][EMAIL_ADDRESS][DOMAIN_NAME]>"
click at [291, 120] on li ""[PERSON_NAME]" <[PERSON_NAME][EMAIL_ADDRESS][DOMAIN_NAME]>" at bounding box center [381, 122] width 290 height 13
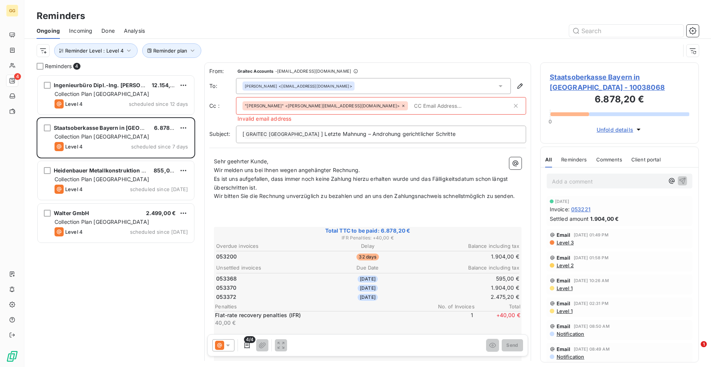
click at [401, 105] on icon at bounding box center [403, 106] width 5 height 5
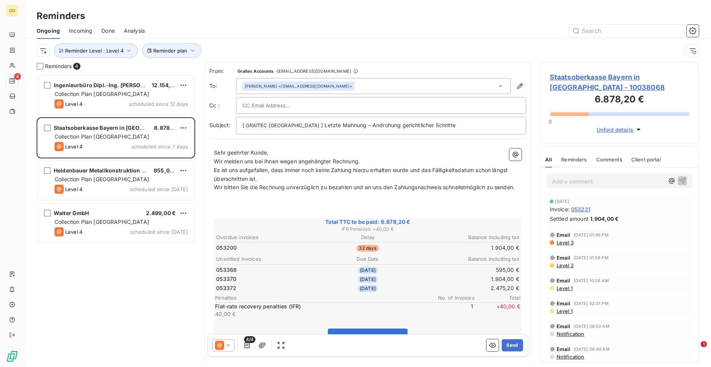
paste input ""[PERSON_NAME]" <[PERSON_NAME][EMAIL_ADDRESS][DOMAIN_NAME]>"
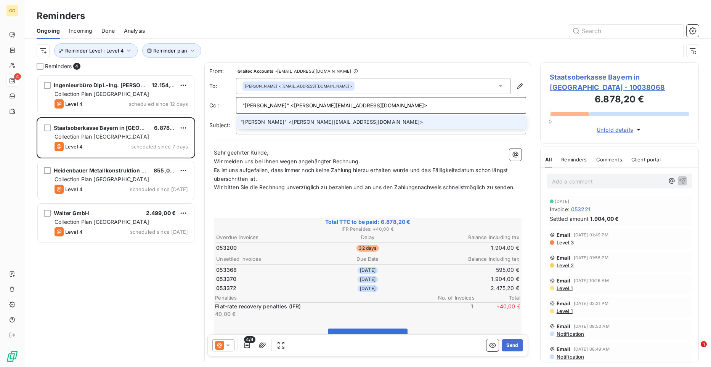
drag, startPoint x: 295, startPoint y: 105, endPoint x: 239, endPoint y: 104, distance: 56.0
click at [239, 104] on div ""[PERSON_NAME]" <[PERSON_NAME][EMAIL_ADDRESS][DOMAIN_NAME]>" at bounding box center [381, 105] width 290 height 17
click at [331, 108] on input "[PERSON_NAME][EMAIL_ADDRESS][DOMAIN_NAME]>" at bounding box center [380, 105] width 277 height 11
type input "[PERSON_NAME][EMAIL_ADDRESS][DOMAIN_NAME]"
click at [319, 119] on li "[PERSON_NAME][EMAIL_ADDRESS][DOMAIN_NAME]" at bounding box center [381, 122] width 290 height 13
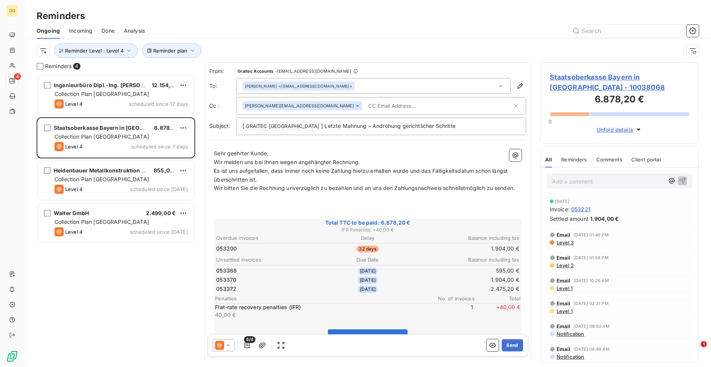
click at [358, 144] on div "From: Graitec Accounts - [EMAIL_ADDRESS][DOMAIN_NAME] To: [PERSON_NAME] <[EMAIL…" at bounding box center [367, 249] width 327 height 372
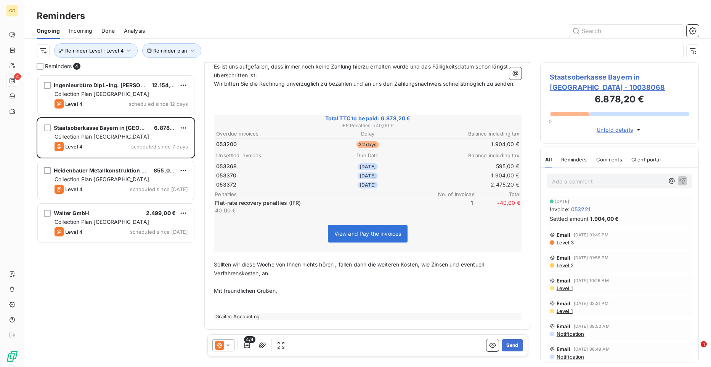
scroll to position [114, 0]
click at [246, 270] on icon "button" at bounding box center [247, 346] width 8 height 8
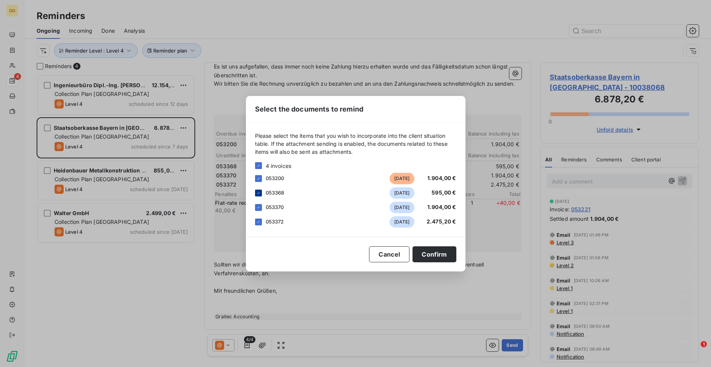
click at [258, 193] on icon at bounding box center [258, 193] width 2 height 2
click at [260, 206] on icon at bounding box center [258, 207] width 5 height 5
click at [261, 191] on div at bounding box center [258, 193] width 7 height 7
click at [259, 206] on div at bounding box center [258, 207] width 7 height 7
click at [430, 253] on button "Confirm" at bounding box center [433, 255] width 43 height 16
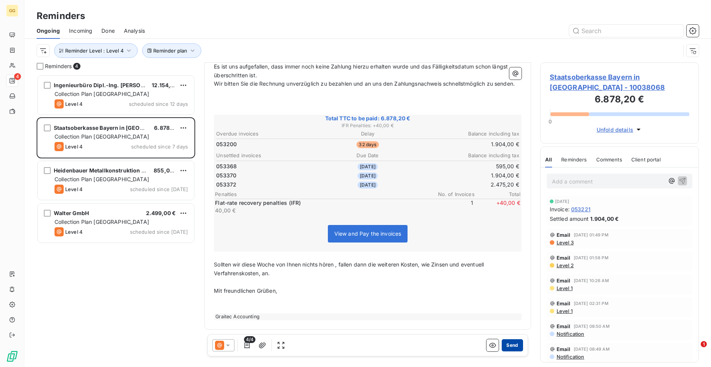
click at [510, 270] on button "Send" at bounding box center [512, 346] width 21 height 12
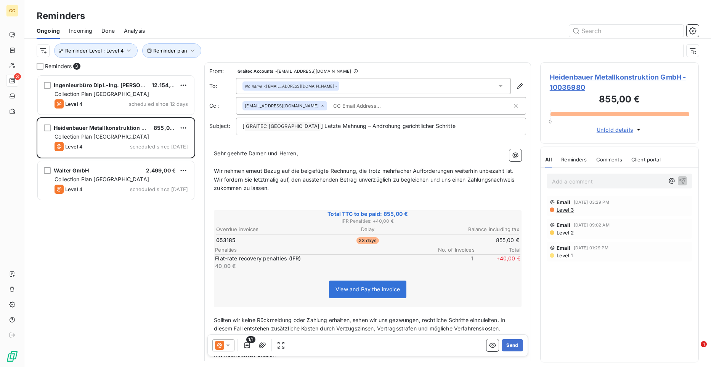
click at [218, 154] on span "Sehr geehrte Damen und Herren," at bounding box center [256, 153] width 84 height 6
click at [213, 152] on div "Sehr geehrte Damen und Herren, ﻿ Wir nehmen erneut Bezug auf die beigefügte Rec…" at bounding box center [367, 276] width 317 height 262
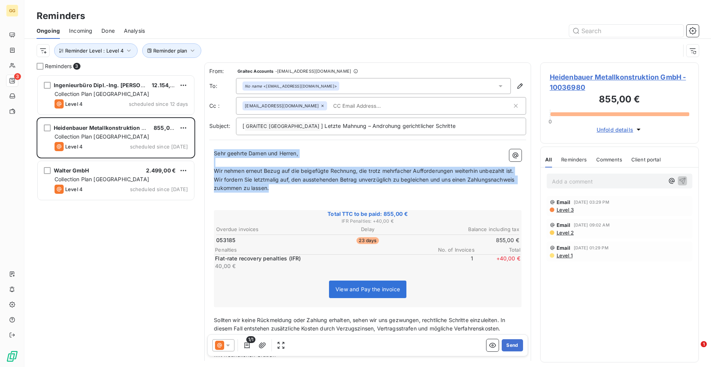
drag, startPoint x: 214, startPoint y: 152, endPoint x: 362, endPoint y: 196, distance: 154.3
click at [362, 196] on div "Sehr geehrte Damen und Herren, ﻿ Wir nehmen erneut Bezug auf die beigefügte Rec…" at bounding box center [368, 275] width 308 height 253
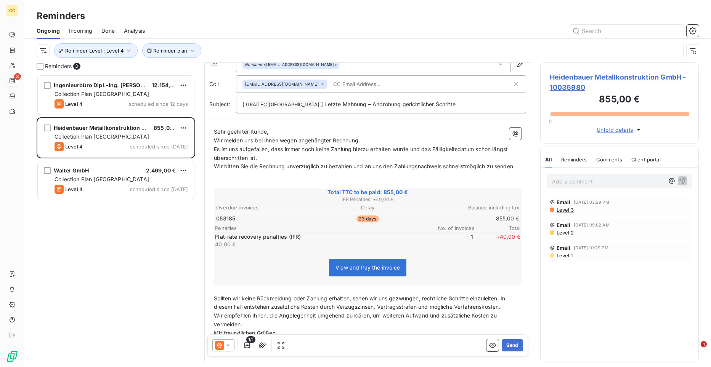
scroll to position [86, 0]
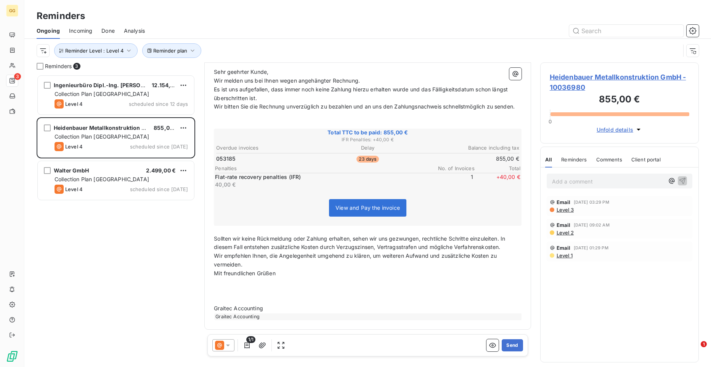
click at [214, 243] on div "Sehr geehrter Kunde, Wir melden uns bei Ihnen wegen angehängter Rechnung. Es is…" at bounding box center [367, 194] width 317 height 262
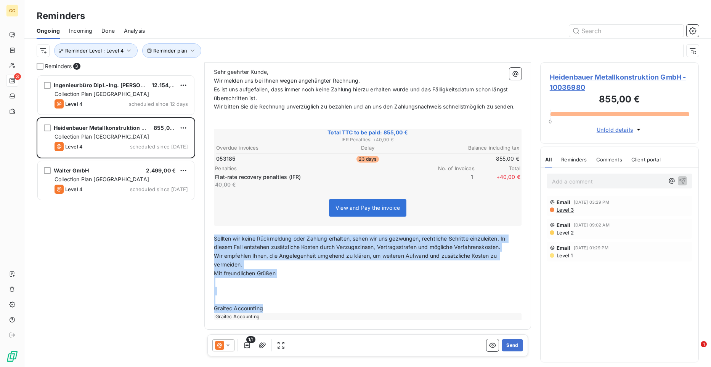
drag, startPoint x: 214, startPoint y: 242, endPoint x: 268, endPoint y: 314, distance: 90.3
click at [268, 270] on div "Sehr geehrter Kunde, Wir melden uns bei Ihnen wegen angehängter Rechnung. Es is…" at bounding box center [368, 194] width 308 height 253
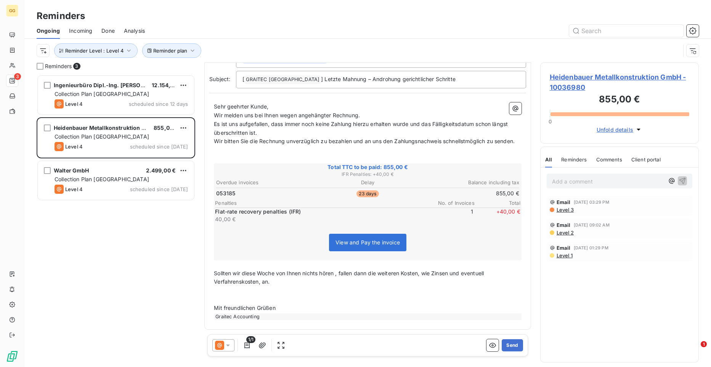
scroll to position [56, 0]
click at [513, 270] on button "Send" at bounding box center [512, 346] width 21 height 12
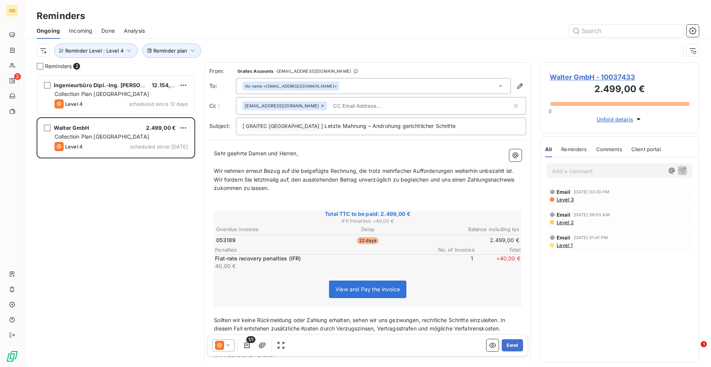
click at [215, 270] on span "Sollten wir keine Rückmeldung oder Zahlung erhalten, sehen wir uns gezwungen, r…" at bounding box center [360, 324] width 293 height 15
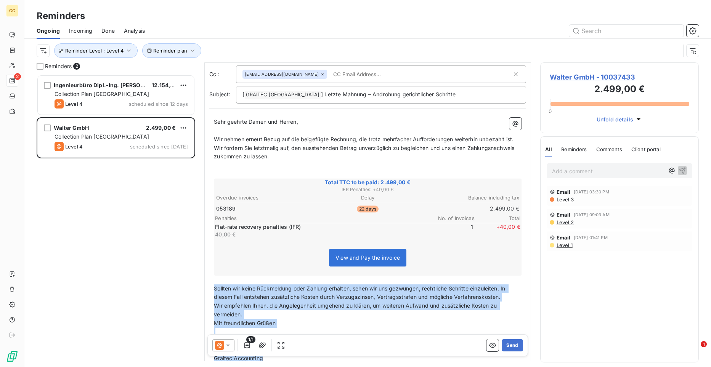
scroll to position [91, 0]
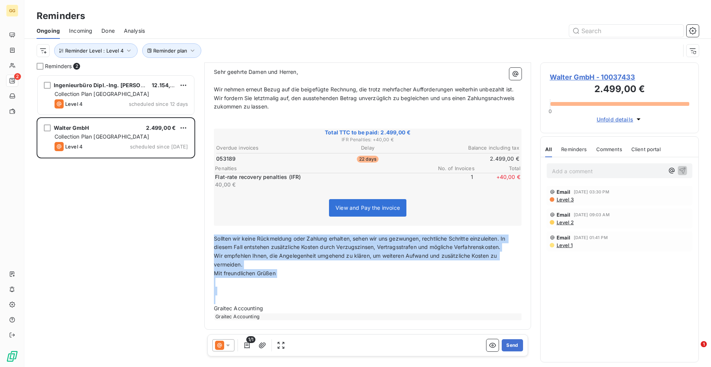
drag, startPoint x: 215, startPoint y: 328, endPoint x: 290, endPoint y: 302, distance: 79.3
click at [290, 270] on div "Sehr geehrte Damen und Herren, ﻿ Wir nehmen erneut Bezug auf die beigefügte Rec…" at bounding box center [368, 194] width 308 height 253
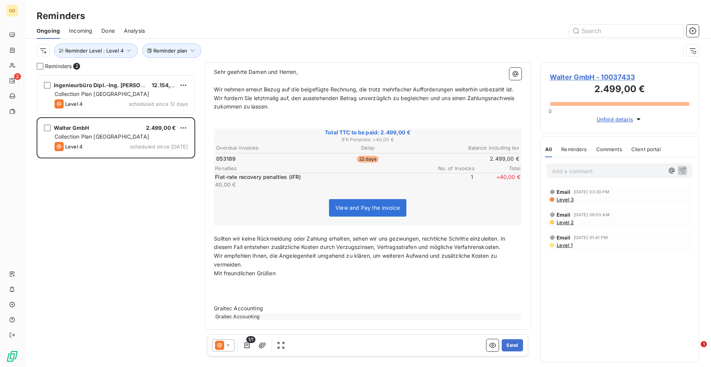
scroll to position [65, 0]
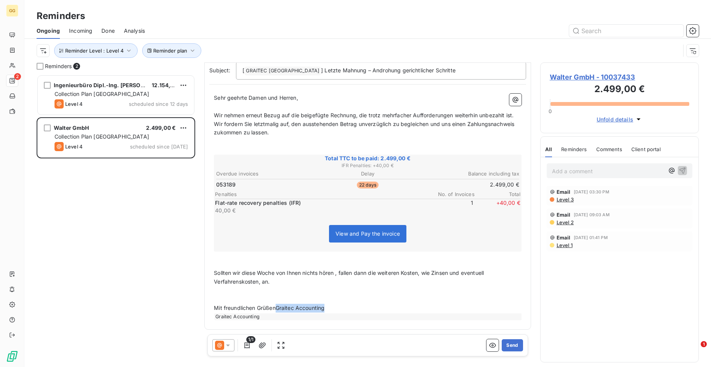
drag, startPoint x: 331, startPoint y: 309, endPoint x: 276, endPoint y: 308, distance: 54.5
click at [276, 270] on p "Mit freundlichen GrüßenGraitec Accounting" at bounding box center [368, 308] width 308 height 9
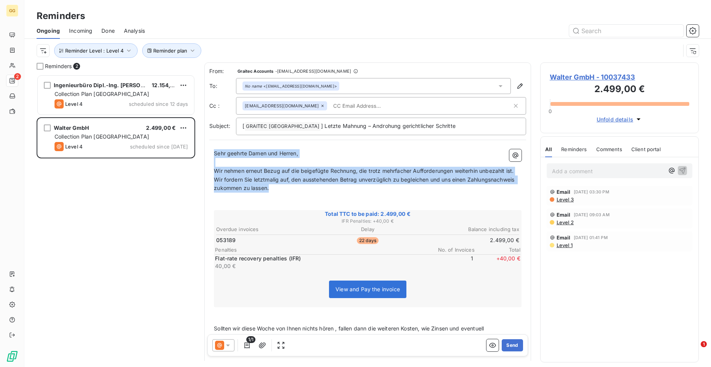
drag, startPoint x: 215, startPoint y: 154, endPoint x: 340, endPoint y: 200, distance: 133.4
click at [340, 200] on div "Sehr geehrte Damen und Herren, ﻿ Wir nehmen erneut Bezug auf die beigefügte Rec…" at bounding box center [368, 262] width 308 height 227
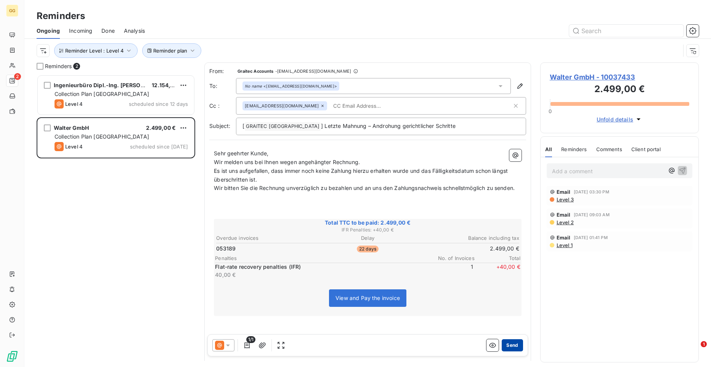
click at [506, 270] on button "Send" at bounding box center [512, 346] width 21 height 12
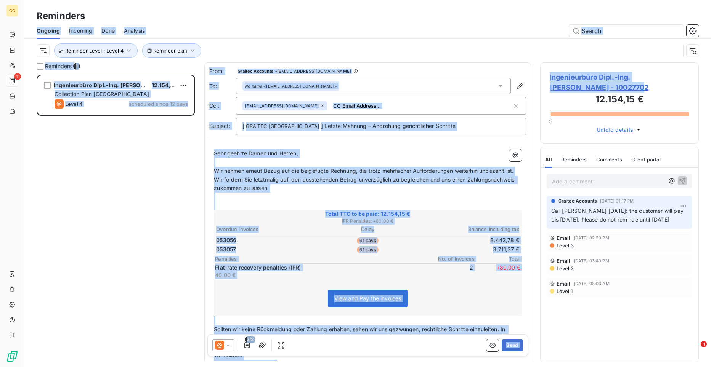
drag, startPoint x: 685, startPoint y: 28, endPoint x: 629, endPoint y: 92, distance: 84.6
click at [565, 92] on div "Reminders Ongoing Incoming Done Analysis Reminder plan Reminder Level : Level 4…" at bounding box center [367, 183] width 687 height 367
click at [151, 191] on div "Ingenieurbüro Dipl.-Ing. [PERSON_NAME] 12.154,15 € Collection Plan Germany Leve…" at bounding box center [116, 221] width 159 height 293
